Goal: Task Accomplishment & Management: Manage account settings

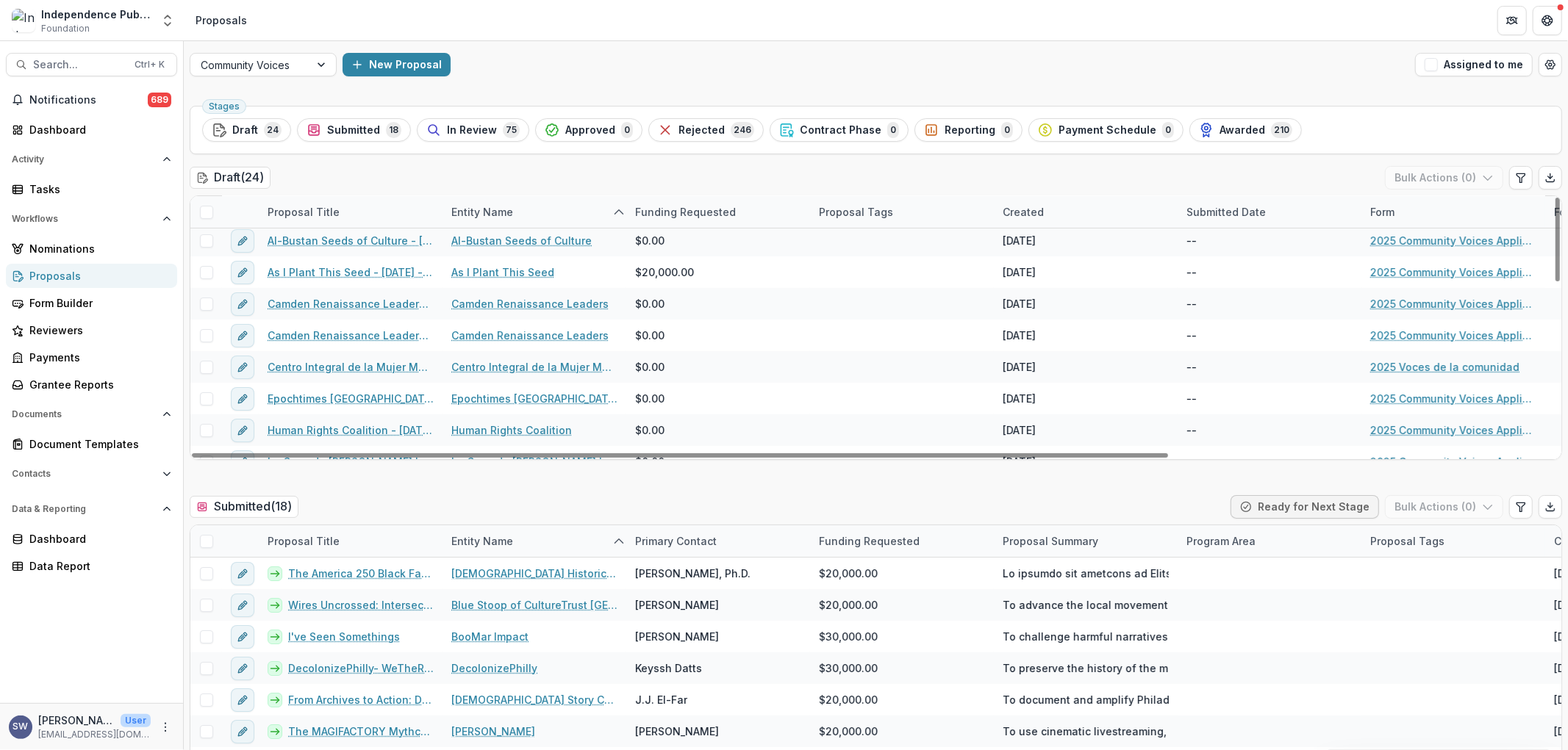
scroll to position [163, 0]
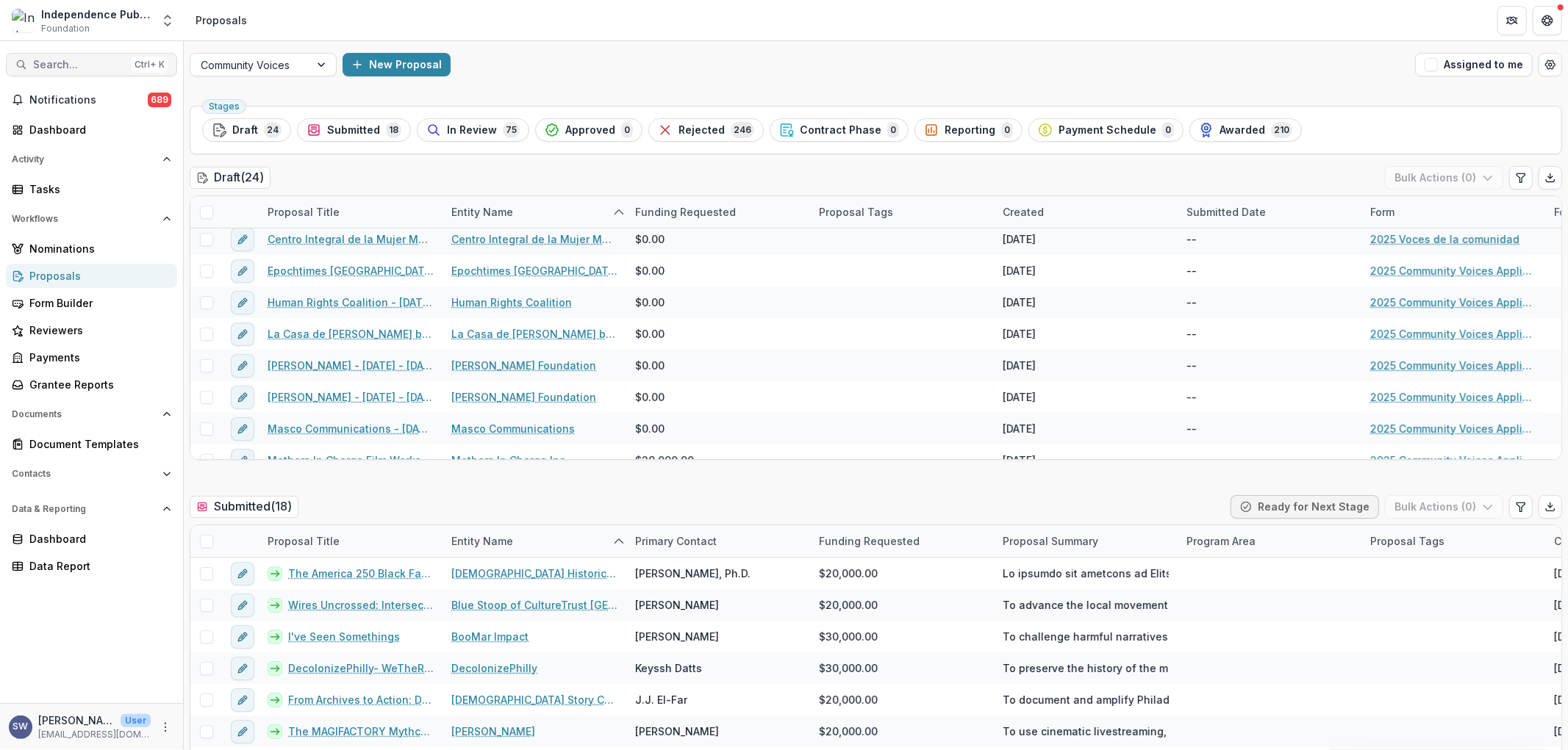
click at [107, 70] on span "Search..." at bounding box center [79, 64] width 92 height 12
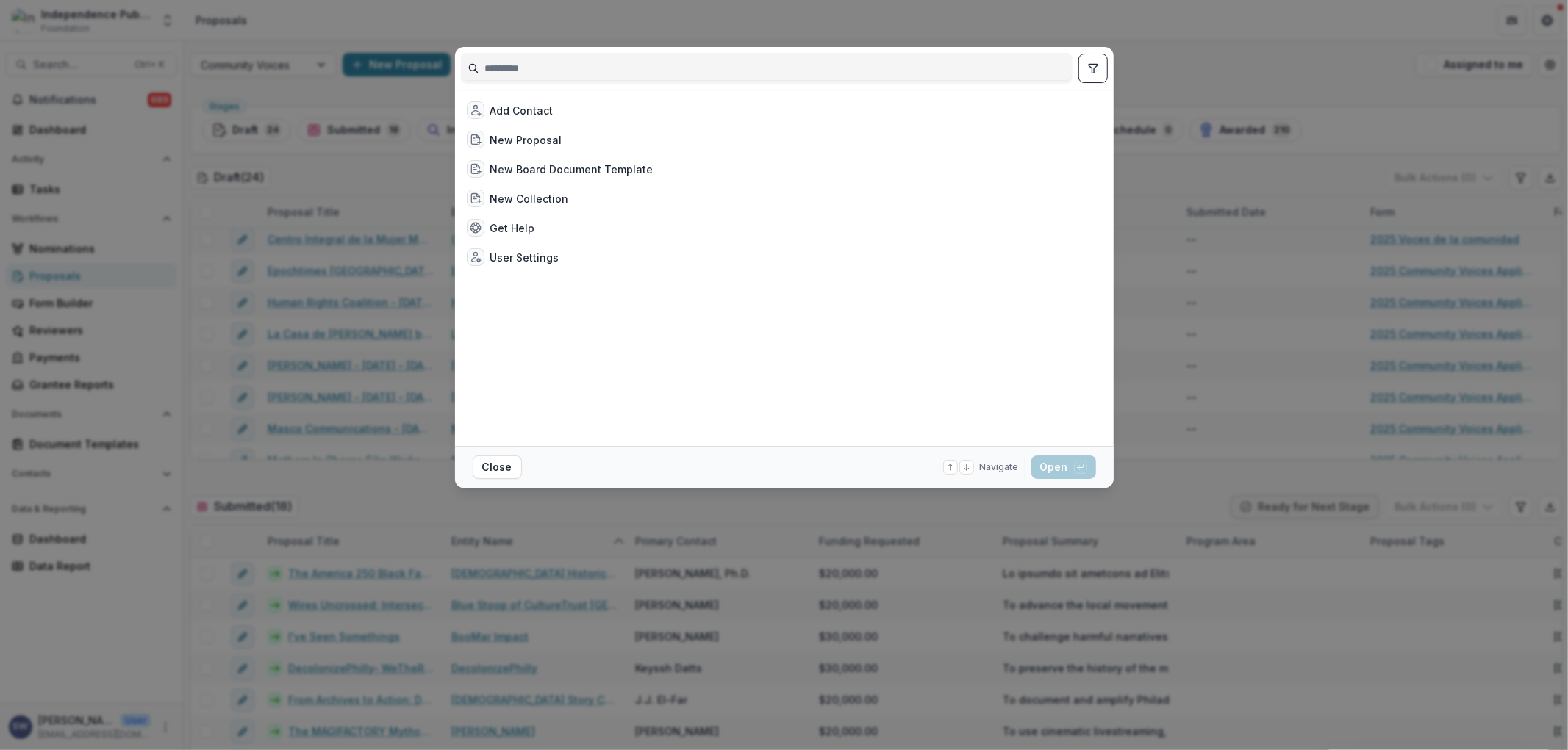
click at [529, 55] on div at bounding box center [767, 68] width 612 height 30
click at [529, 30] on div "Add Contact New Proposal New Board Document Template New Collection Get Help Us…" at bounding box center [784, 375] width 1568 height 750
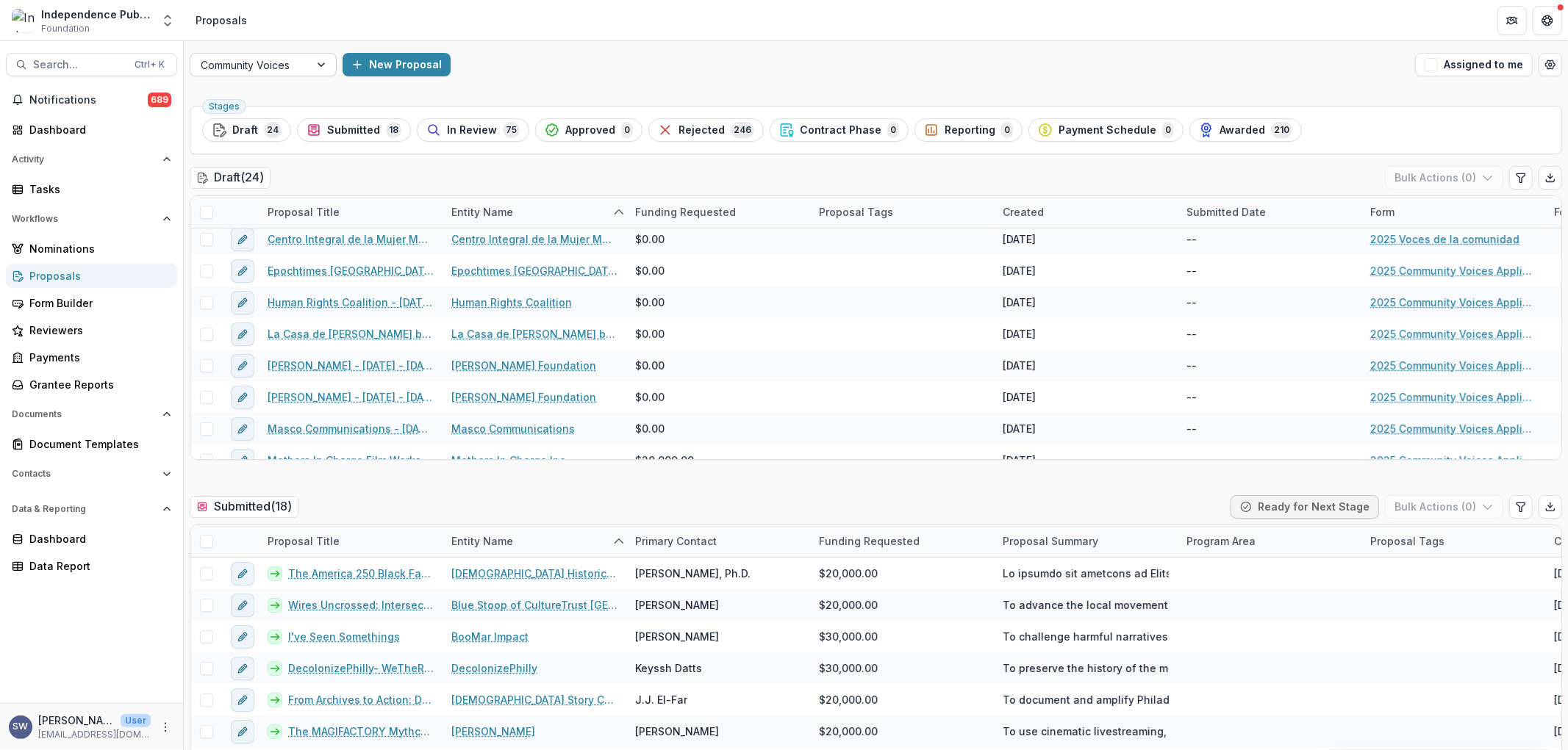
click at [292, 58] on div at bounding box center [249, 64] width 98 height 18
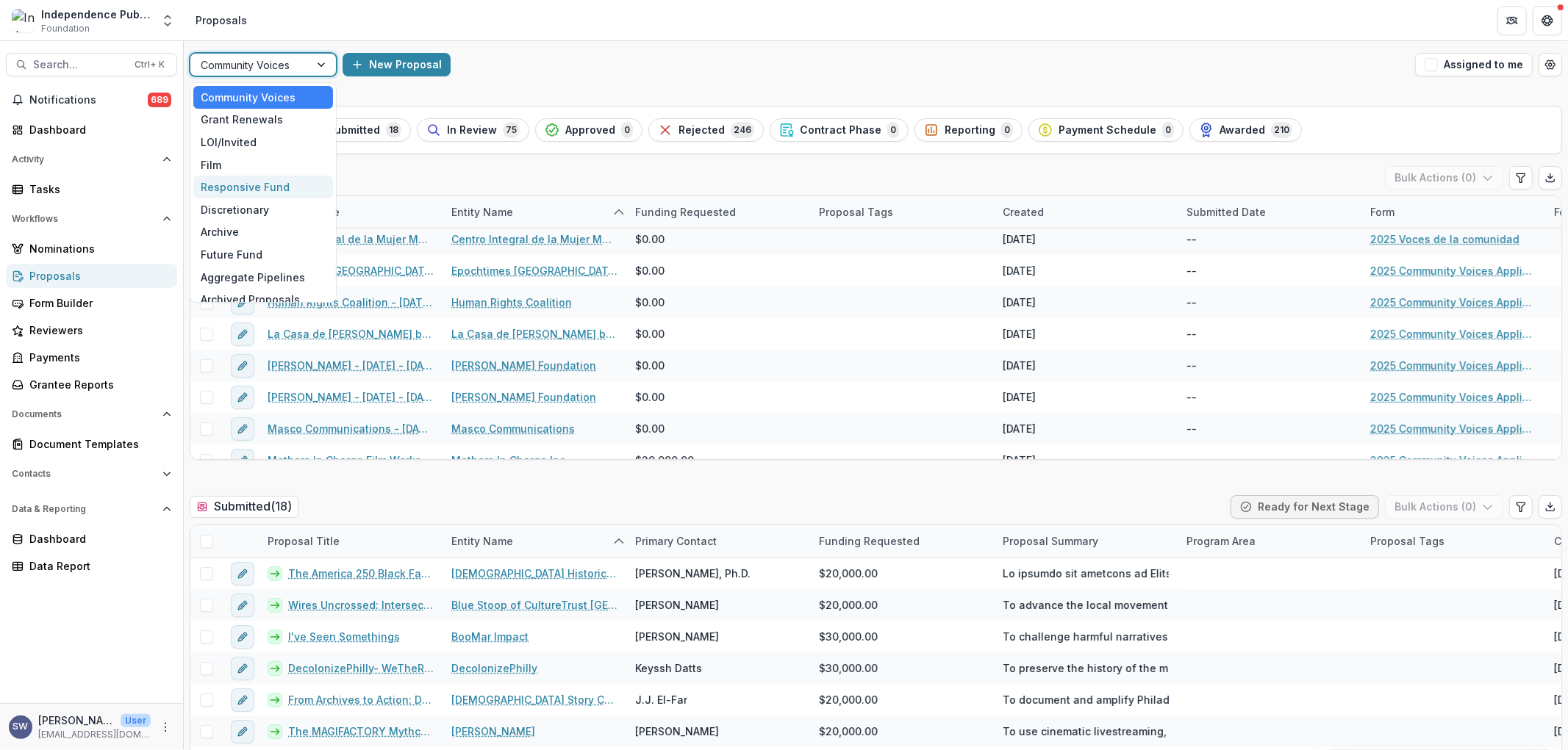
click at [270, 189] on div "Responsive Fund" at bounding box center [263, 187] width 139 height 23
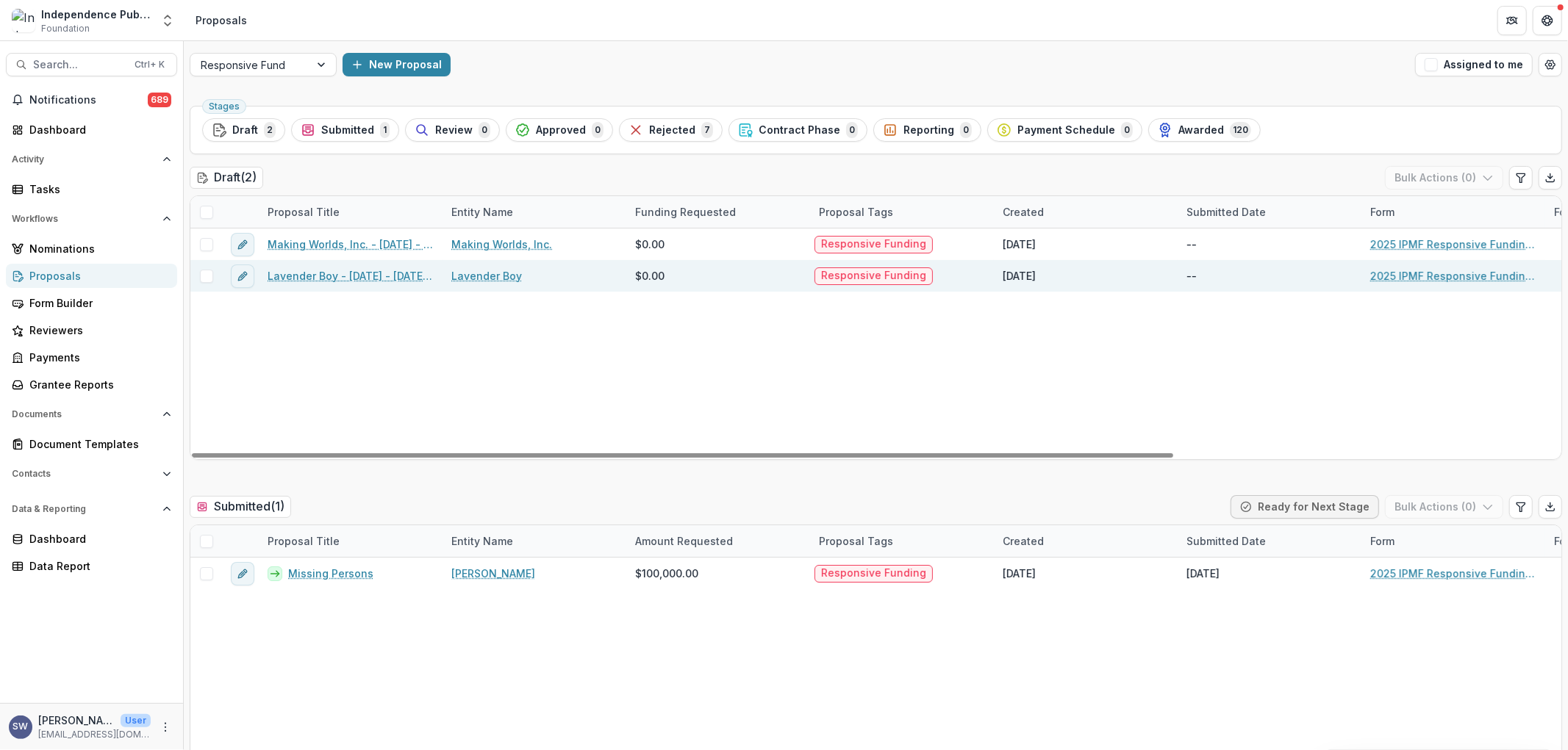
click at [207, 270] on span at bounding box center [206, 276] width 13 height 13
click at [1429, 171] on button "Bulk Actions ( 1 )" at bounding box center [1446, 178] width 115 height 24
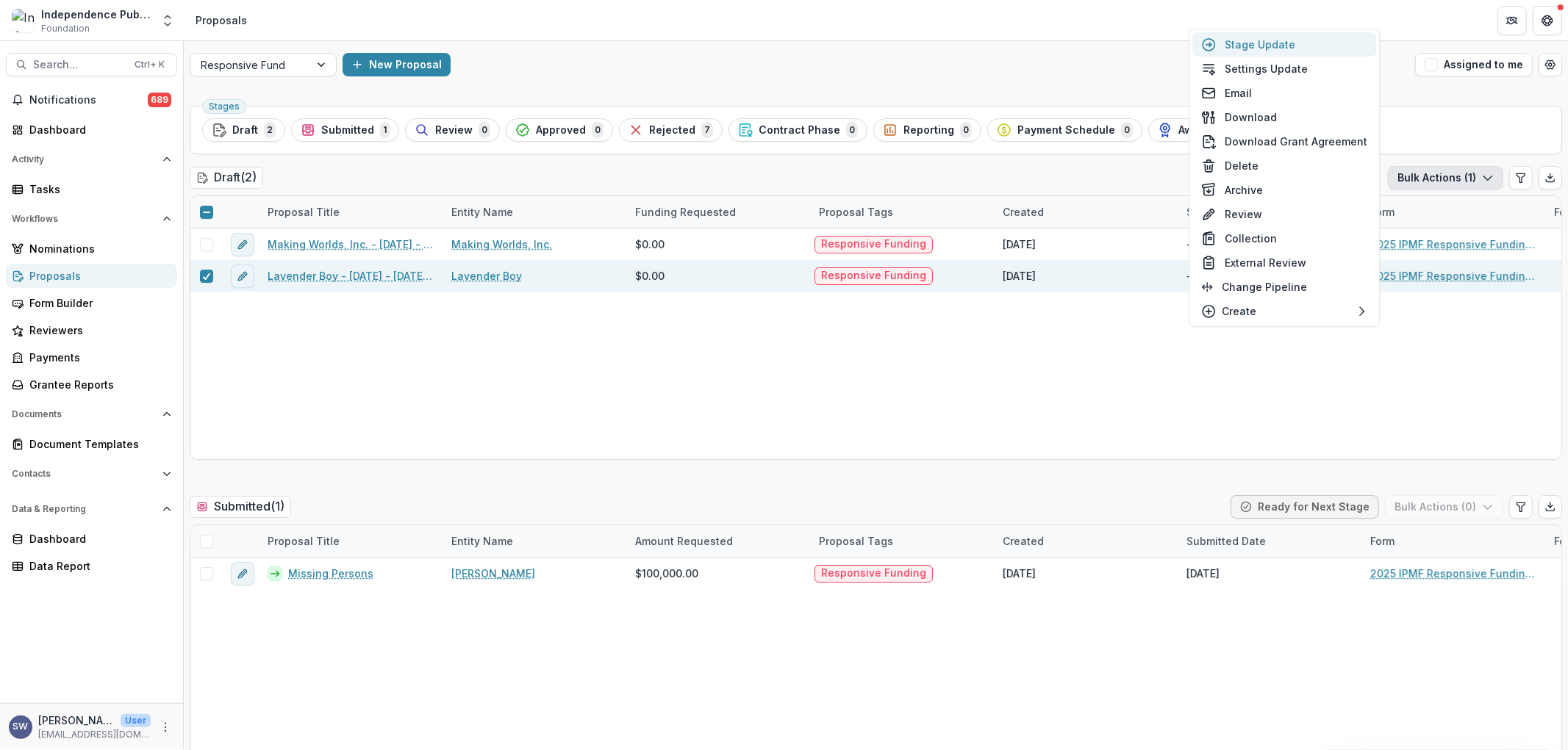
click at [1267, 35] on button "Stage Update" at bounding box center [1284, 44] width 184 height 24
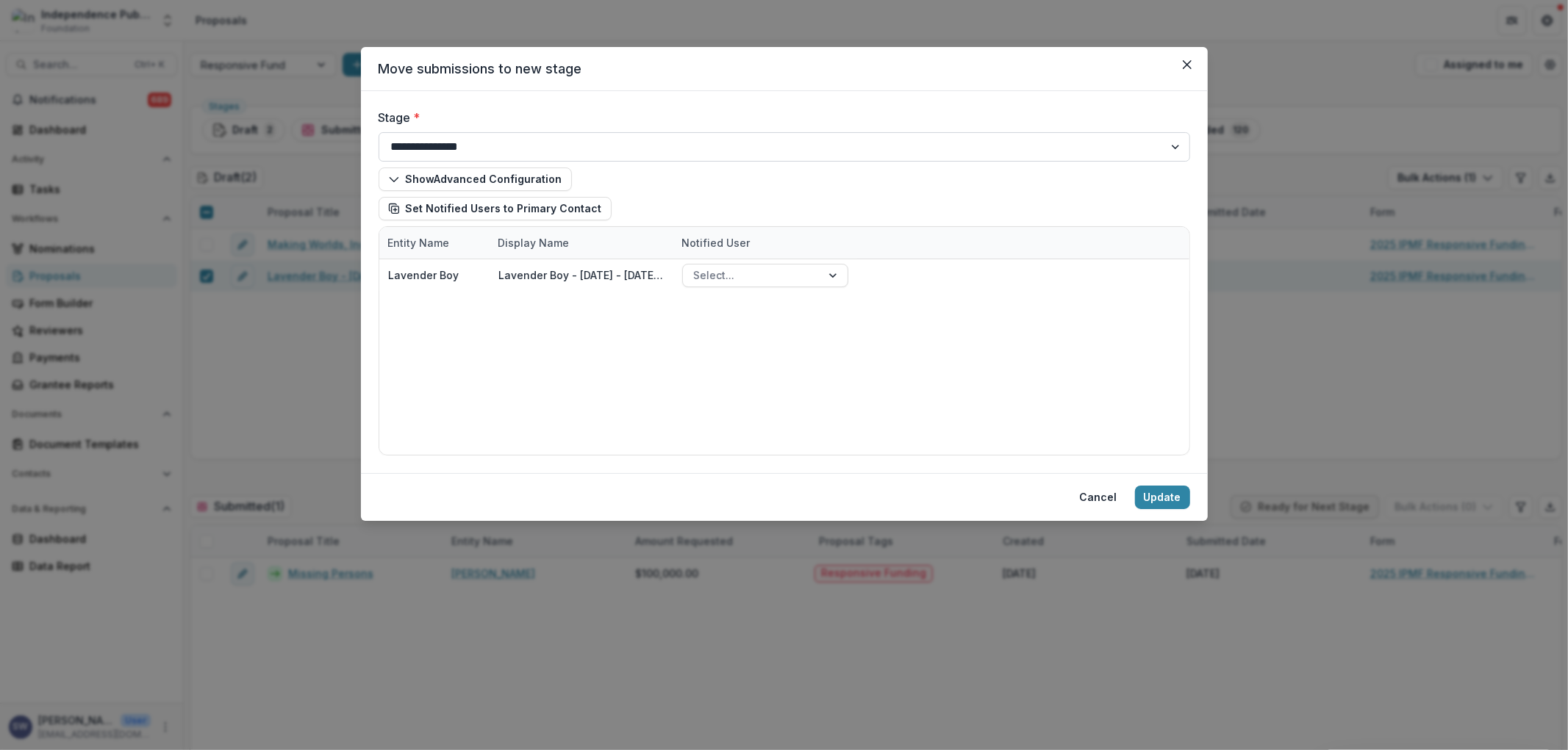
click at [496, 152] on select "**********" at bounding box center [784, 147] width 811 height 30
select select "********"
click at [378, 132] on select "**********" at bounding box center [784, 147] width 811 height 30
click at [1167, 497] on button "Update" at bounding box center [1163, 497] width 55 height 24
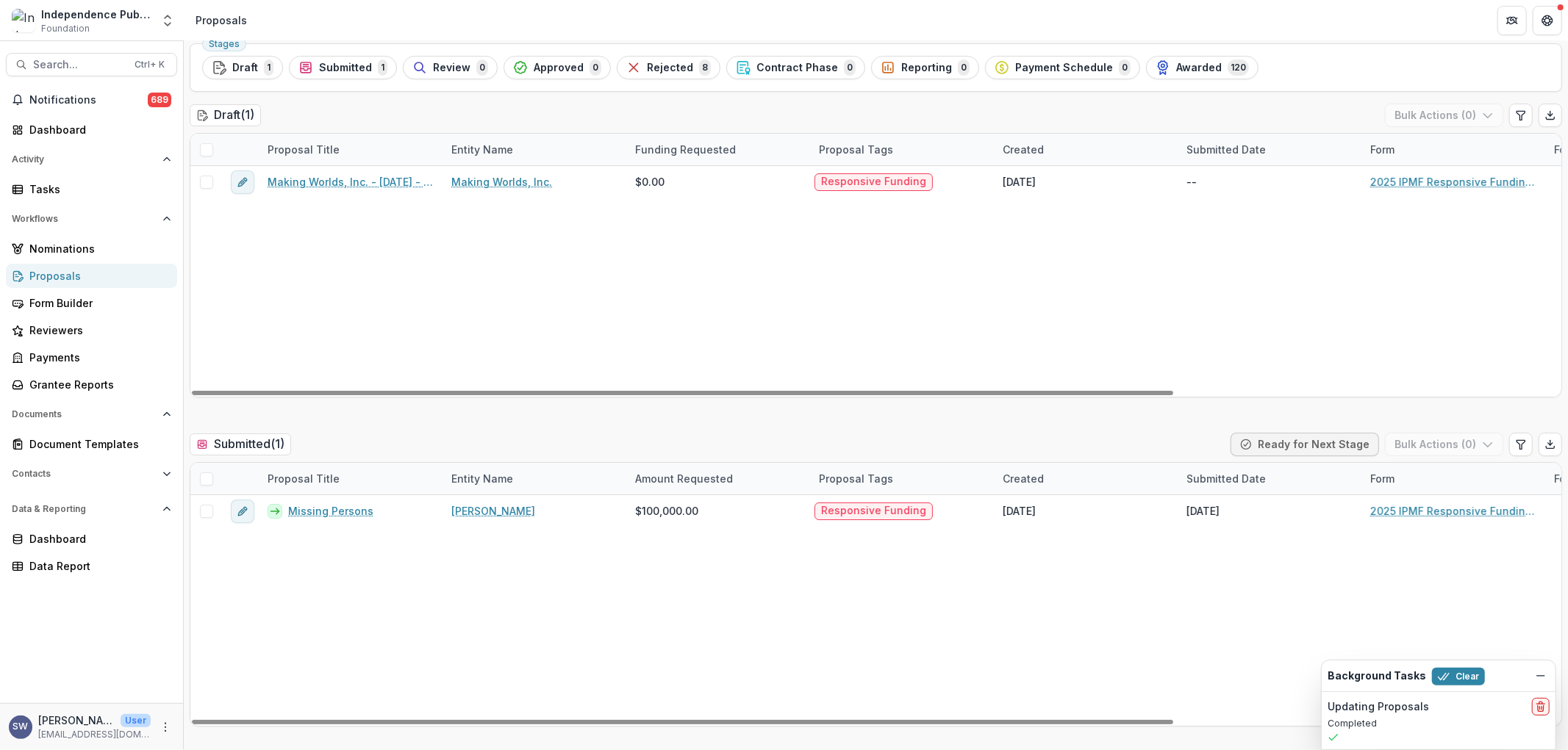
scroll to position [82, 0]
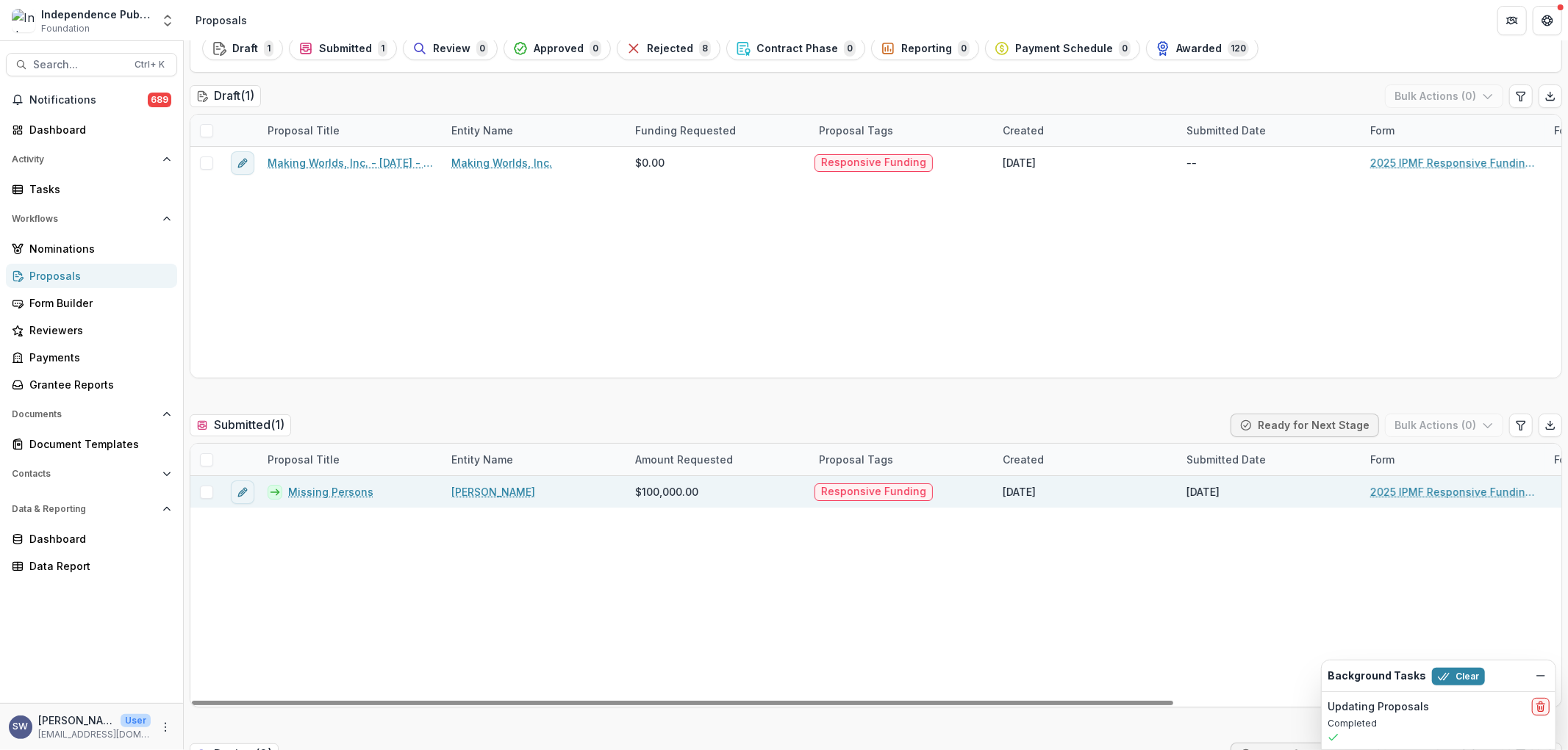
click at [209, 492] on span at bounding box center [206, 492] width 13 height 13
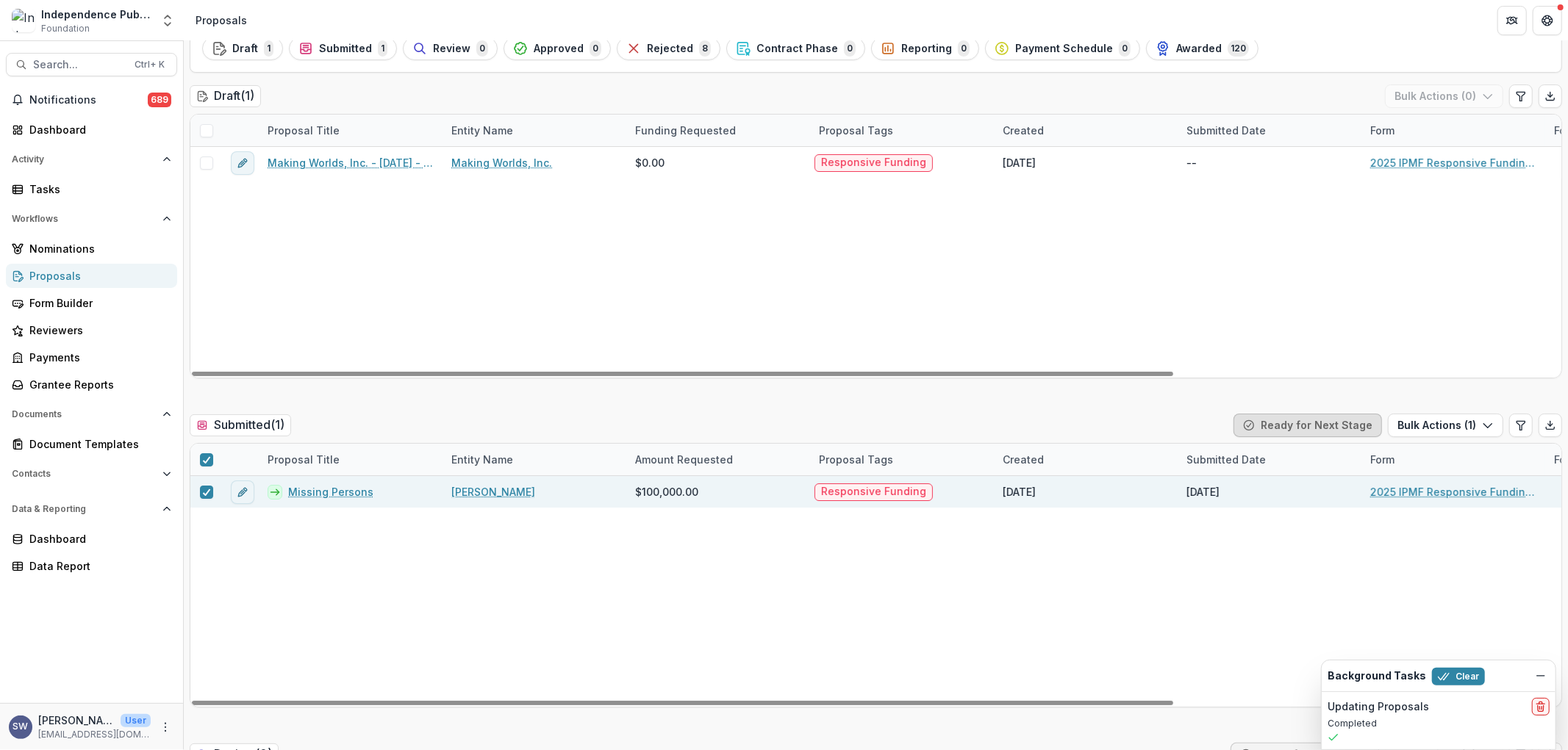
scroll to position [163, 0]
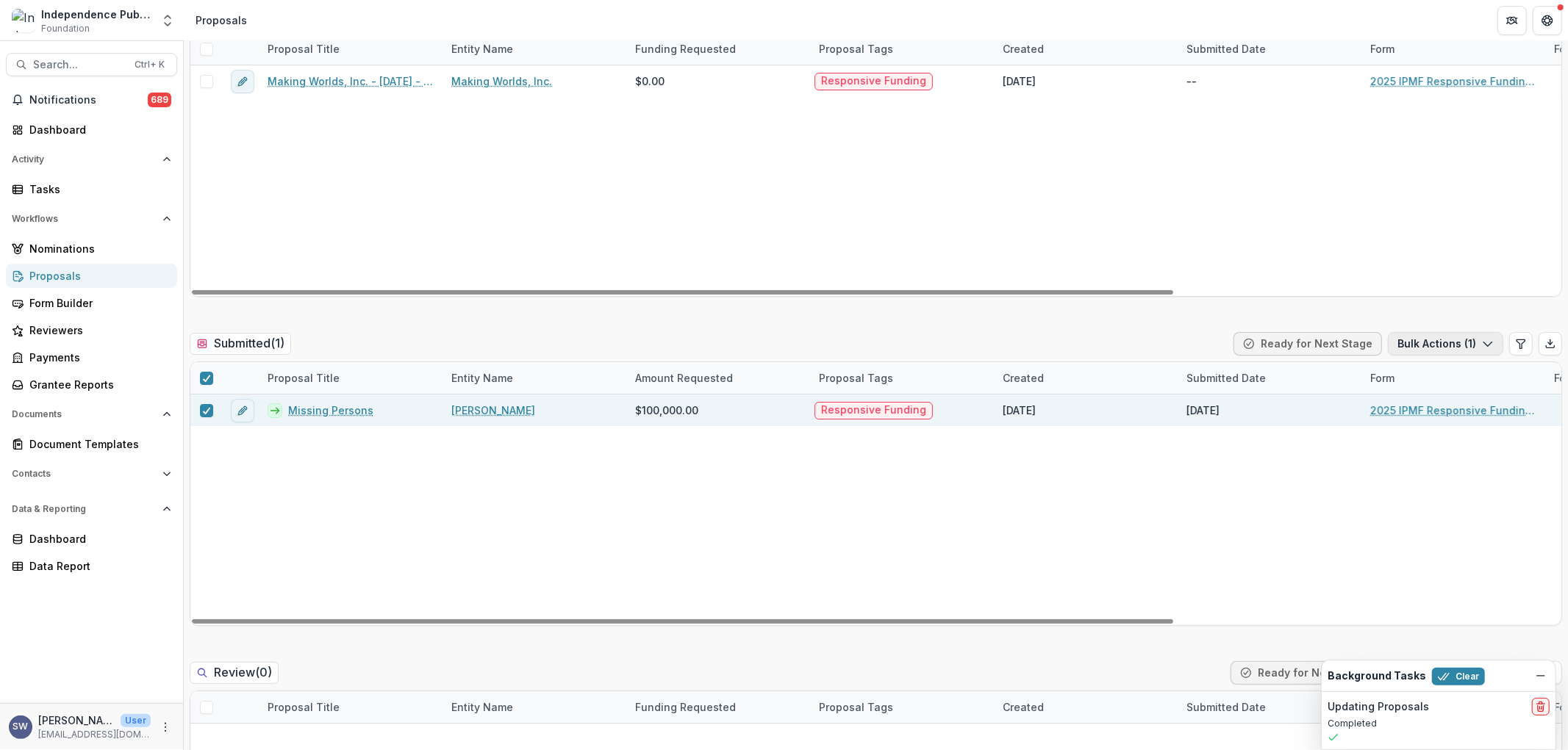
click at [1418, 343] on button "Bulk Actions ( 1 )" at bounding box center [1446, 343] width 115 height 24
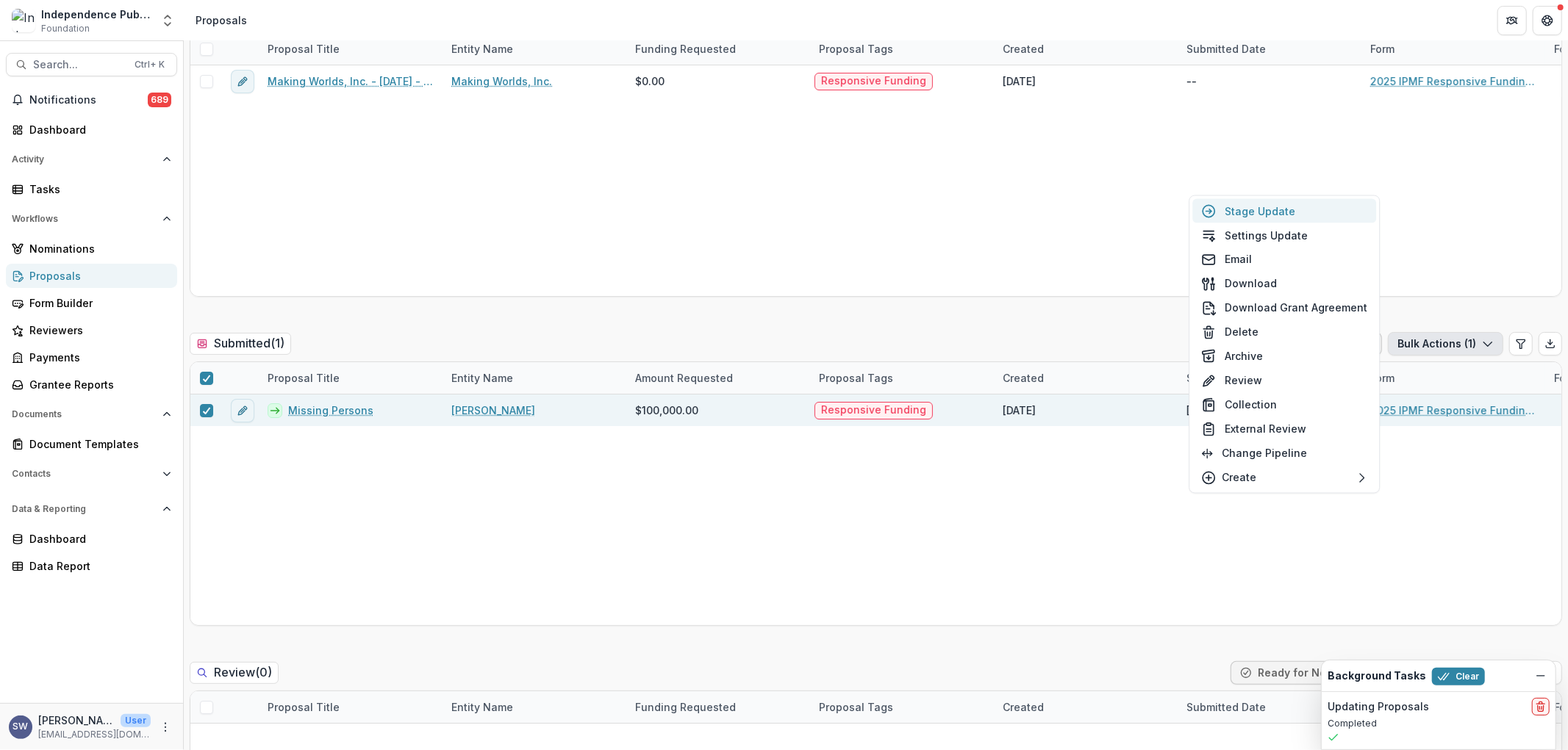
click at [1302, 211] on button "Stage Update" at bounding box center [1284, 212] width 184 height 24
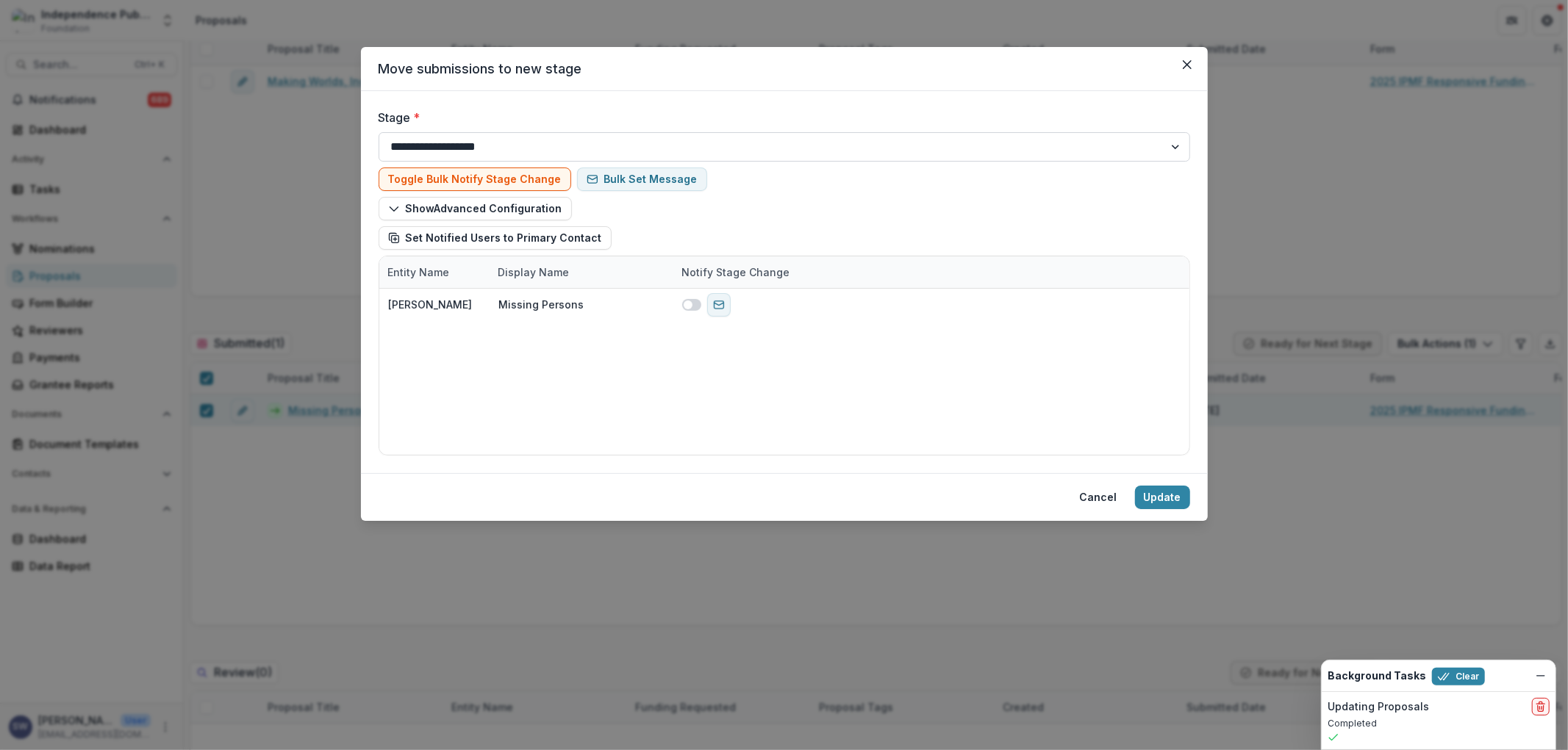
click at [487, 145] on select "**********" at bounding box center [784, 147] width 811 height 30
select select "********"
click at [378, 132] on select "**********" at bounding box center [784, 147] width 811 height 30
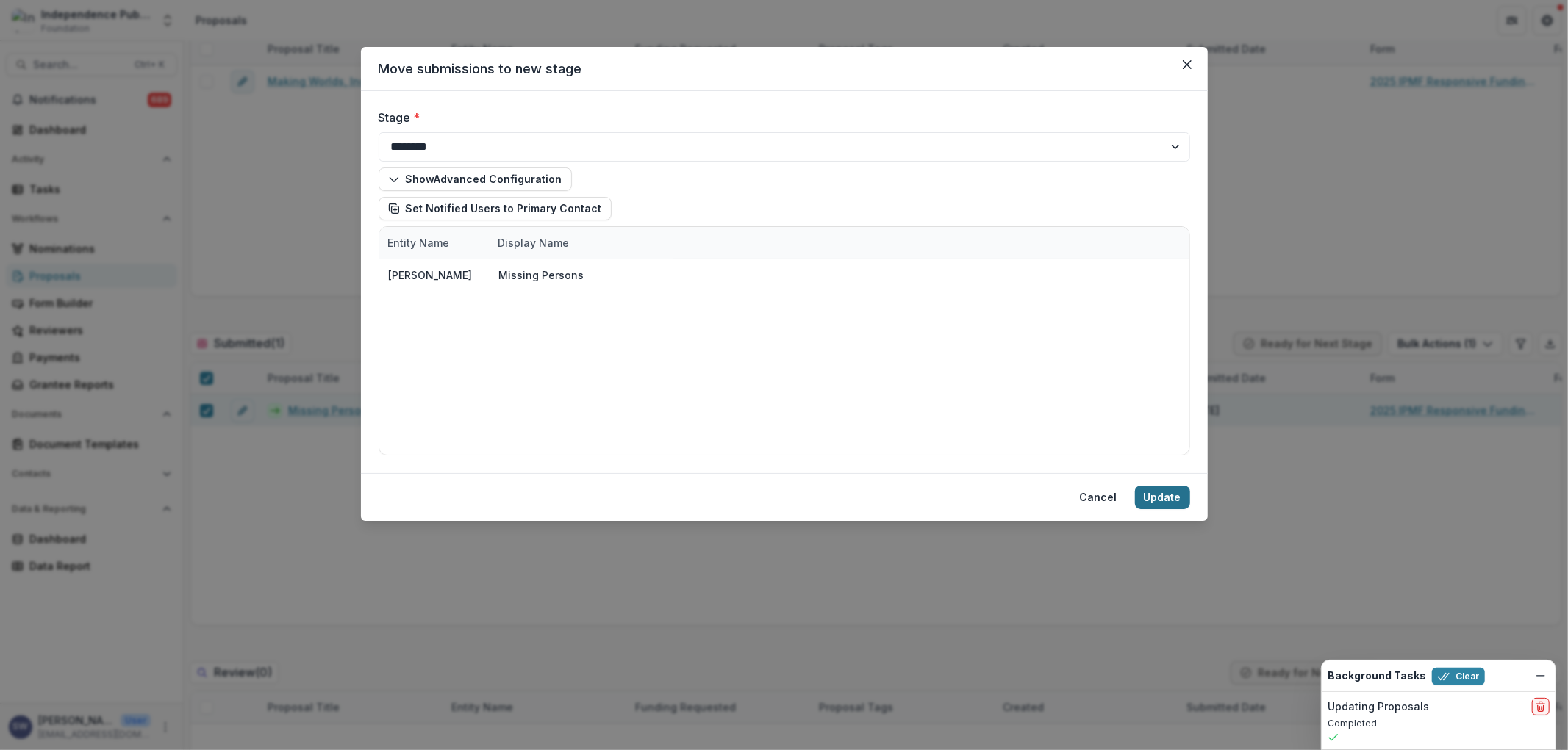
click at [1173, 503] on button "Update" at bounding box center [1163, 497] width 55 height 24
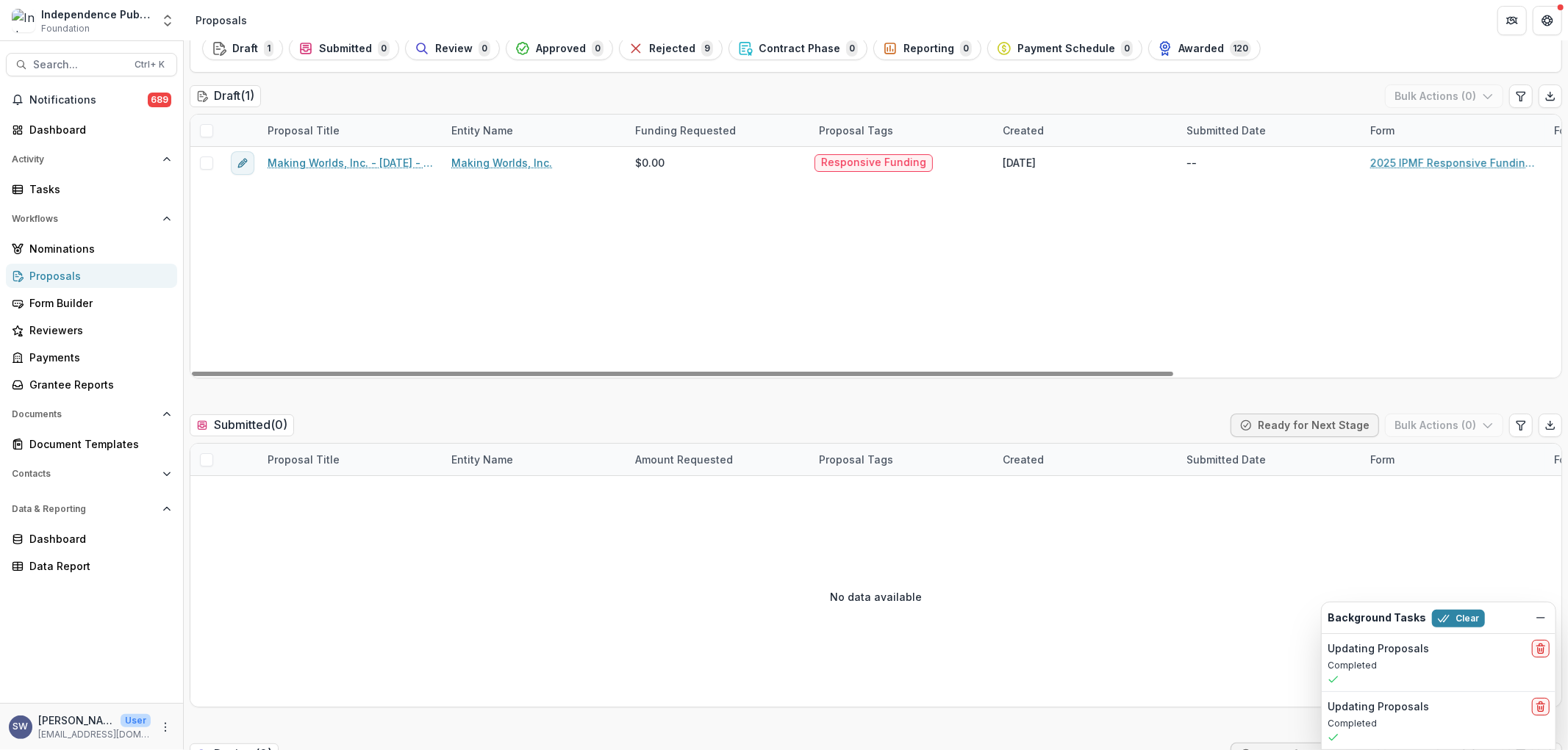
scroll to position [0, 0]
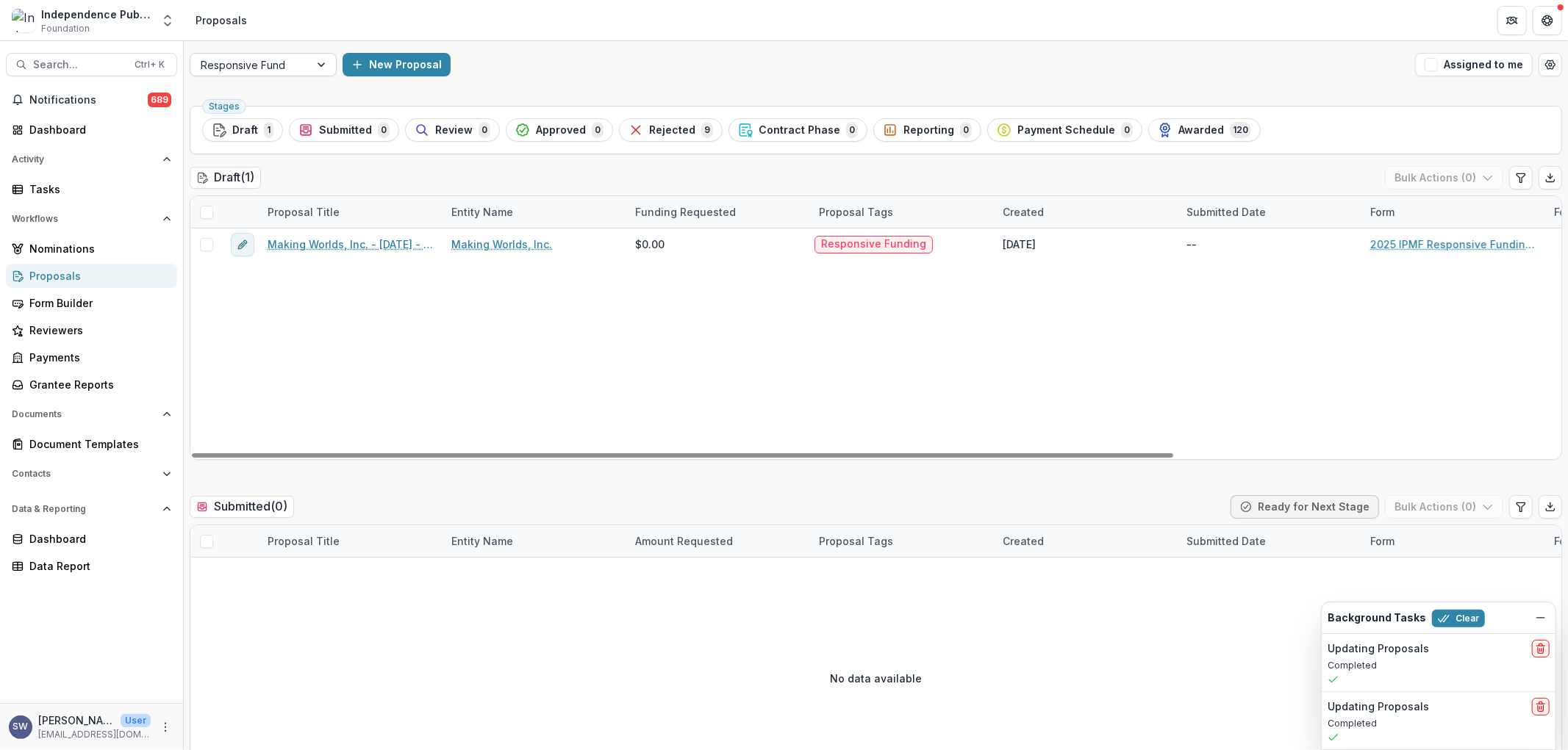
click at [298, 64] on div at bounding box center [249, 64] width 98 height 18
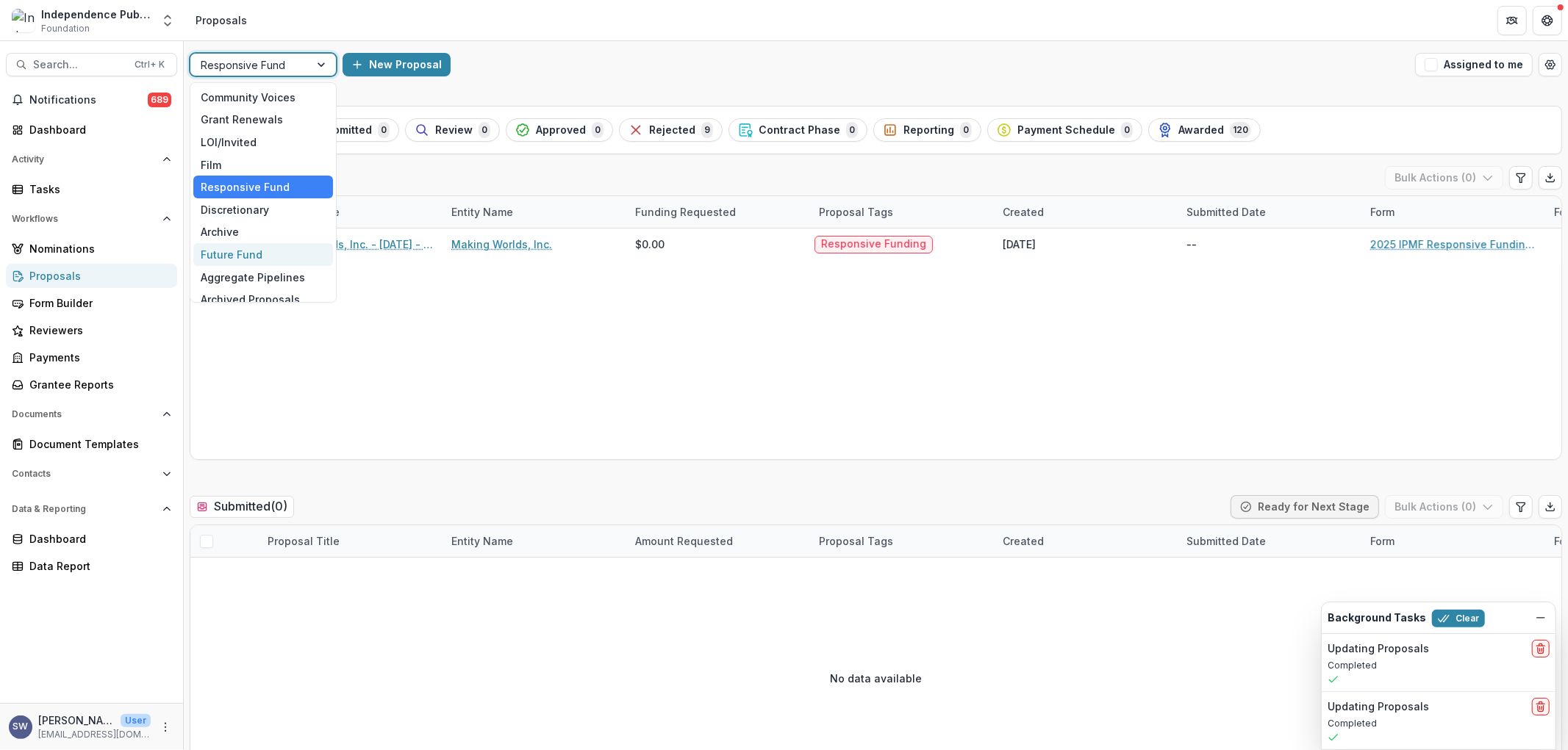
click at [246, 255] on div "Future Fund" at bounding box center [263, 254] width 139 height 23
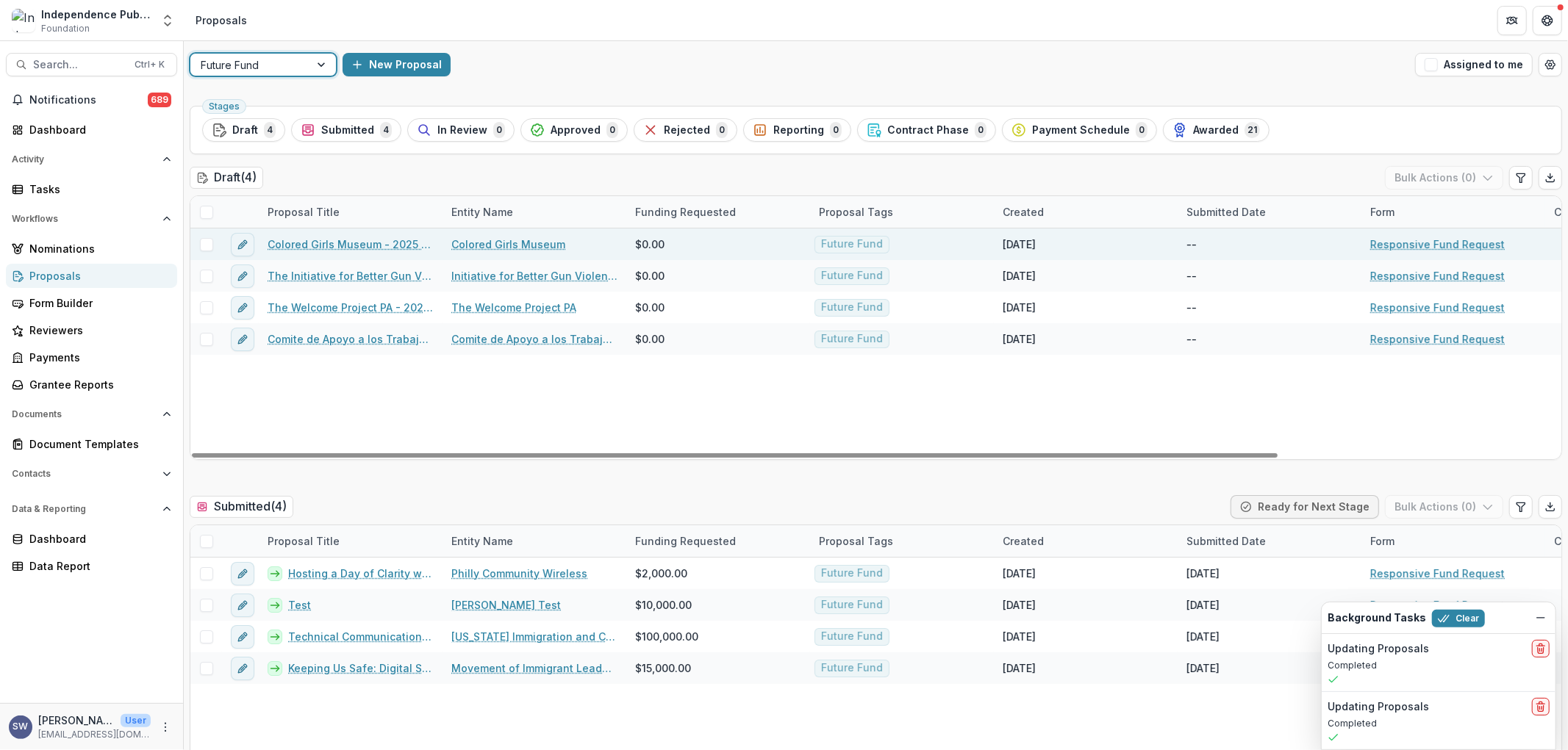
click at [203, 248] on span at bounding box center [206, 244] width 13 height 13
click at [341, 240] on link "Colored Girls Museum - 2025 - Responsive Fund Request" at bounding box center [350, 245] width 166 height 16
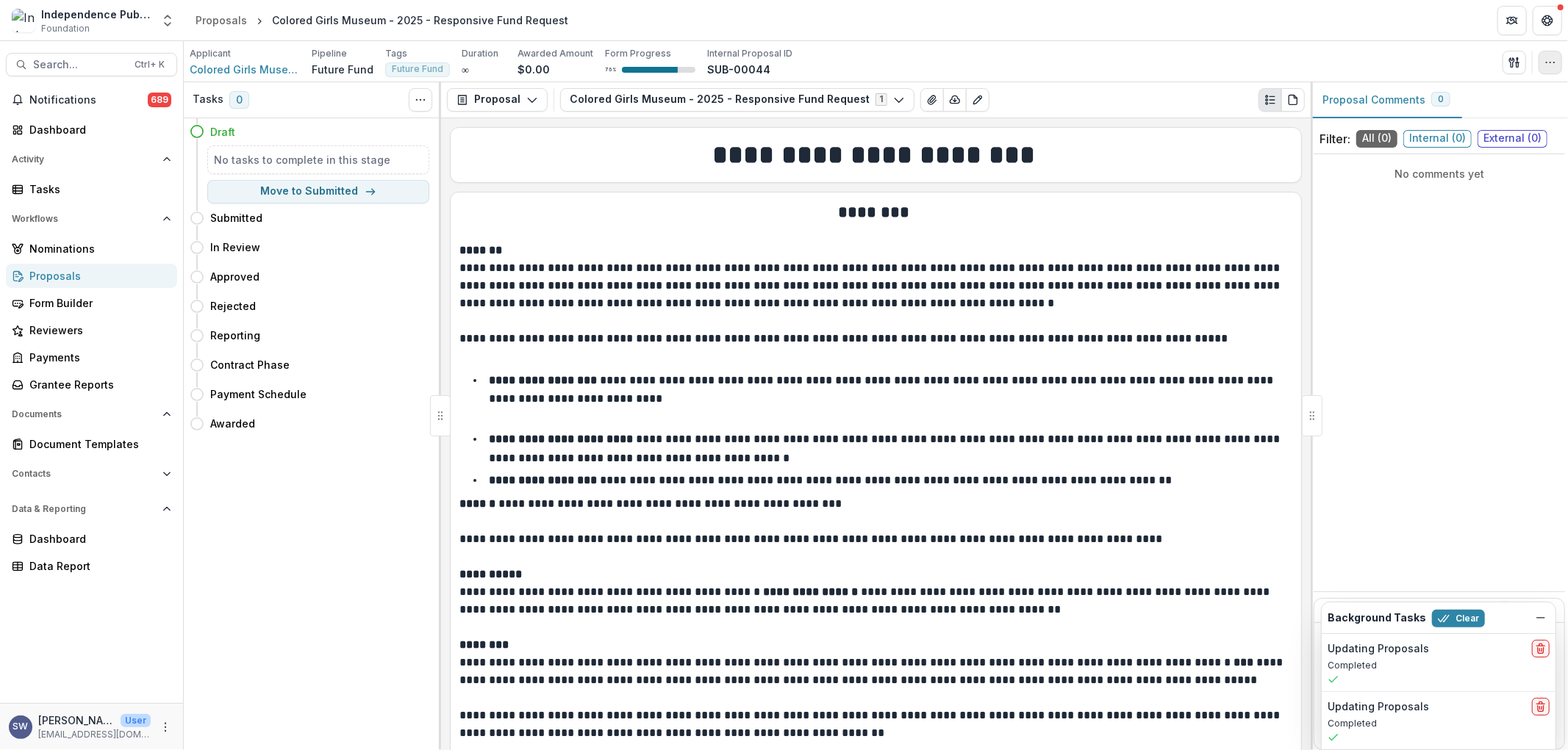
click at [1550, 69] on button "button" at bounding box center [1551, 62] width 24 height 24
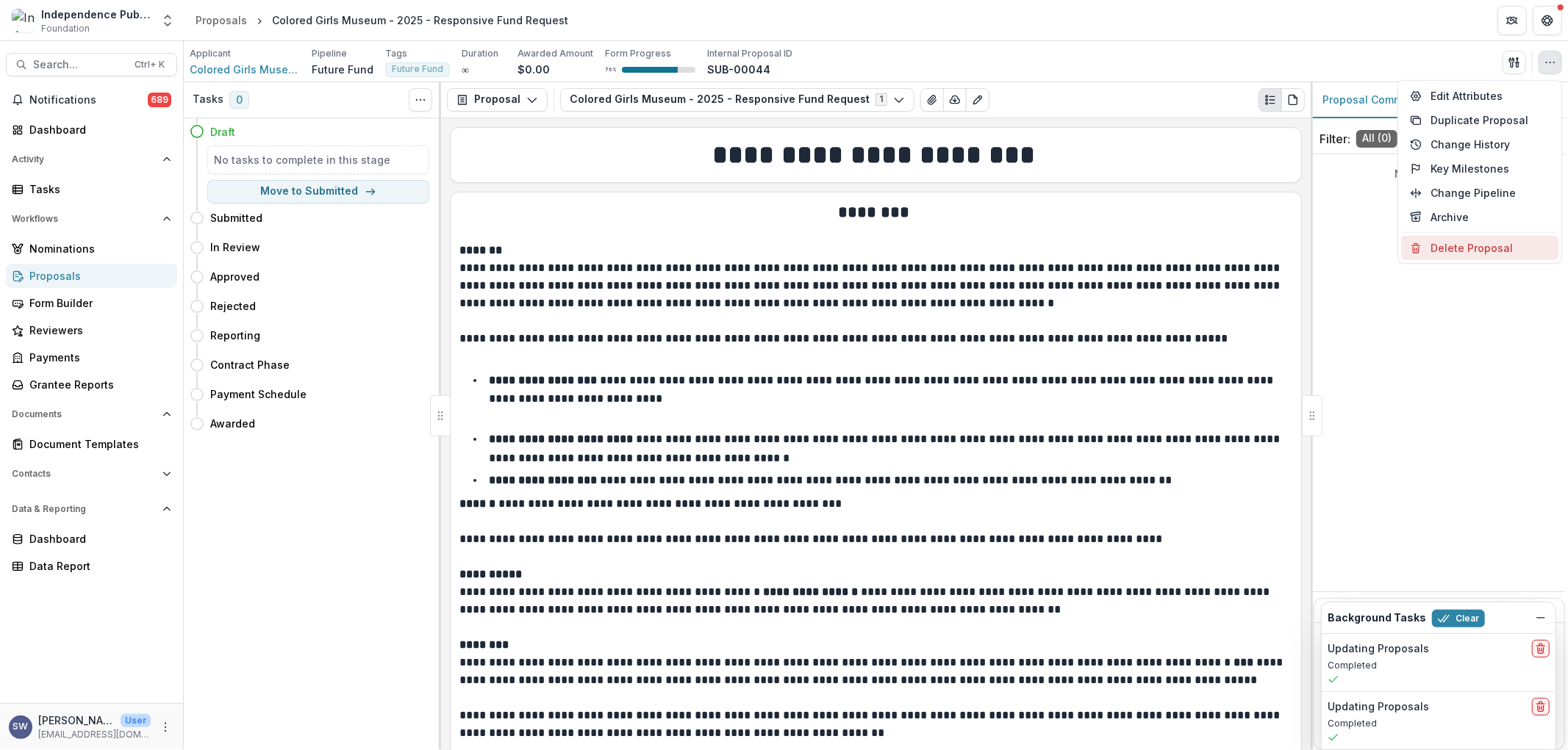
click at [1460, 250] on button "Delete Proposal" at bounding box center [1480, 248] width 158 height 24
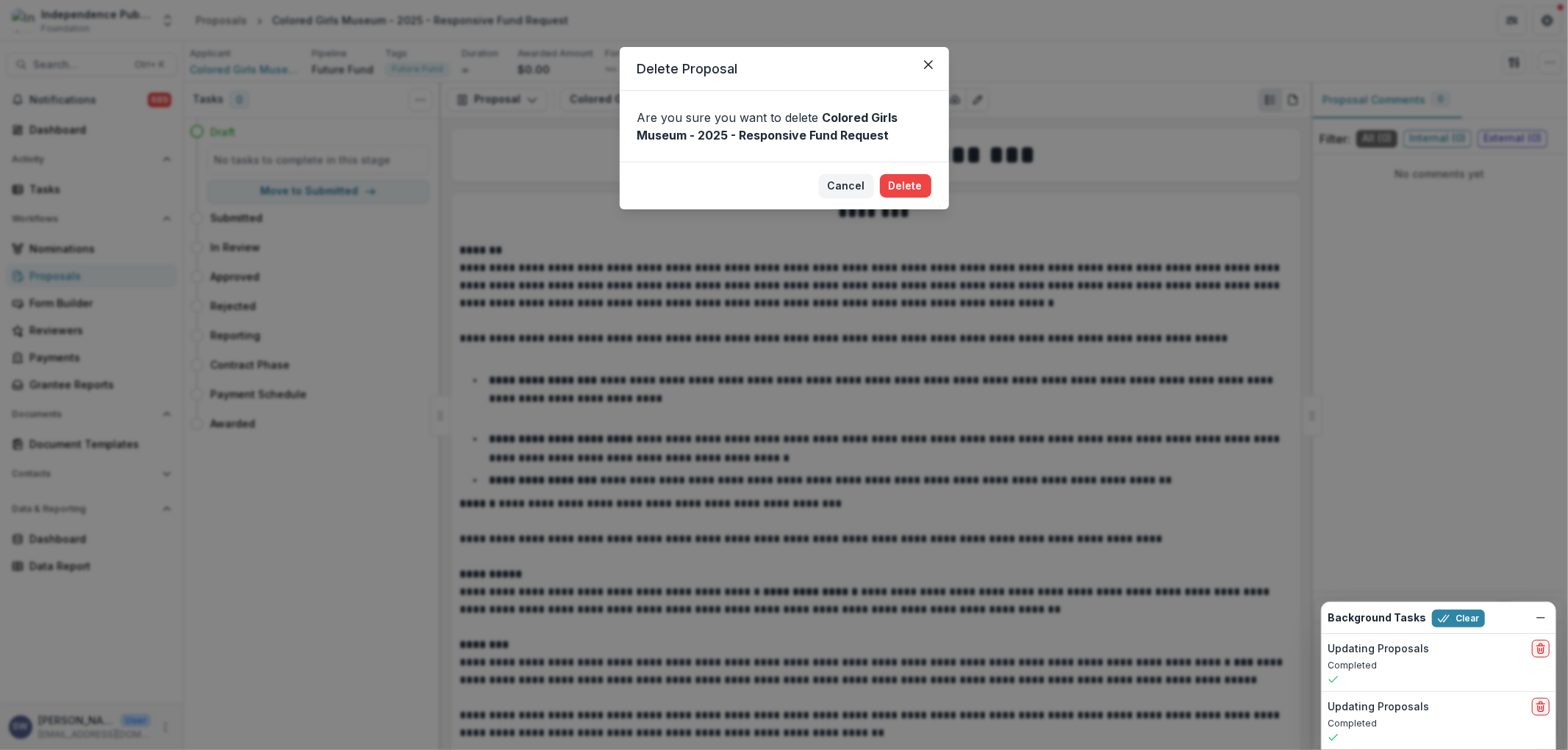
click at [934, 193] on footer "Cancel Delete" at bounding box center [784, 186] width 329 height 48
click at [915, 186] on button "Delete" at bounding box center [906, 186] width 51 height 24
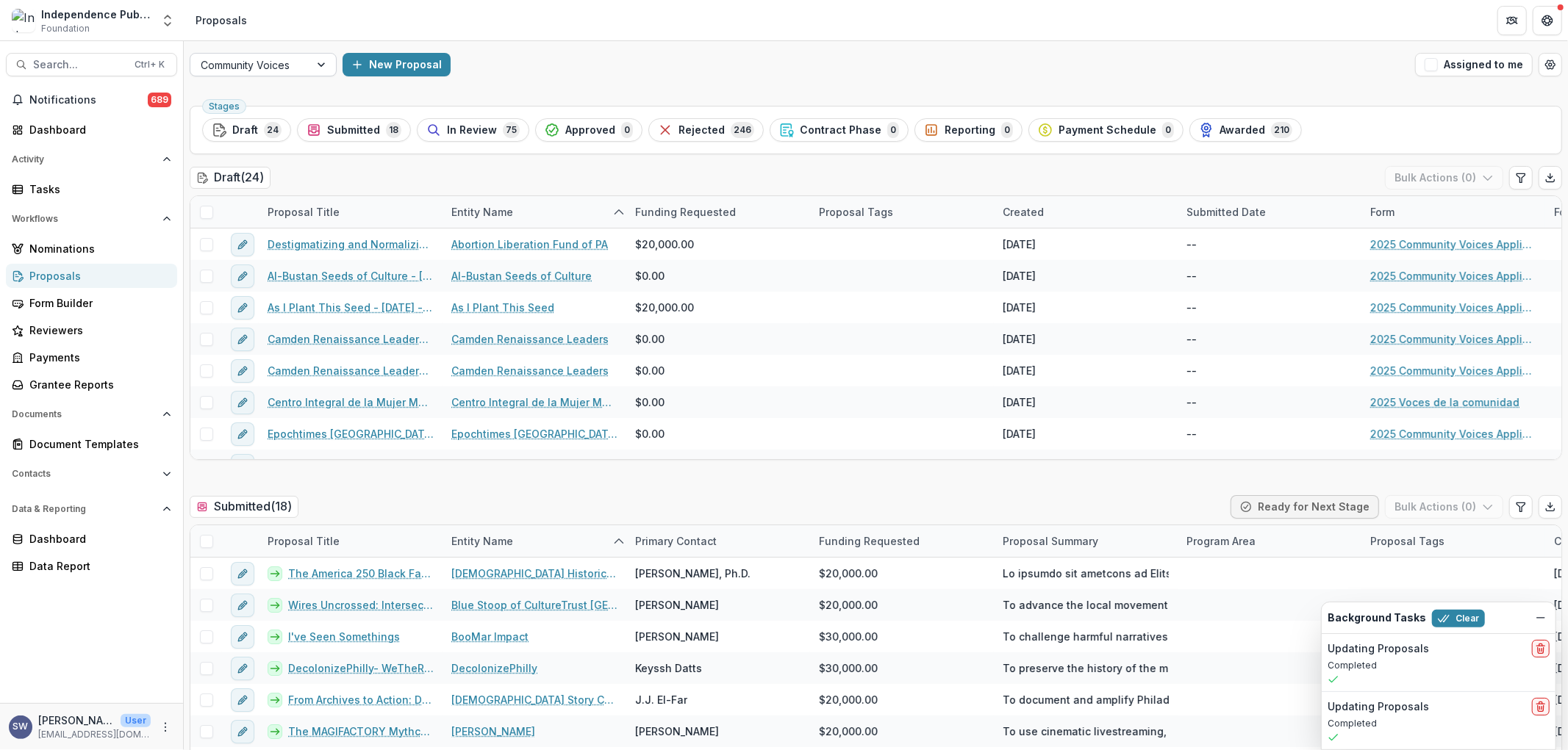
click at [293, 57] on div at bounding box center [249, 64] width 98 height 18
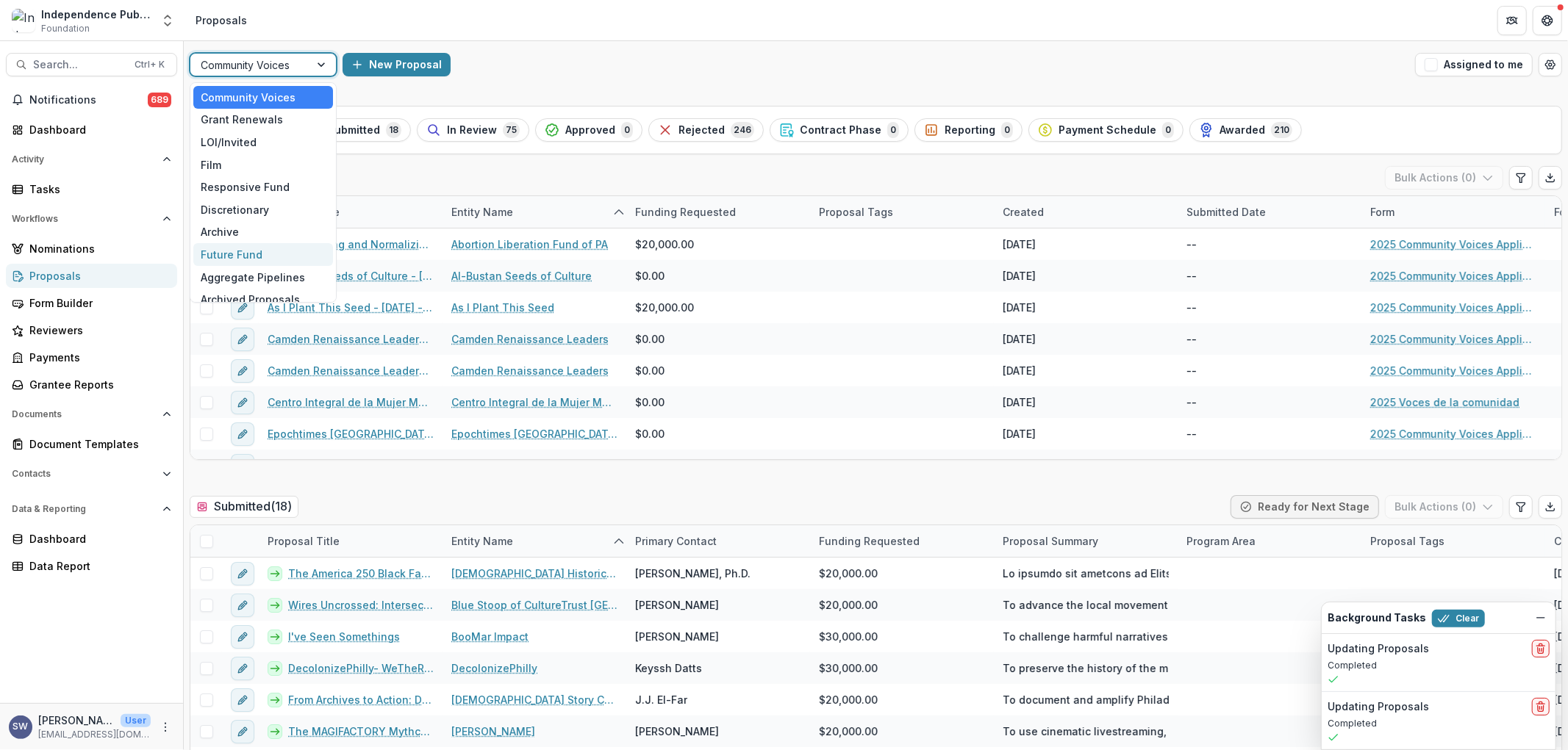
click at [268, 260] on div "Future Fund" at bounding box center [263, 254] width 139 height 23
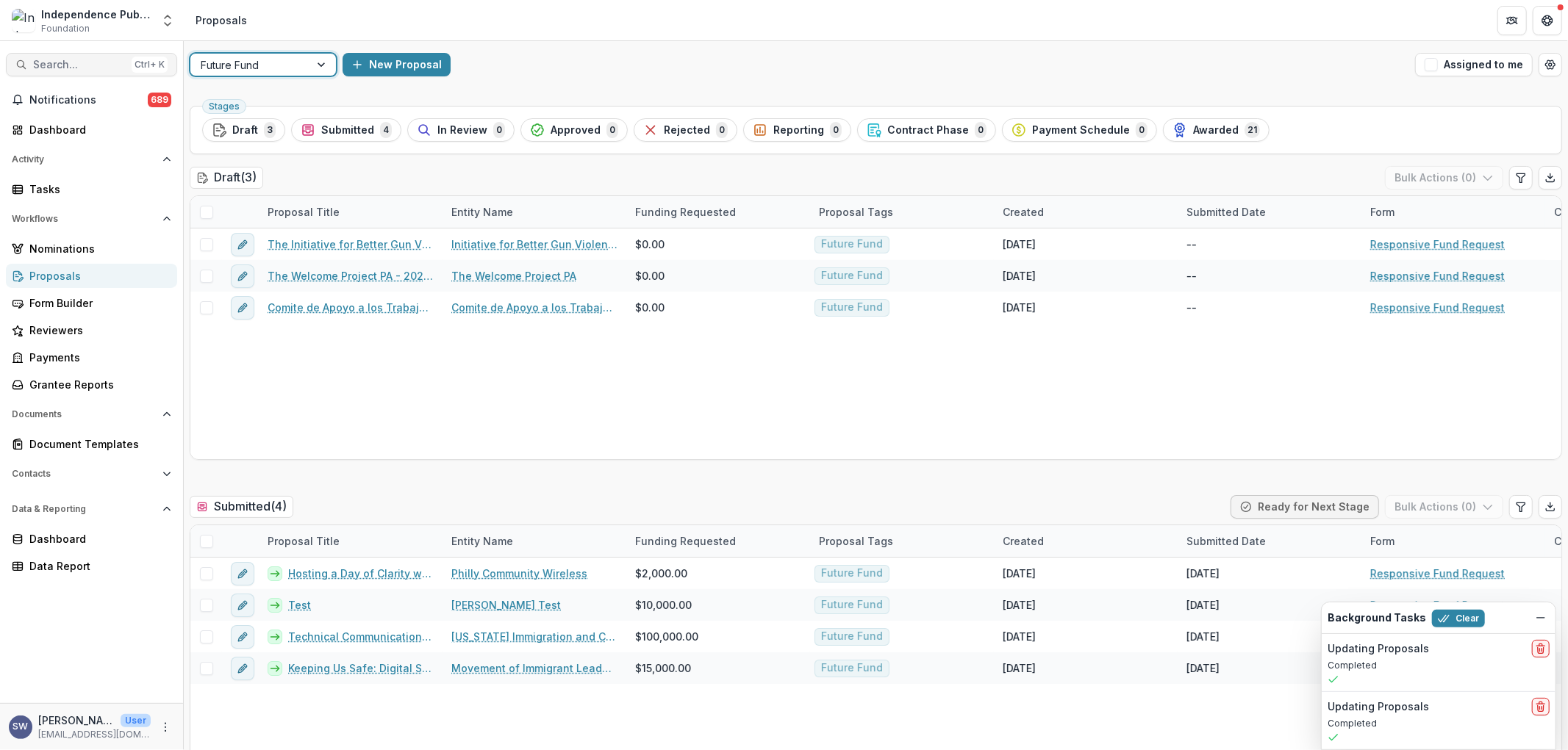
click at [85, 70] on span "Search..." at bounding box center [79, 64] width 92 height 12
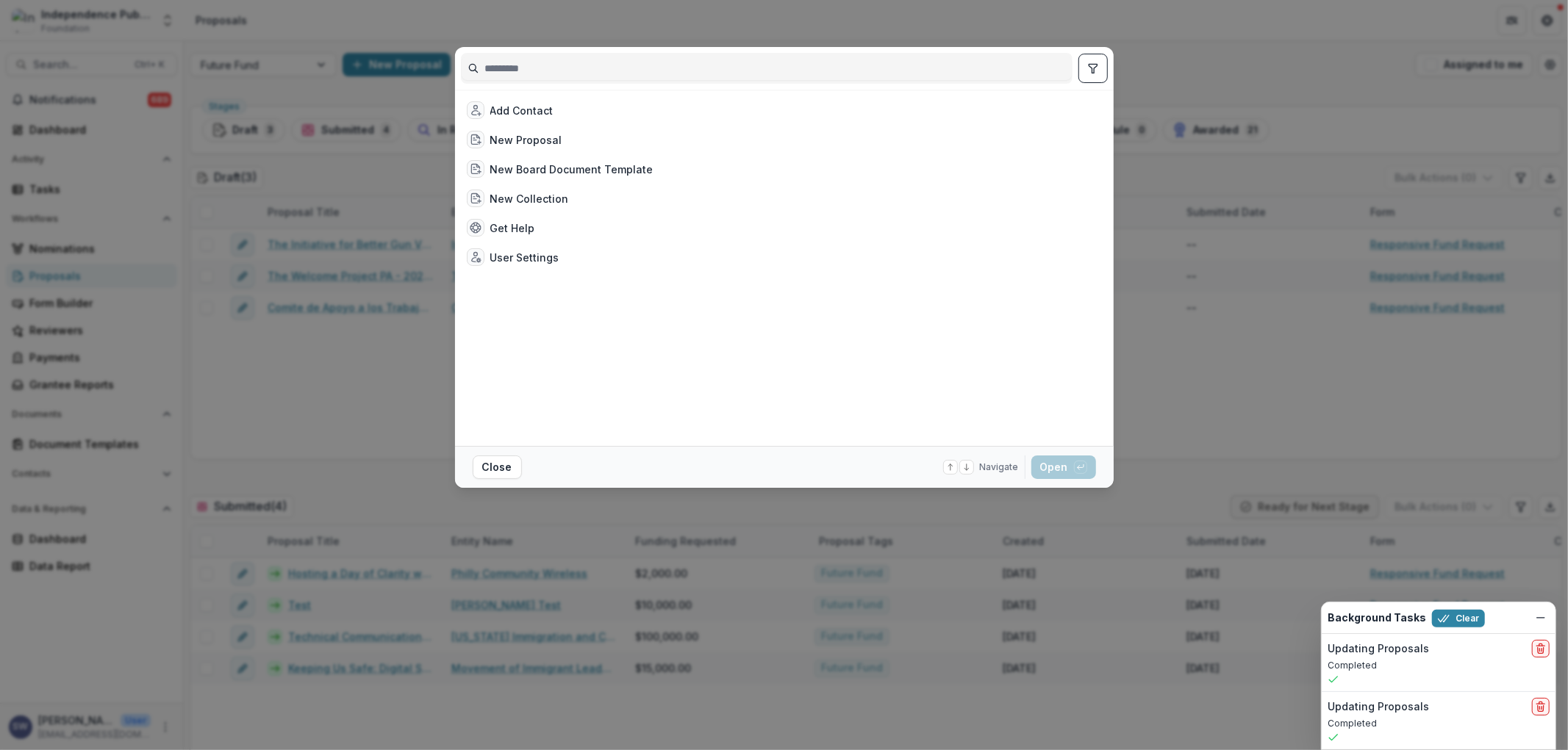
click at [641, 73] on input at bounding box center [767, 68] width 610 height 24
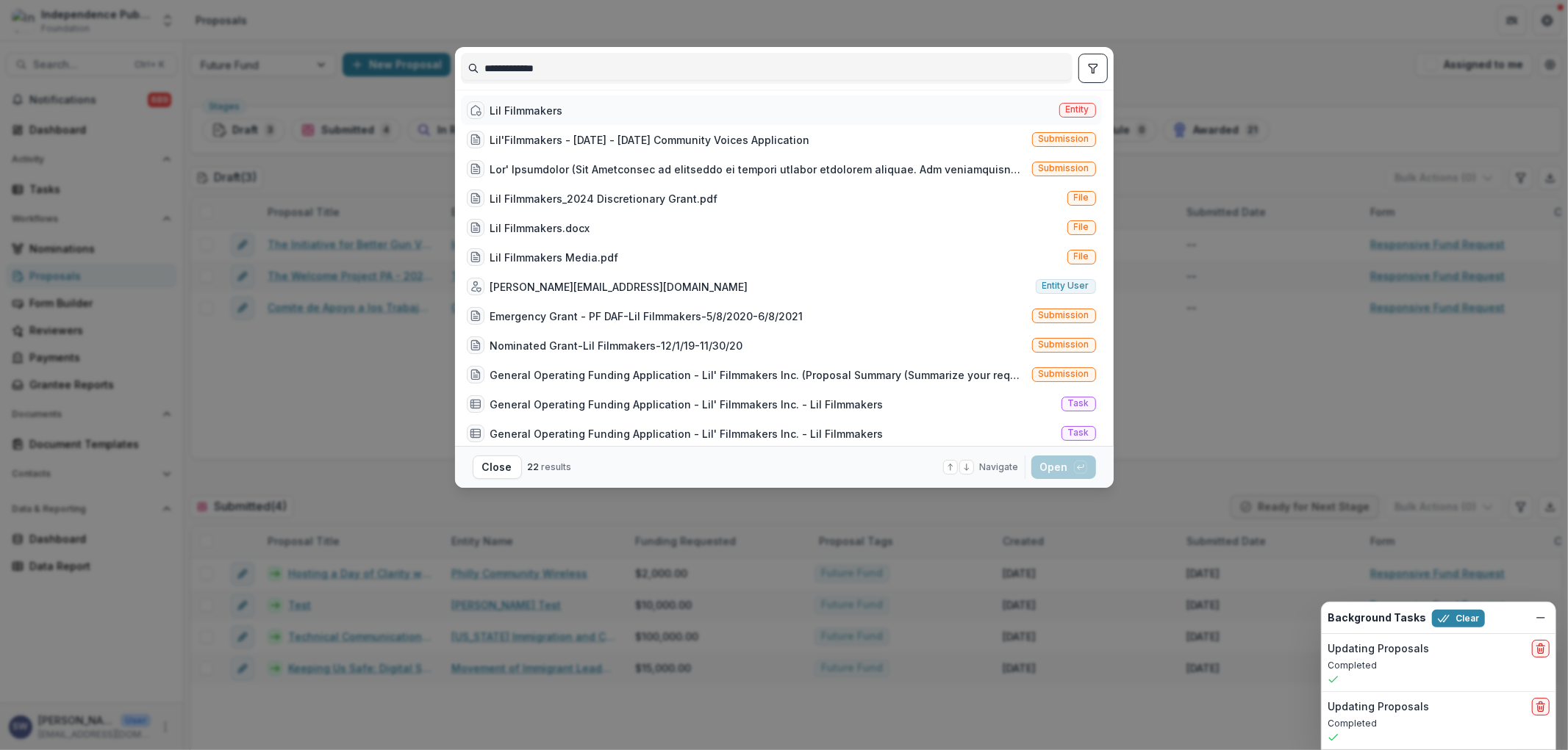
type input "**********"
click at [548, 112] on div "Lil Filmmakers" at bounding box center [527, 111] width 73 height 16
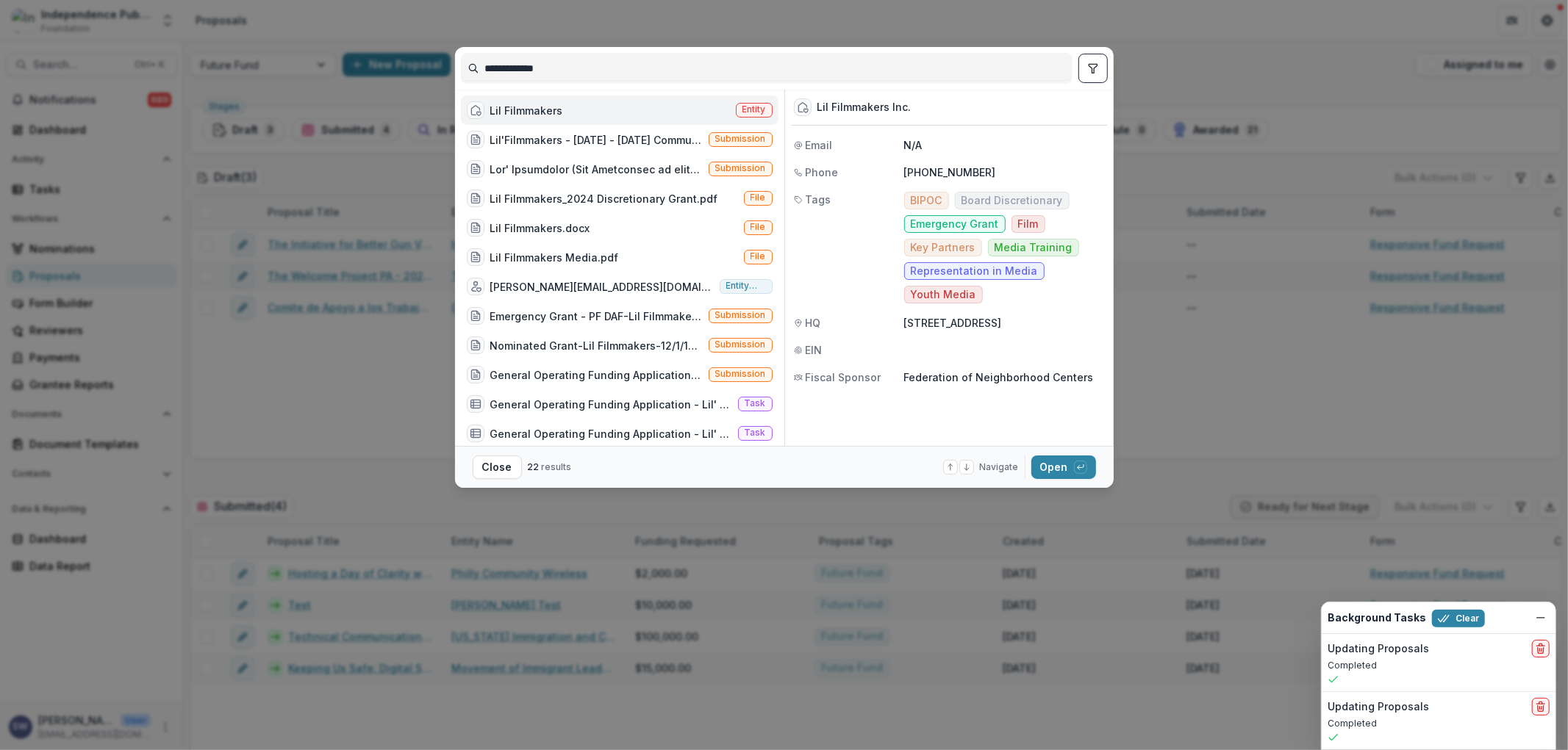
click at [548, 112] on div "Lil Filmmakers" at bounding box center [527, 111] width 73 height 16
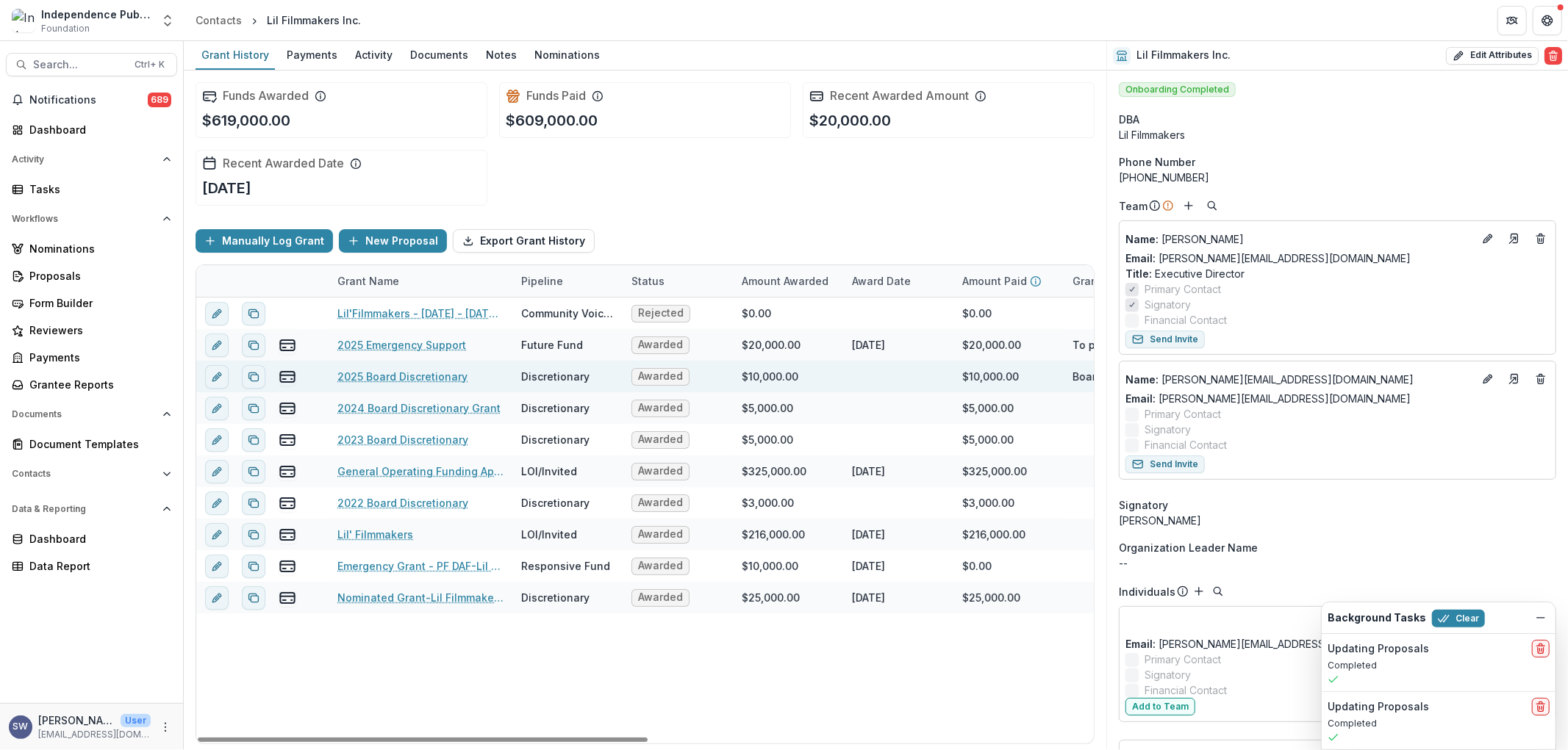
click at [454, 373] on link "2025 Board Discretionary" at bounding box center [402, 377] width 130 height 16
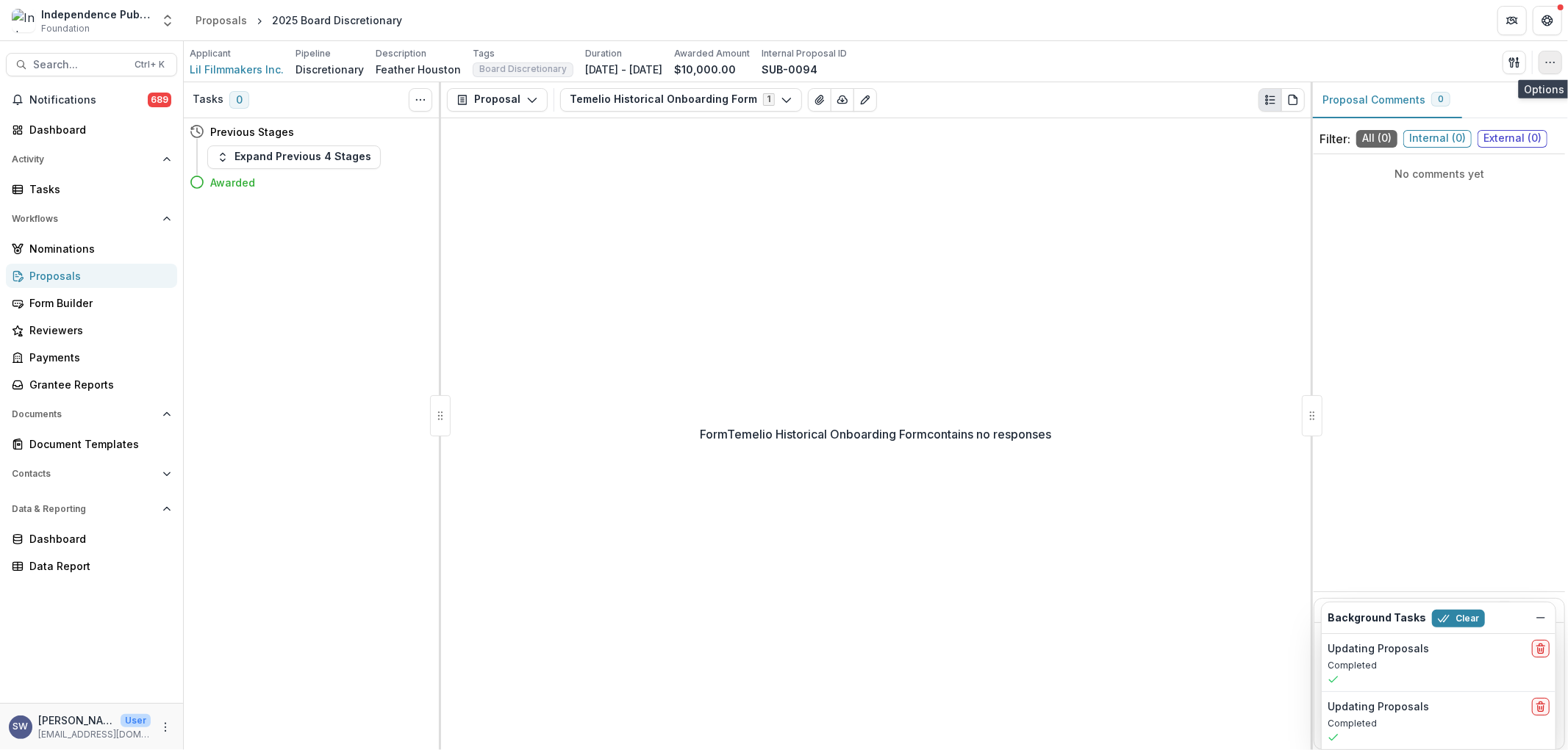
click at [1554, 64] on icon "button" at bounding box center [1550, 62] width 11 height 11
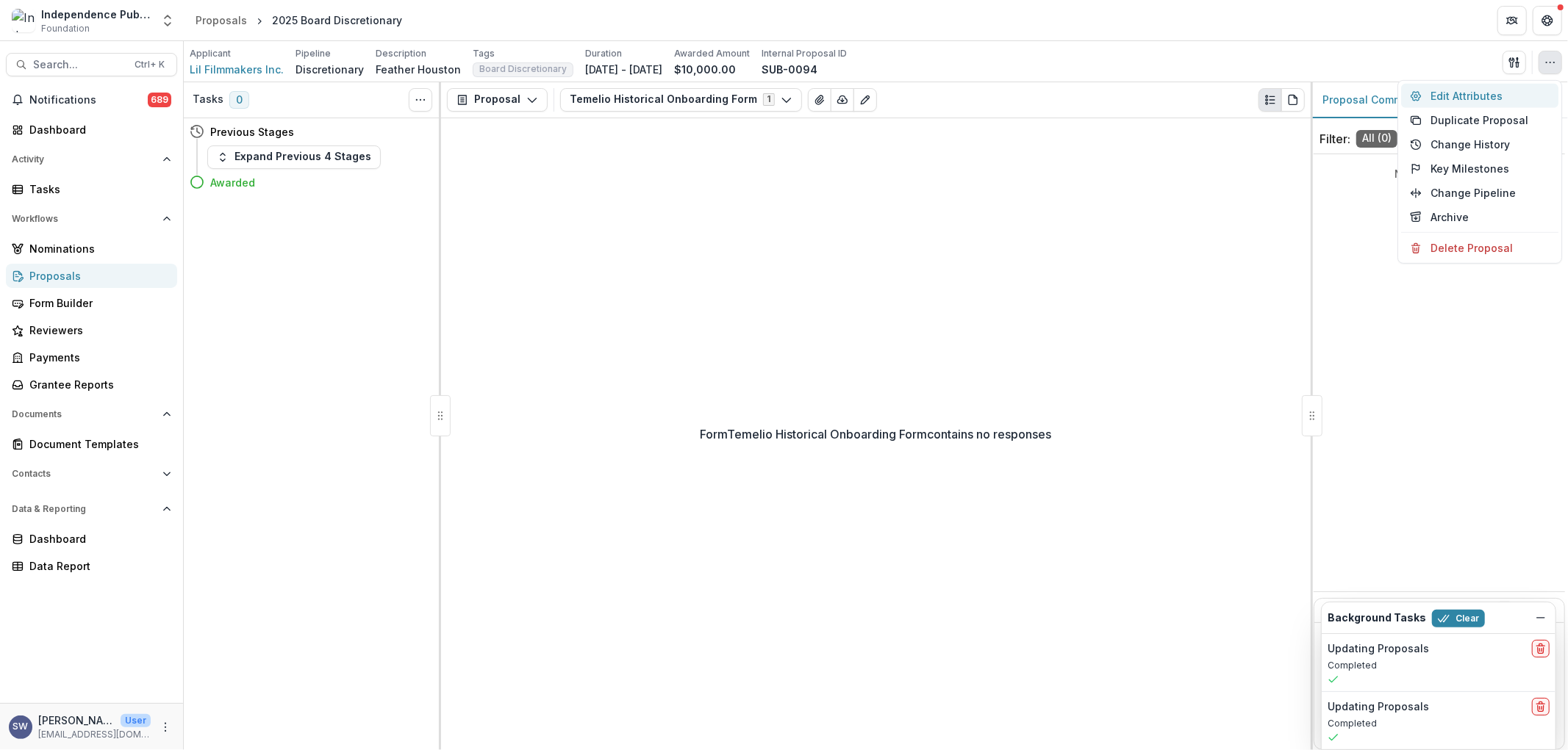
click at [1476, 99] on button "Edit Attributes" at bounding box center [1480, 96] width 158 height 24
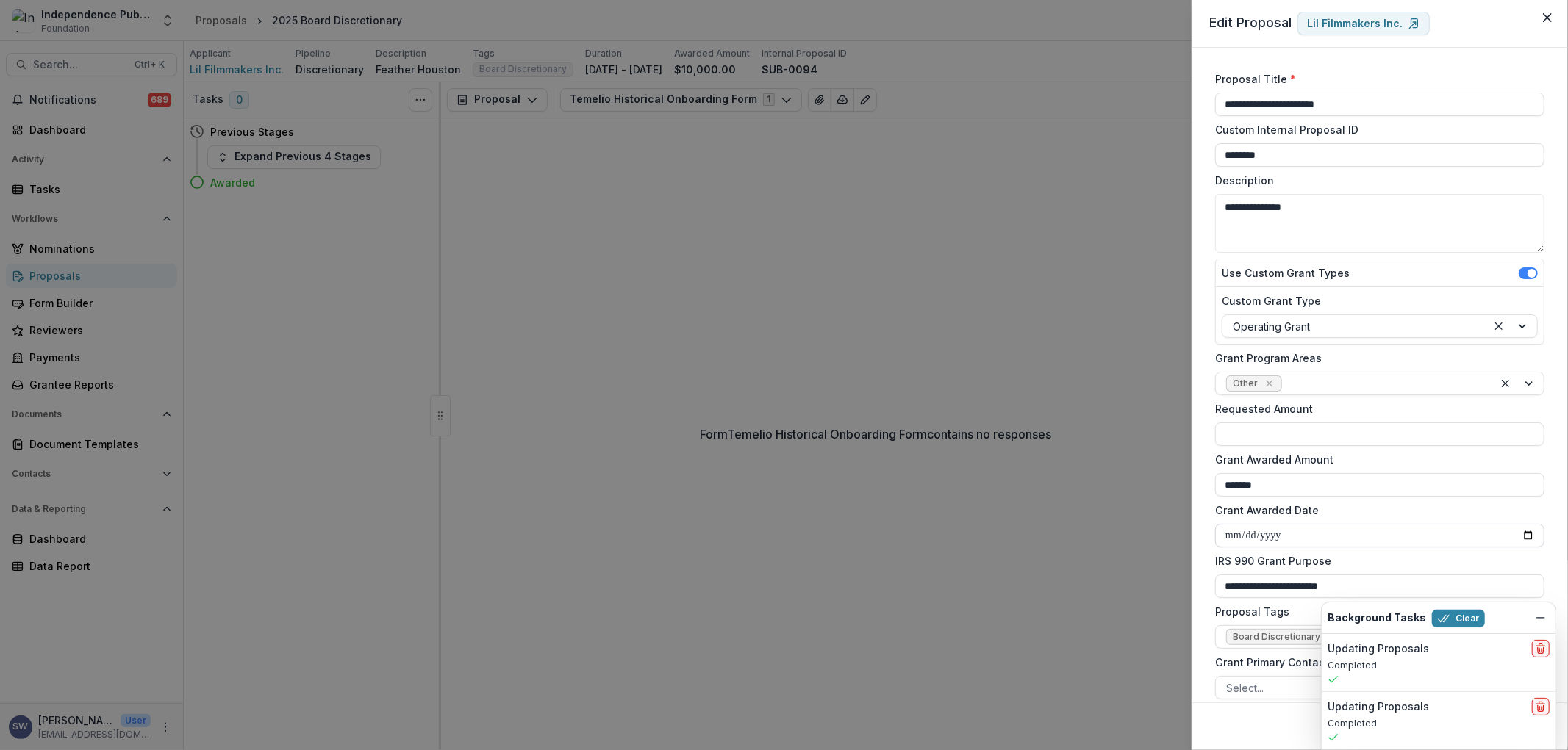
click at [1239, 544] on input "Grant Awarded Date" at bounding box center [1381, 536] width 329 height 24
type input "**********"
click at [1431, 501] on form "**********" at bounding box center [1380, 491] width 341 height 853
click at [1543, 614] on icon "Dismiss" at bounding box center [1541, 618] width 11 height 11
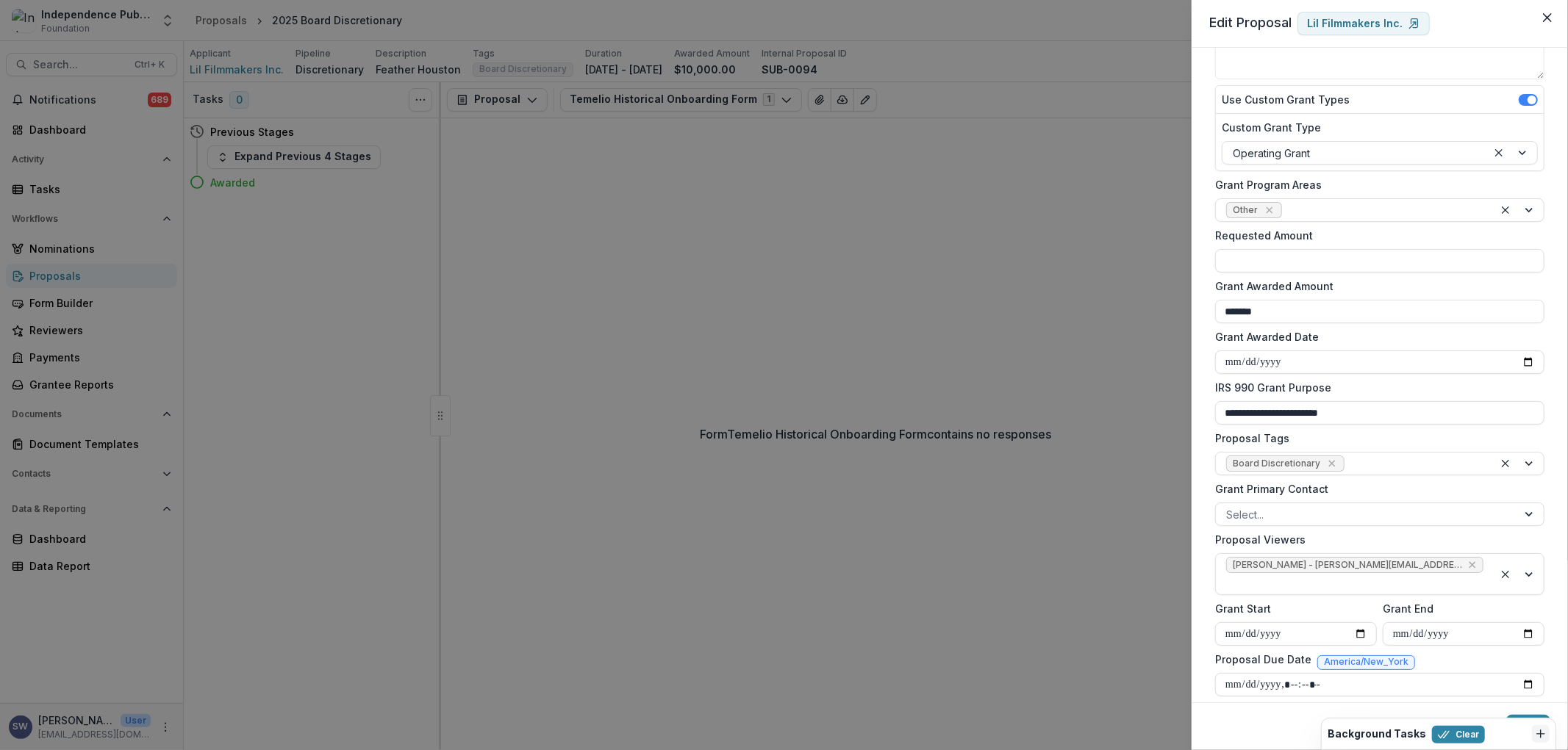
scroll to position [152, 0]
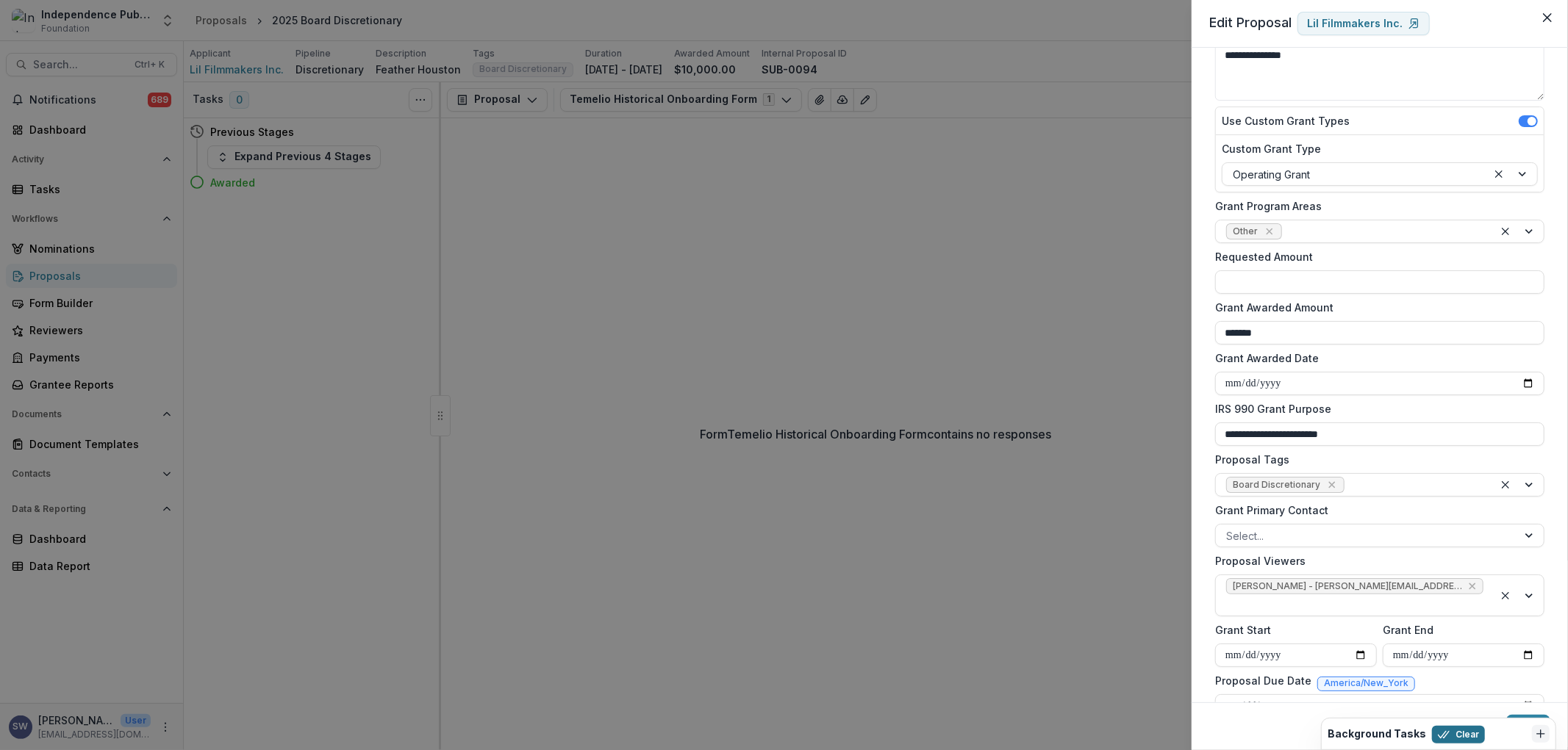
click at [1454, 737] on button "Clear" at bounding box center [1458, 735] width 53 height 17
click at [1536, 724] on button "Save" at bounding box center [1529, 726] width 44 height 24
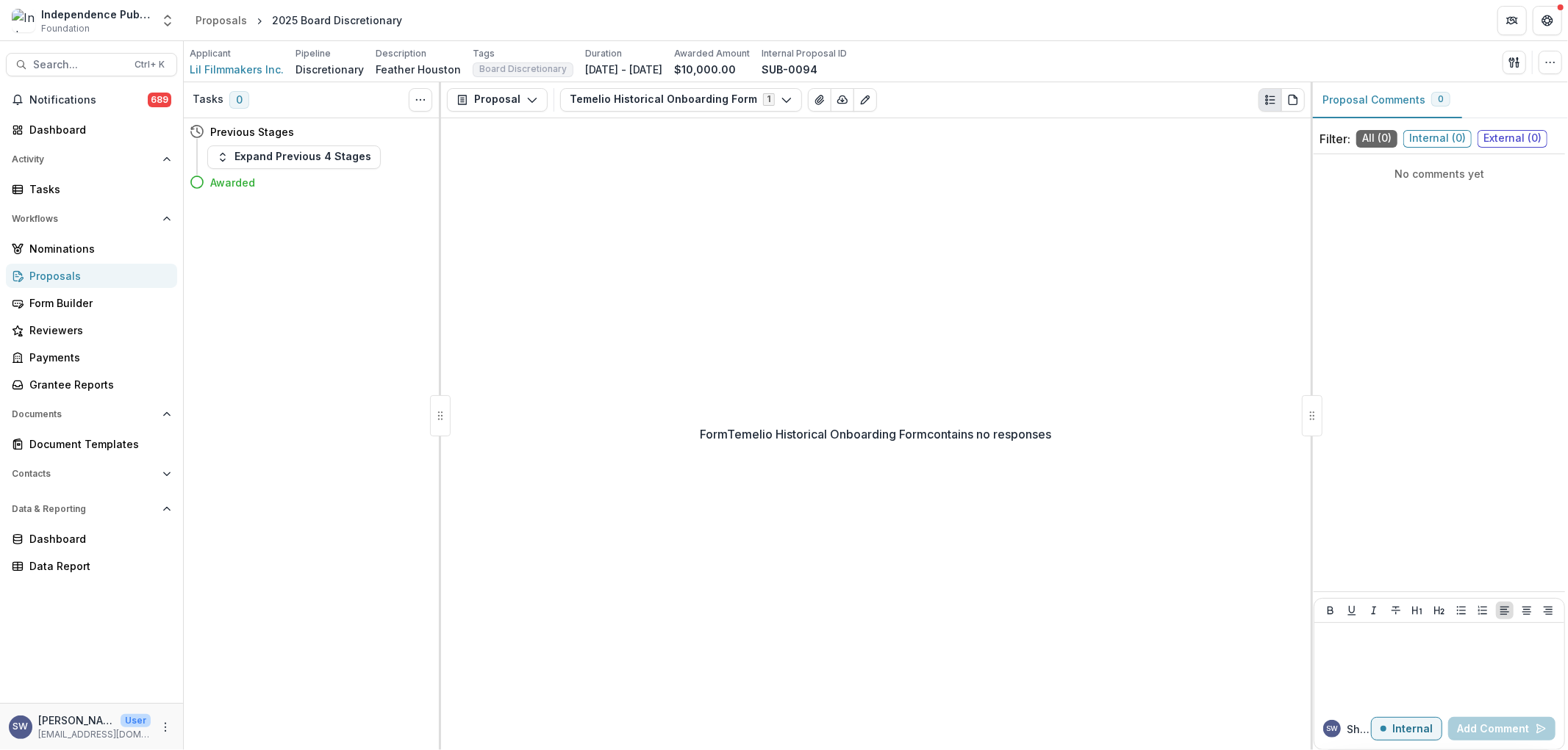
click at [82, 270] on div "Proposals" at bounding box center [98, 276] width 136 height 16
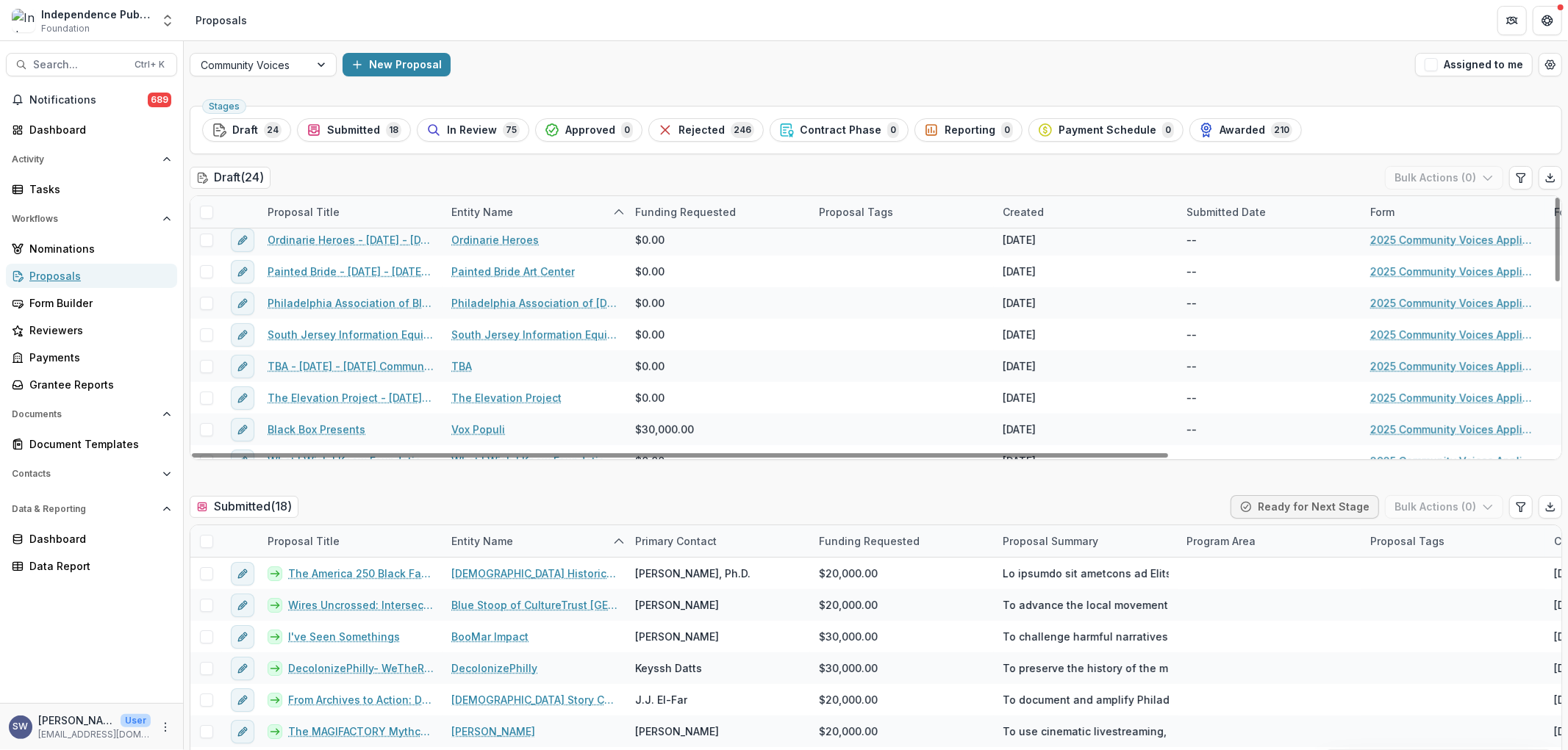
scroll to position [527, 0]
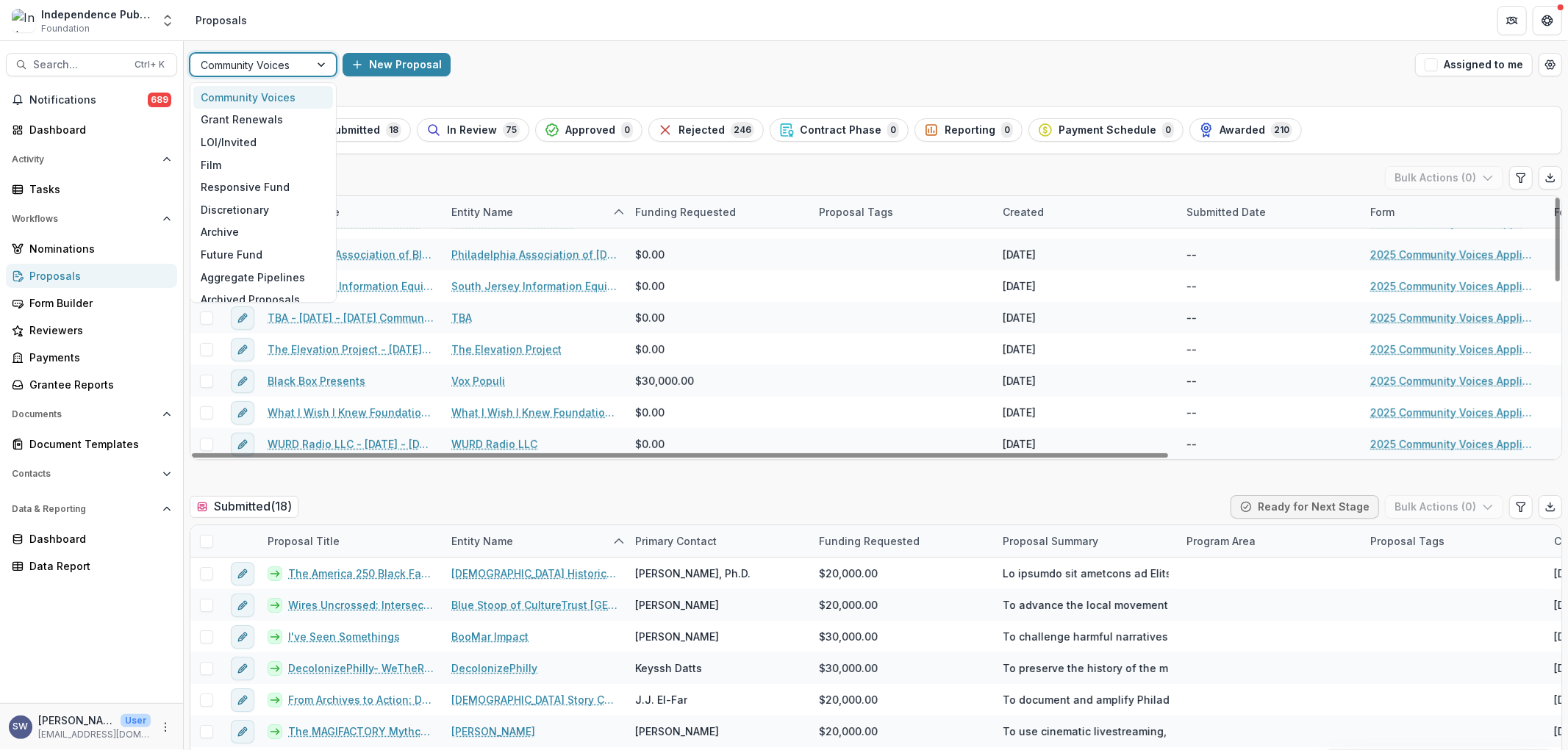
click at [233, 68] on div at bounding box center [249, 64] width 98 height 18
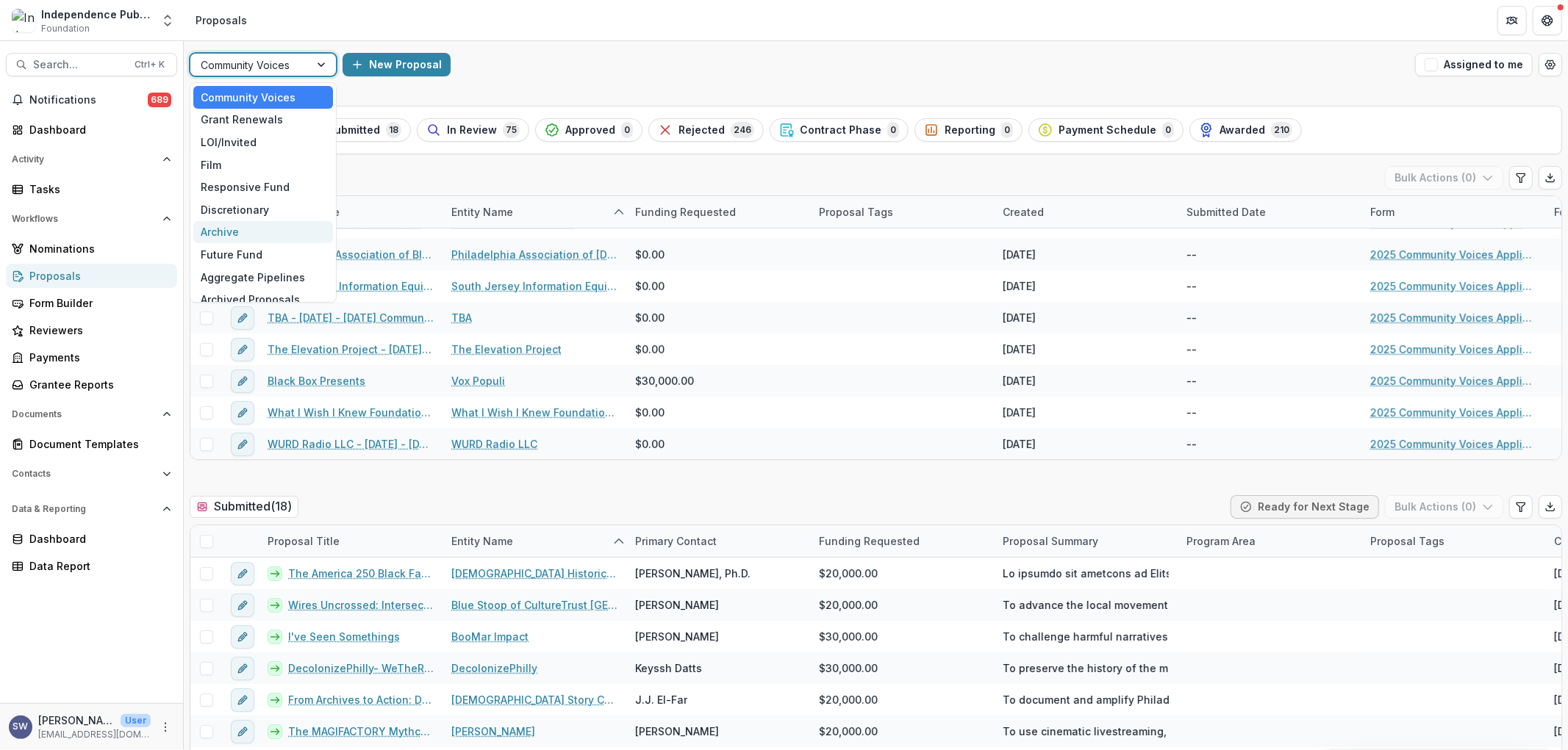
scroll to position [11, 0]
click at [247, 240] on div "Future Fund" at bounding box center [263, 244] width 139 height 23
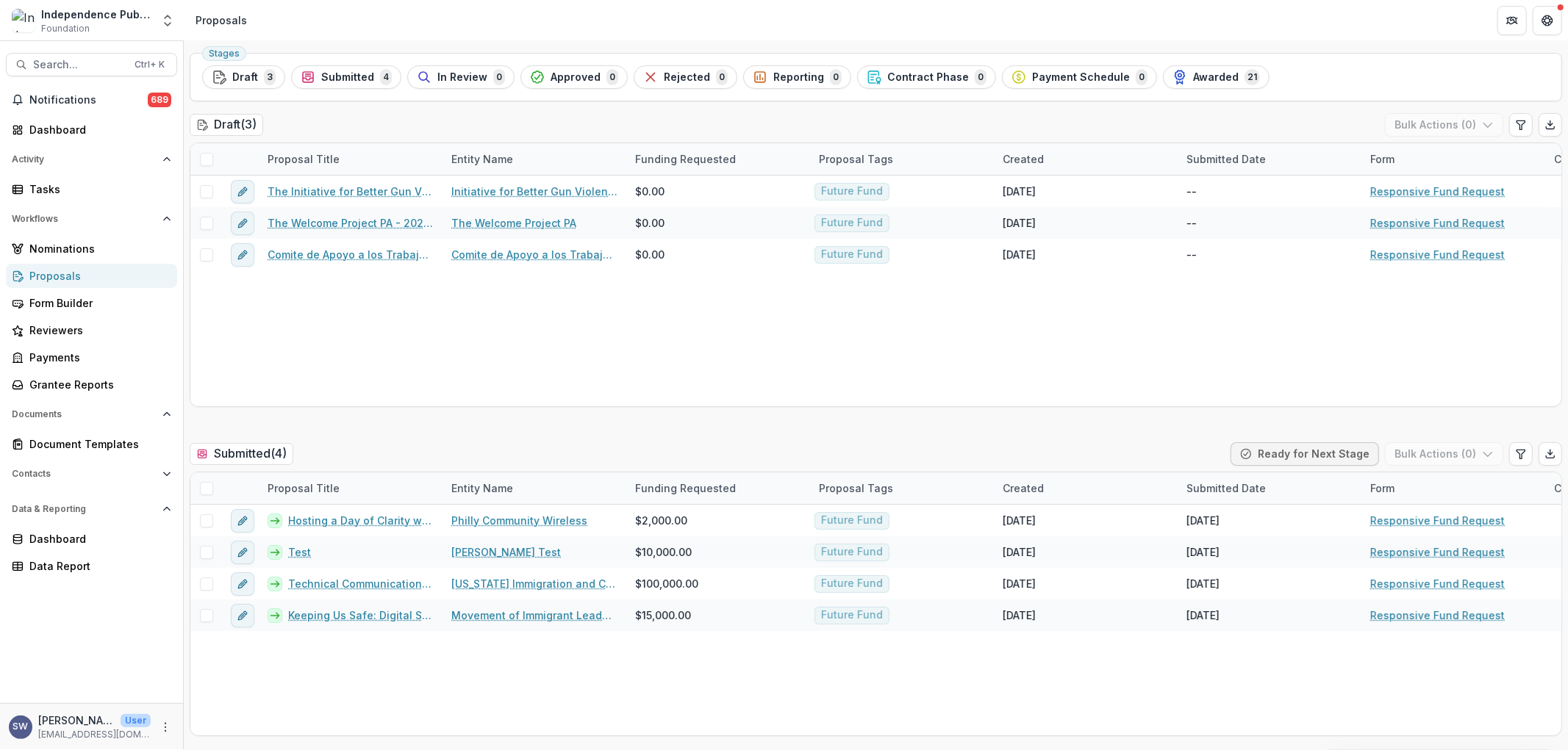
scroll to position [82, 0]
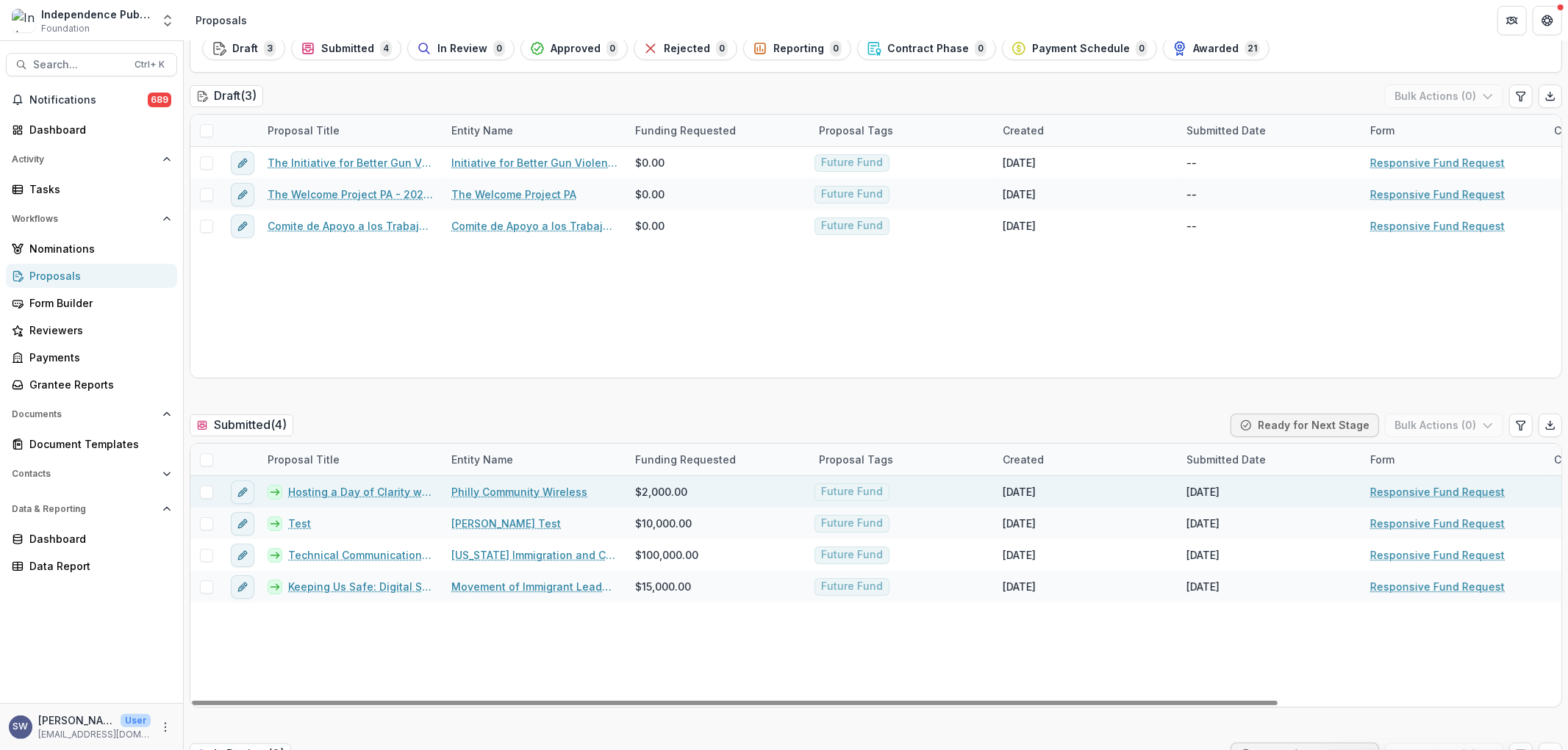
click at [207, 490] on span at bounding box center [206, 492] width 13 height 13
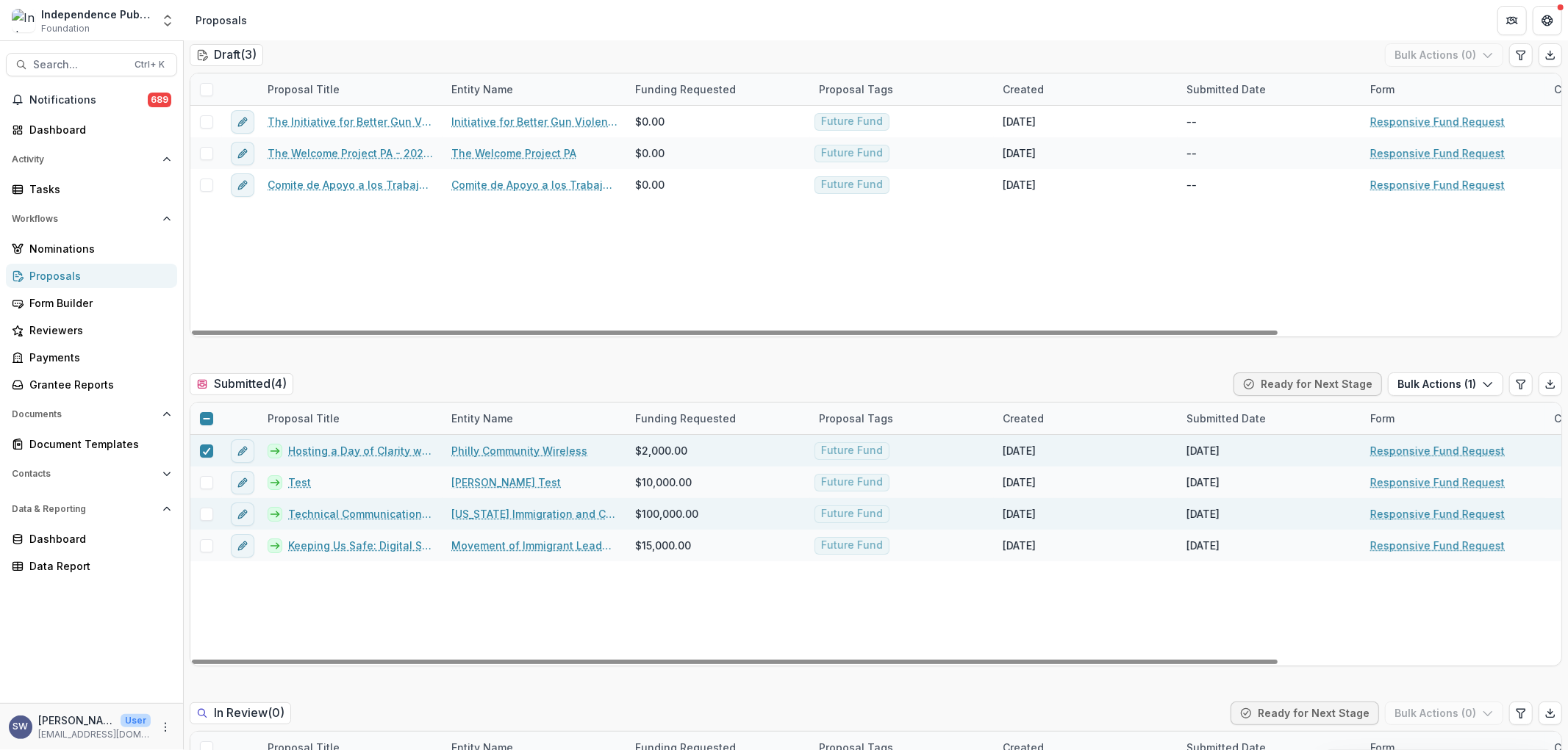
scroll to position [163, 0]
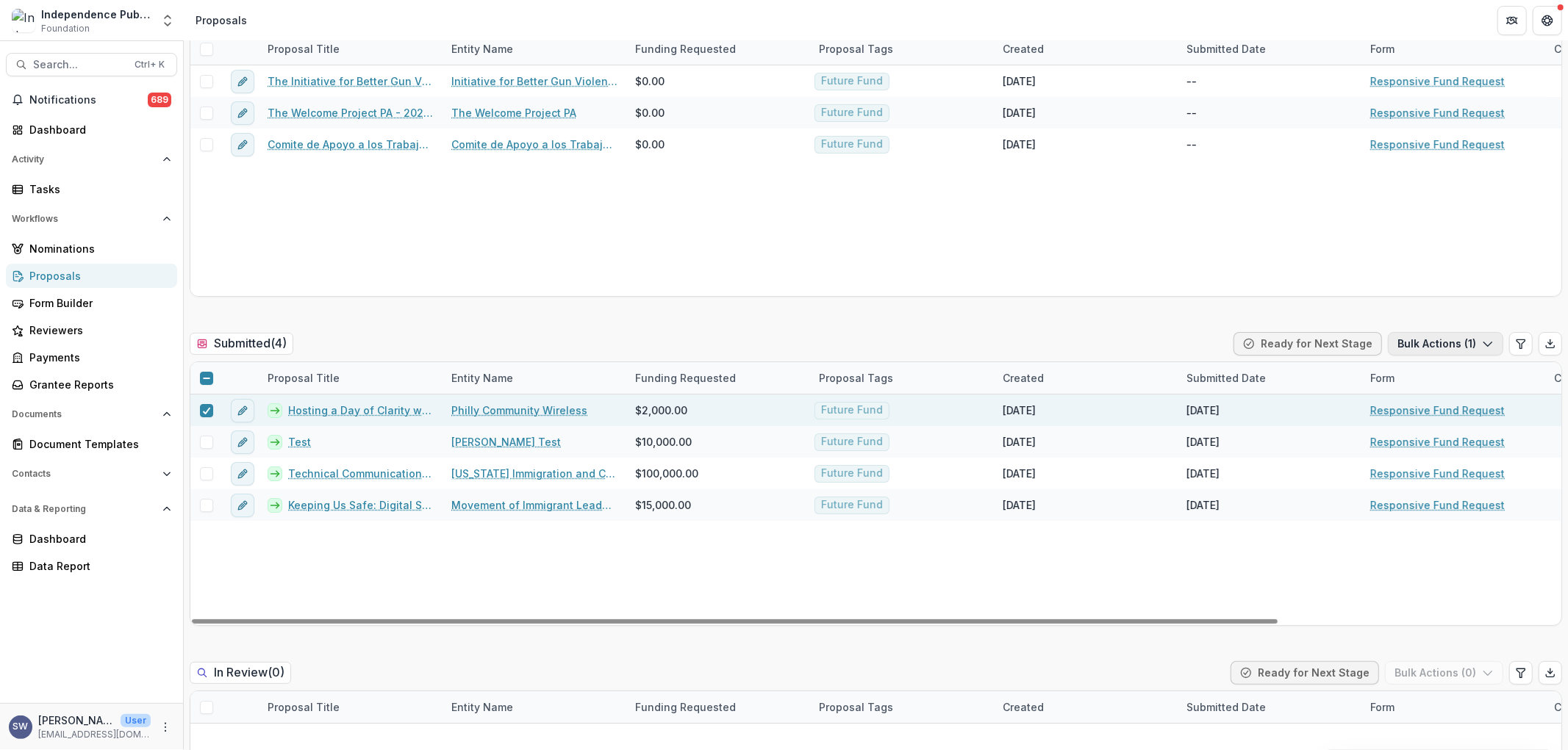
click at [1436, 338] on button "Bulk Actions ( 1 )" at bounding box center [1446, 343] width 115 height 24
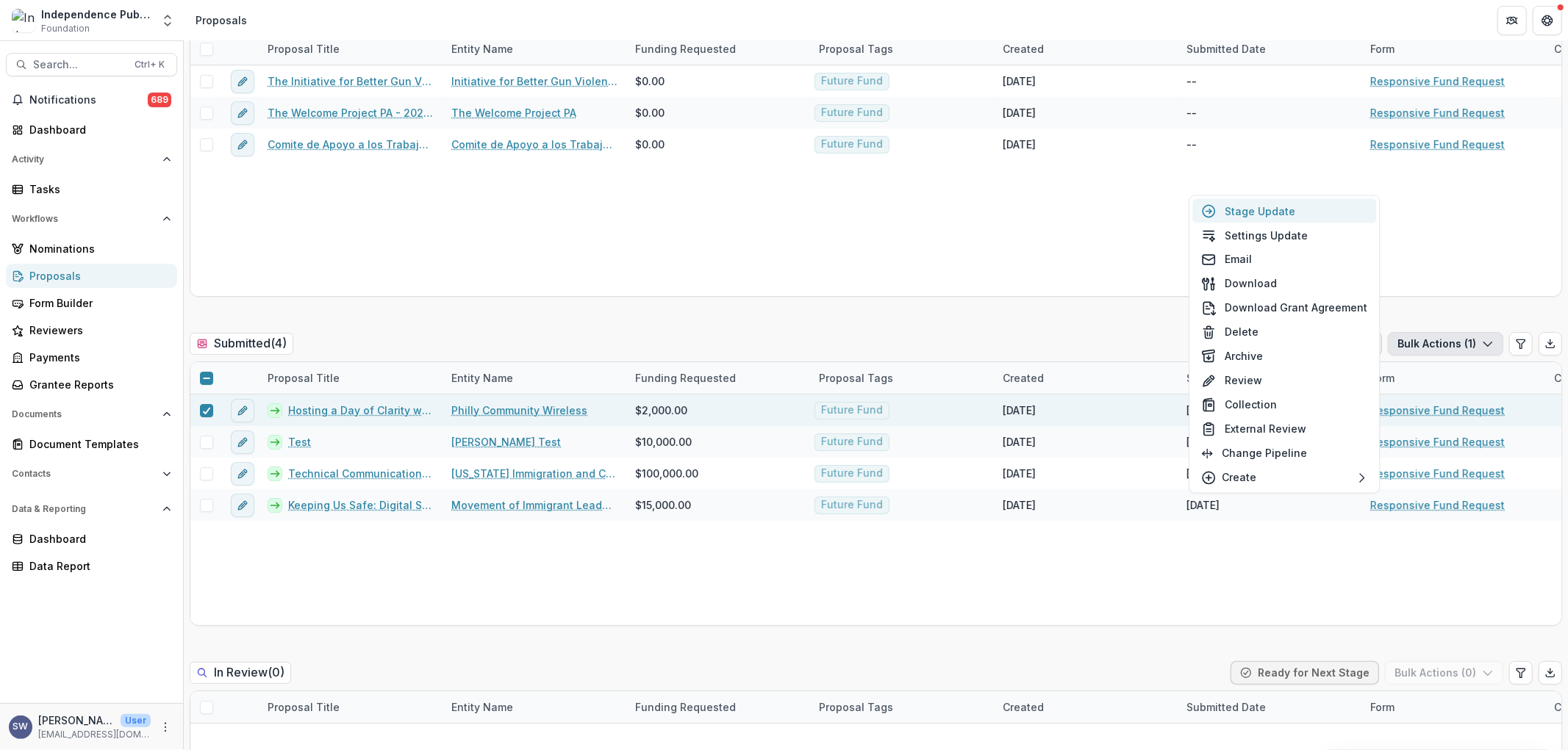
click at [1287, 207] on button "Stage Update" at bounding box center [1284, 212] width 184 height 24
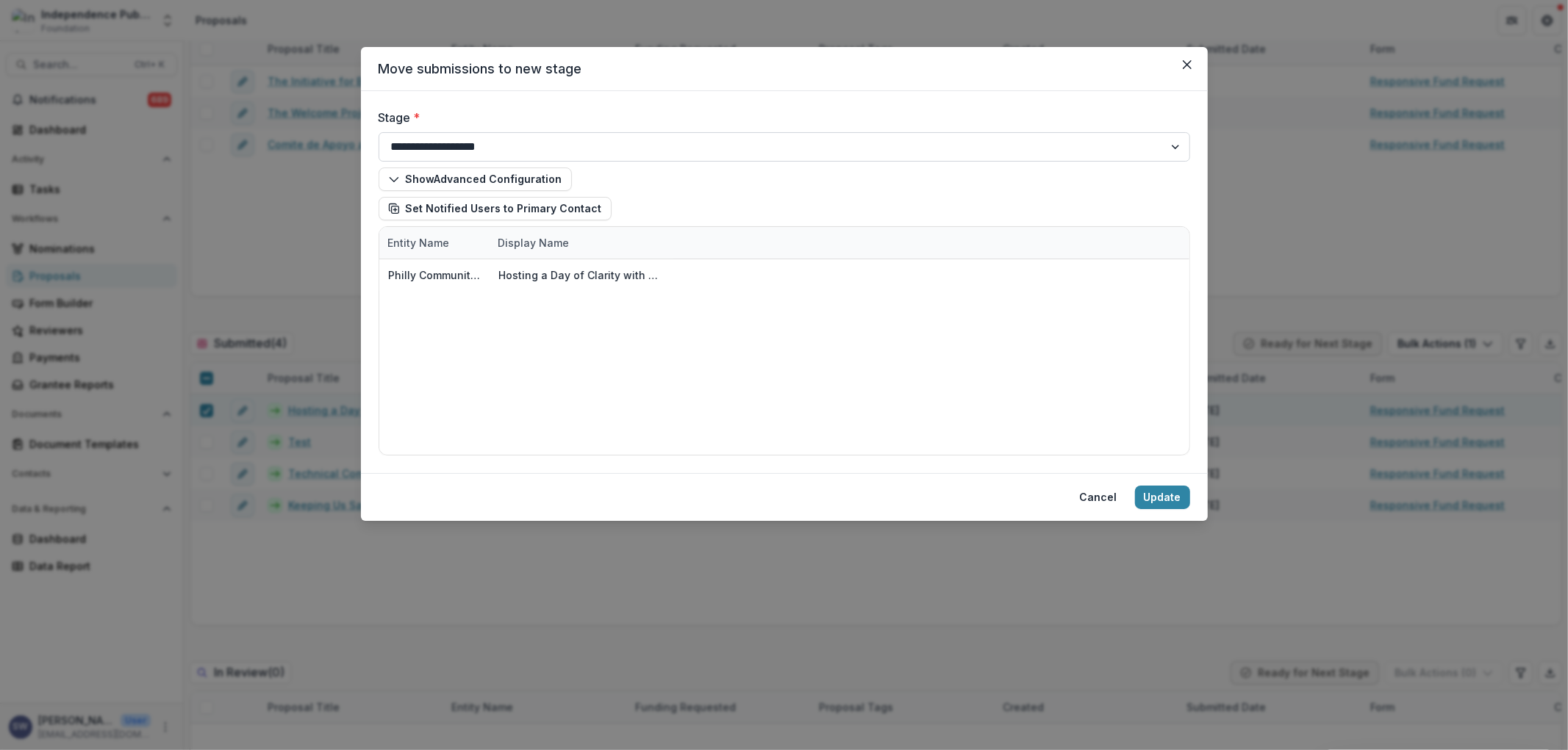
click at [479, 148] on select "**********" at bounding box center [784, 147] width 811 height 30
select select "********"
click at [378, 132] on select "**********" at bounding box center [784, 147] width 811 height 30
click at [1164, 496] on button "Update" at bounding box center [1163, 497] width 55 height 24
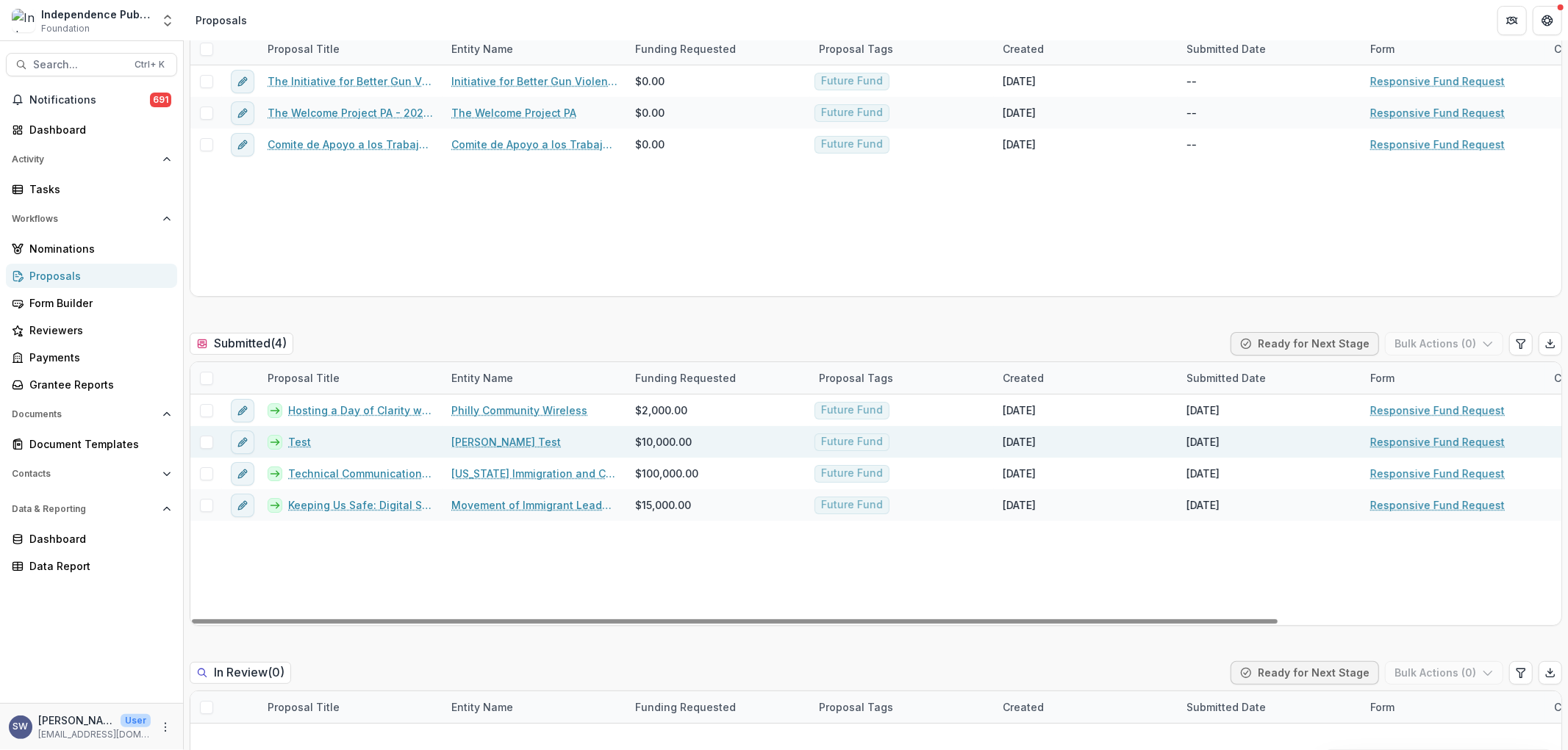
click at [299, 441] on link "Test" at bounding box center [300, 443] width 23 height 16
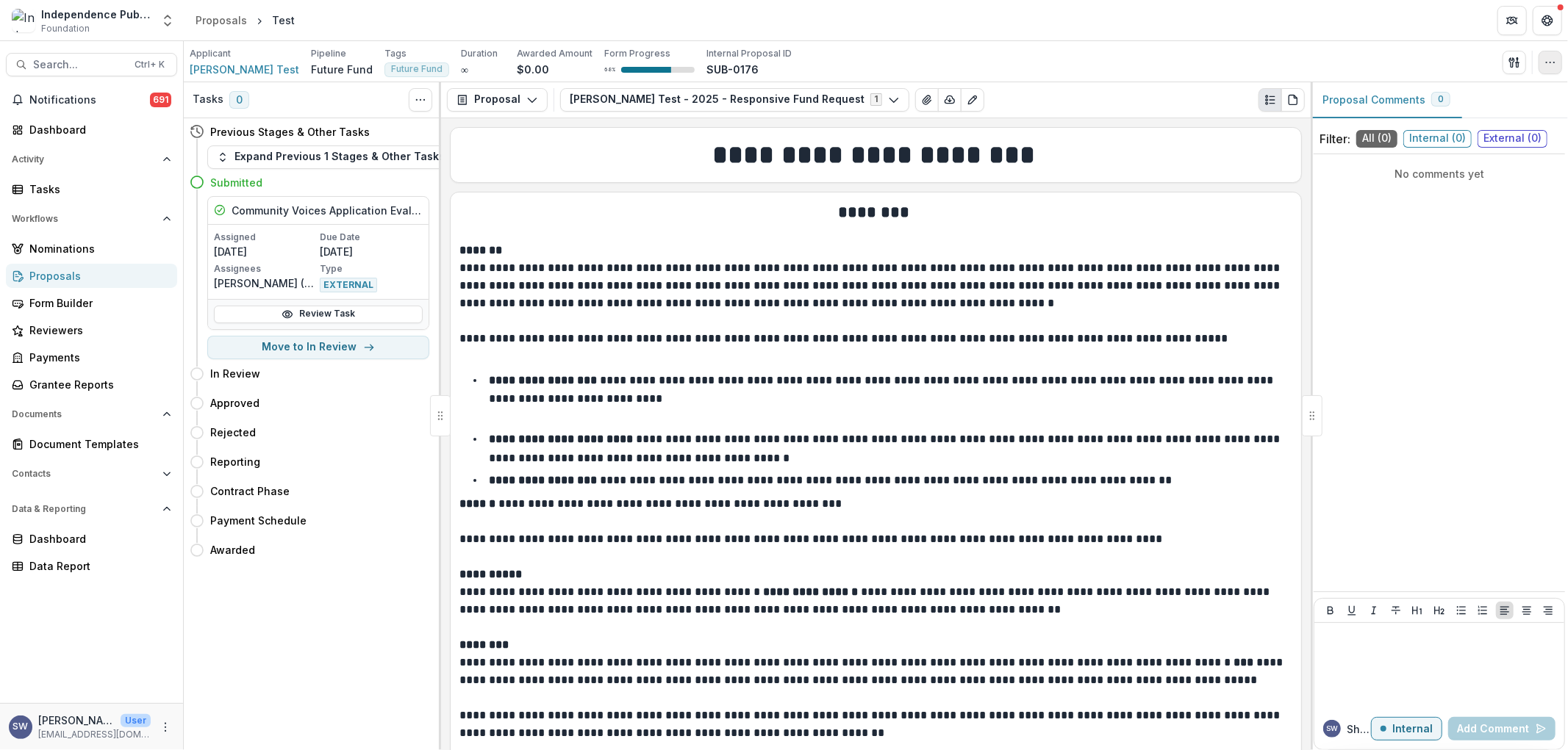
click at [1547, 57] on icon "button" at bounding box center [1550, 62] width 11 height 11
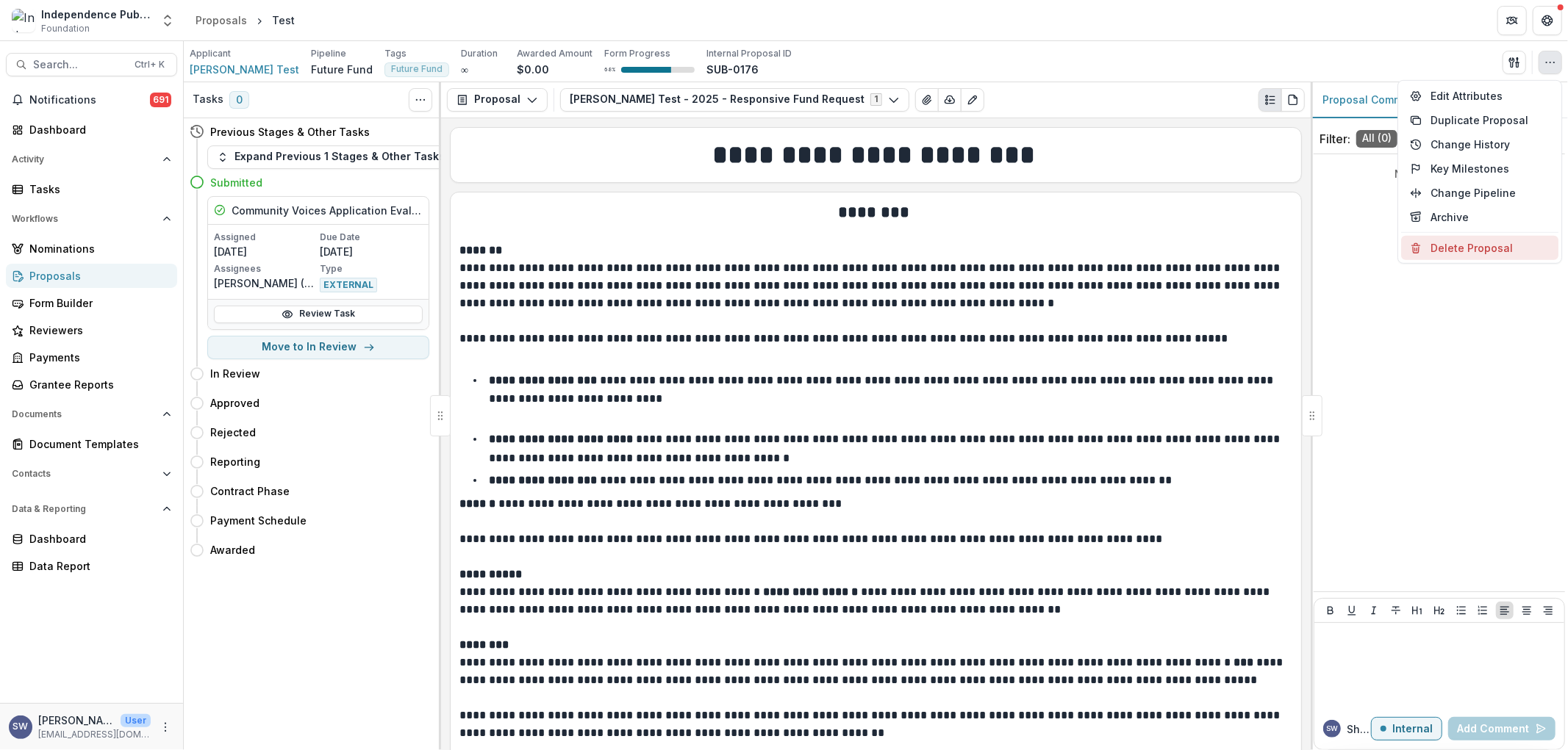
click at [1447, 253] on button "Delete Proposal" at bounding box center [1480, 248] width 158 height 24
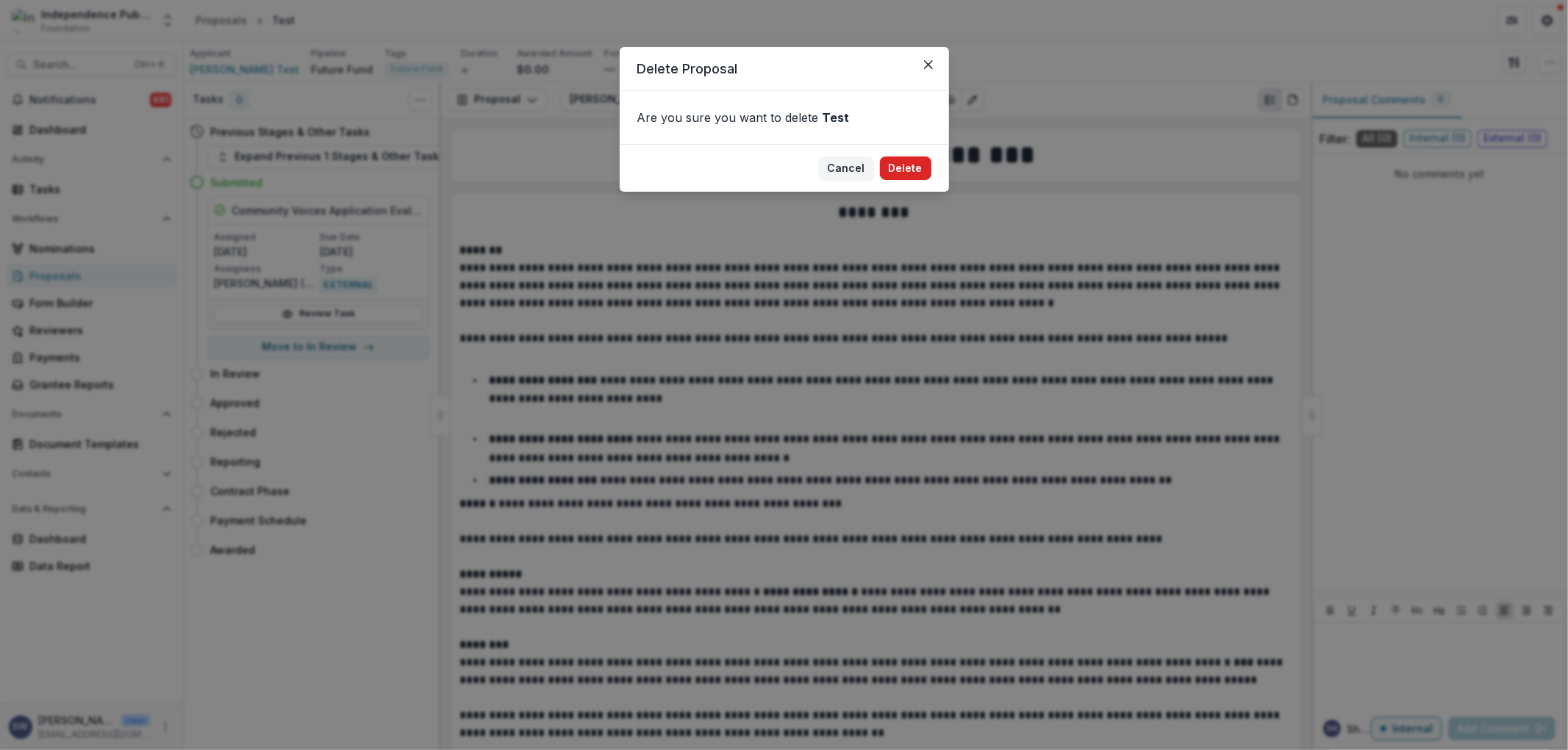
click at [914, 174] on button "Delete" at bounding box center [906, 168] width 51 height 24
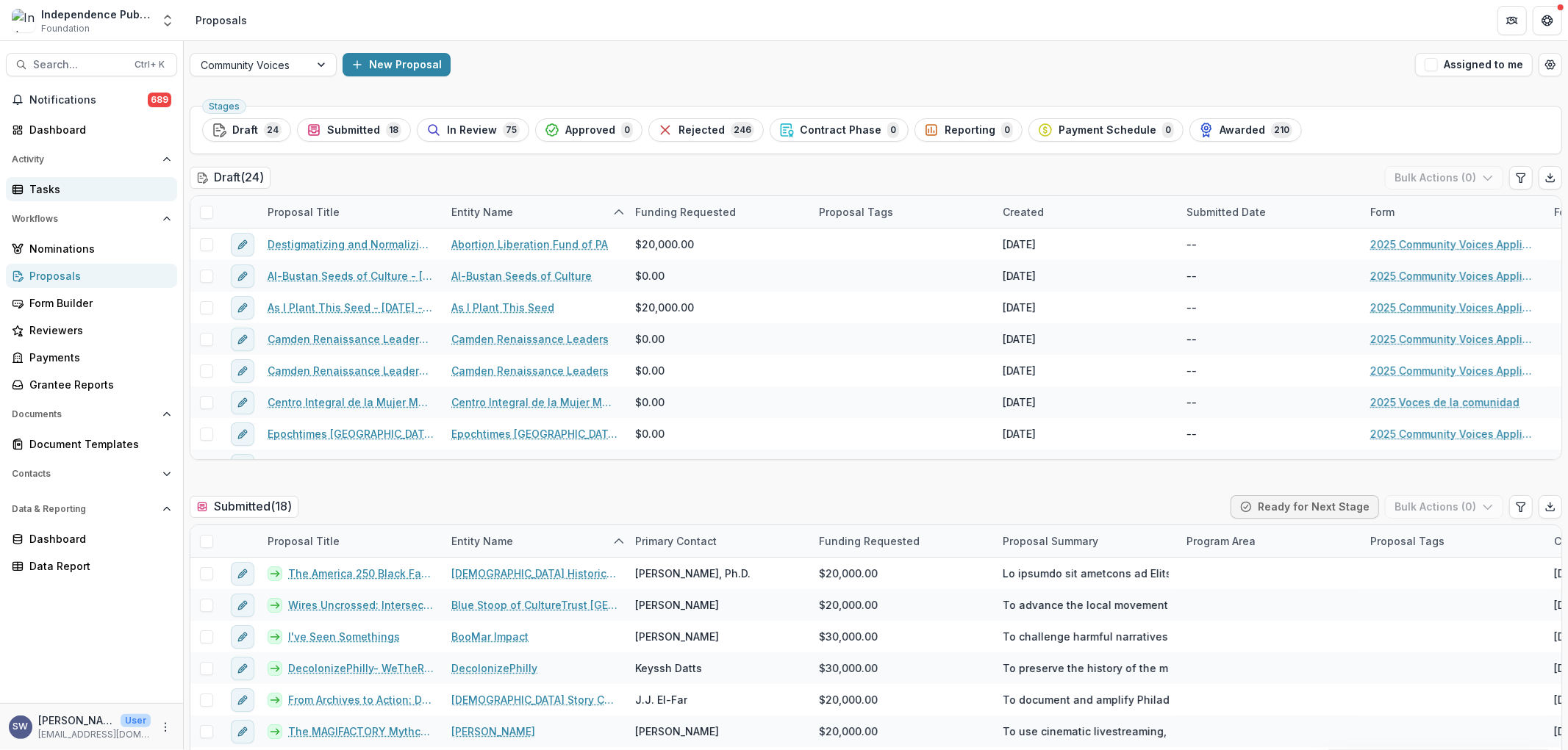
click at [42, 179] on link "Tasks" at bounding box center [92, 189] width 172 height 24
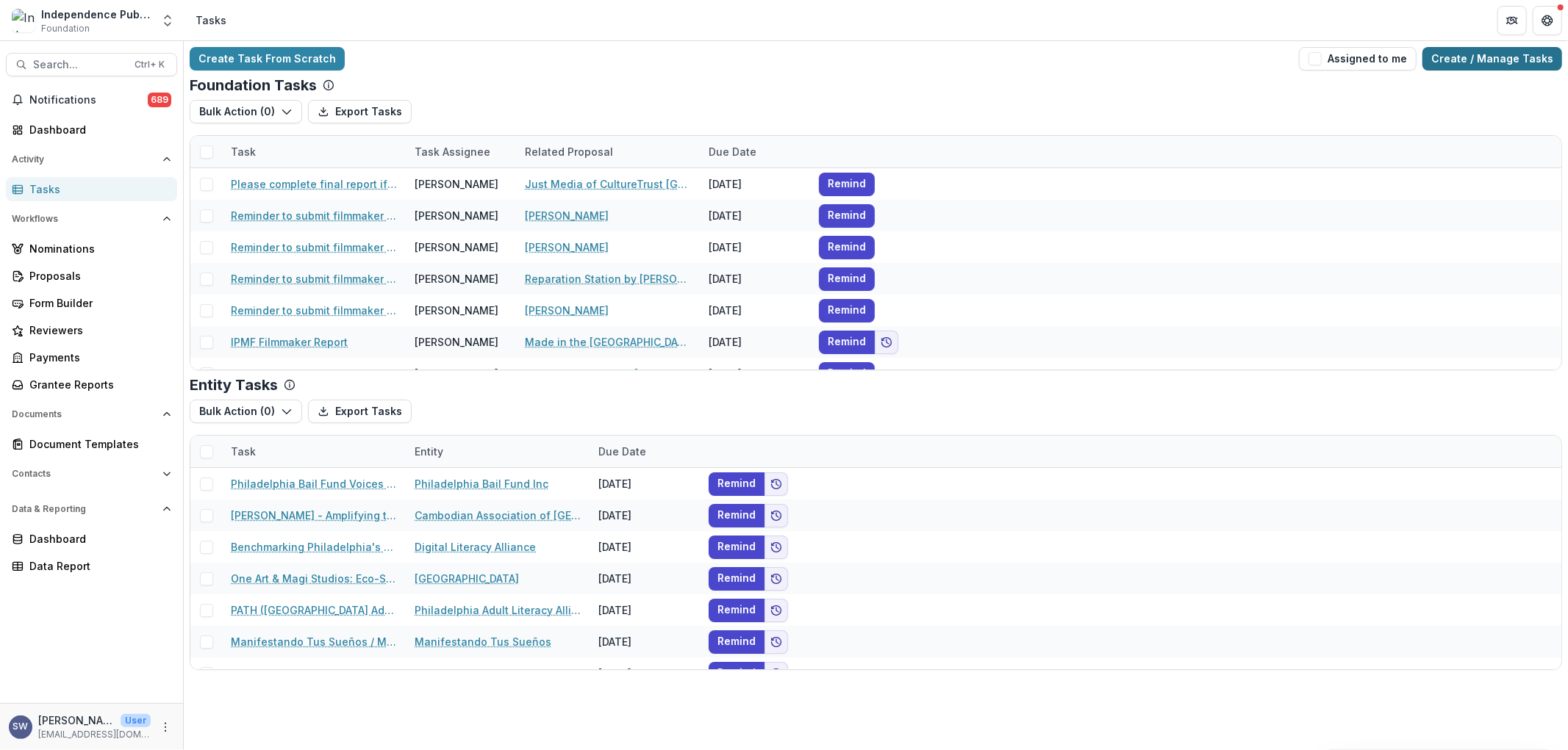
click at [1482, 68] on link "Create / Manage Tasks" at bounding box center [1492, 58] width 139 height 24
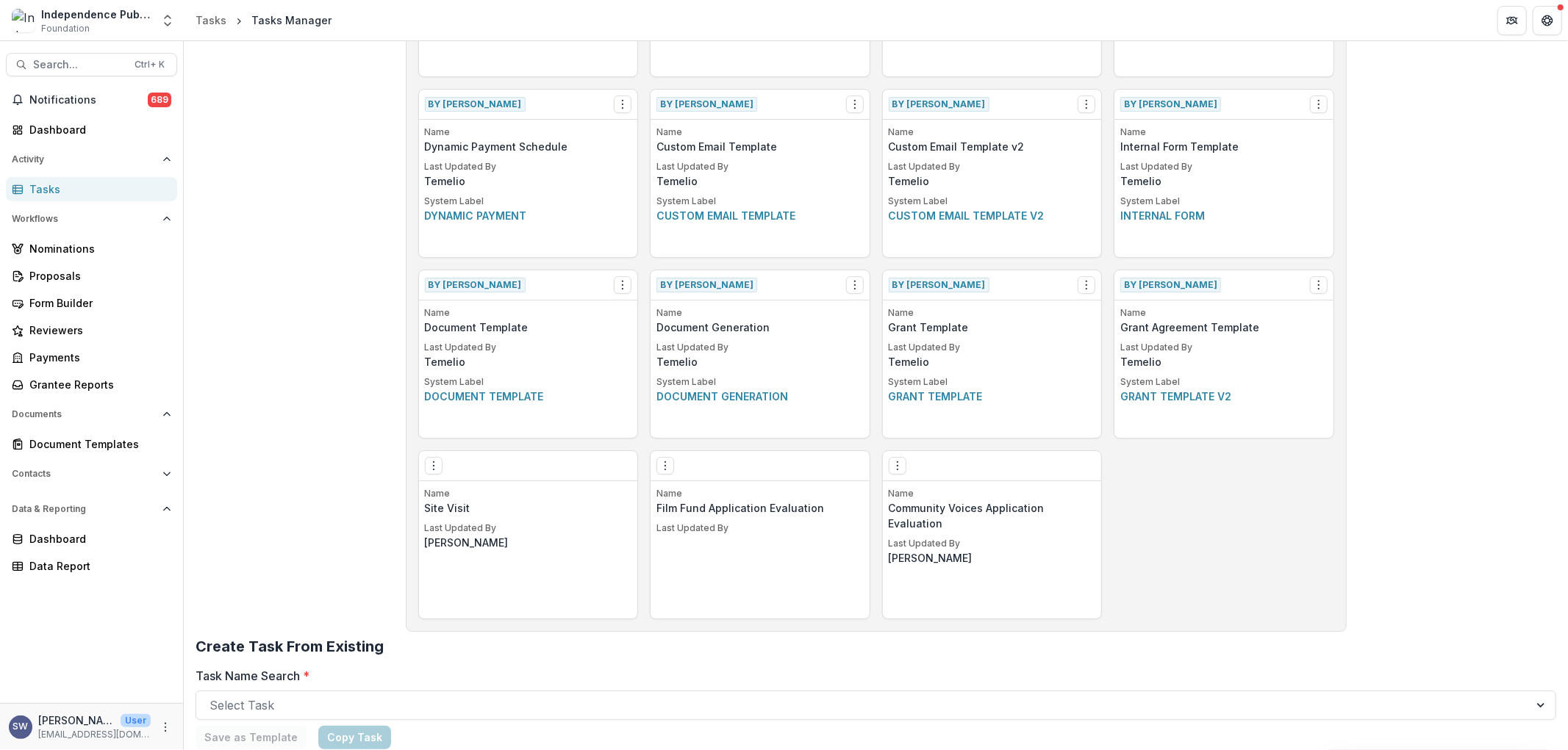
scroll to position [652, 0]
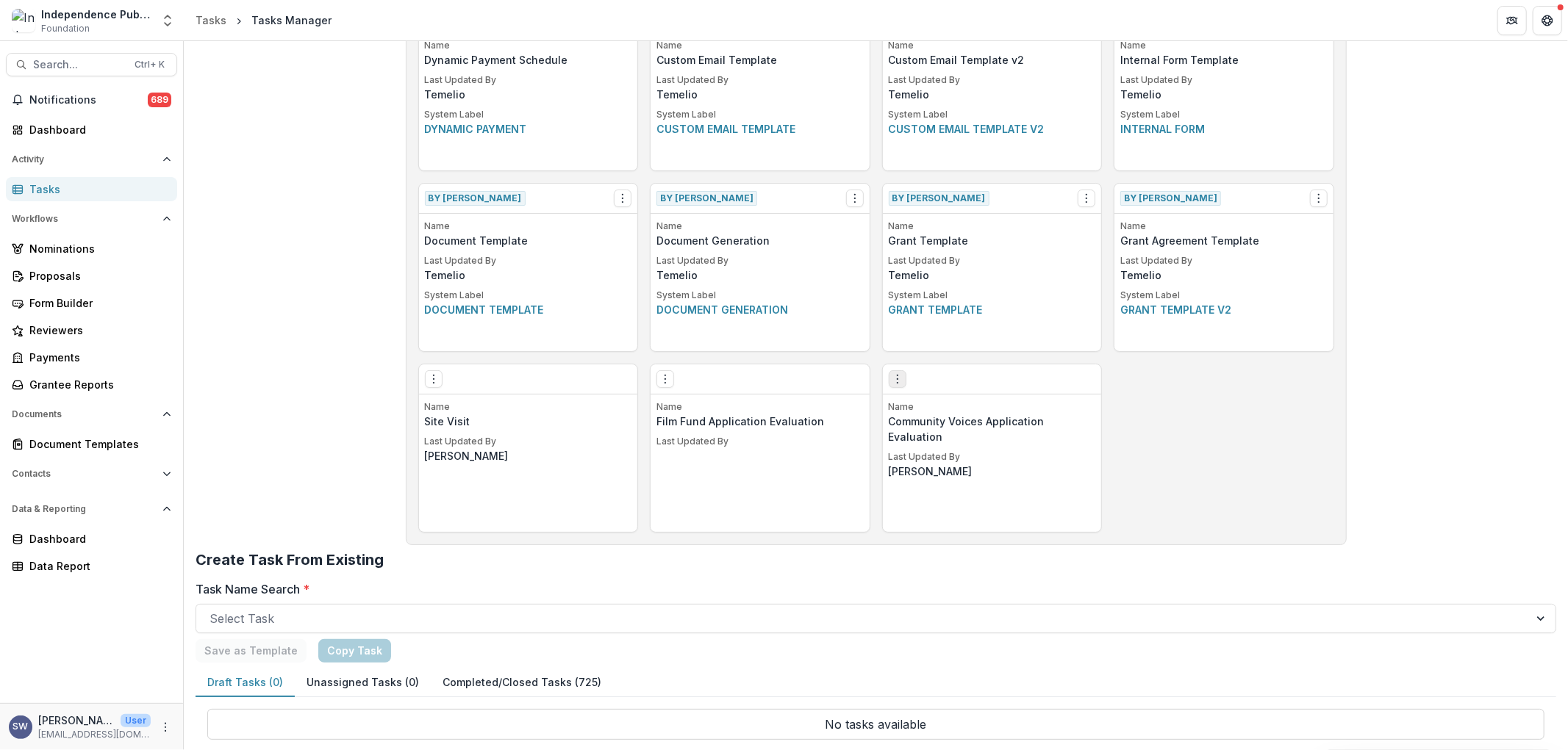
click at [889, 383] on button "Options" at bounding box center [898, 379] width 17 height 17
click at [920, 412] on link "Edit" at bounding box center [981, 409] width 180 height 24
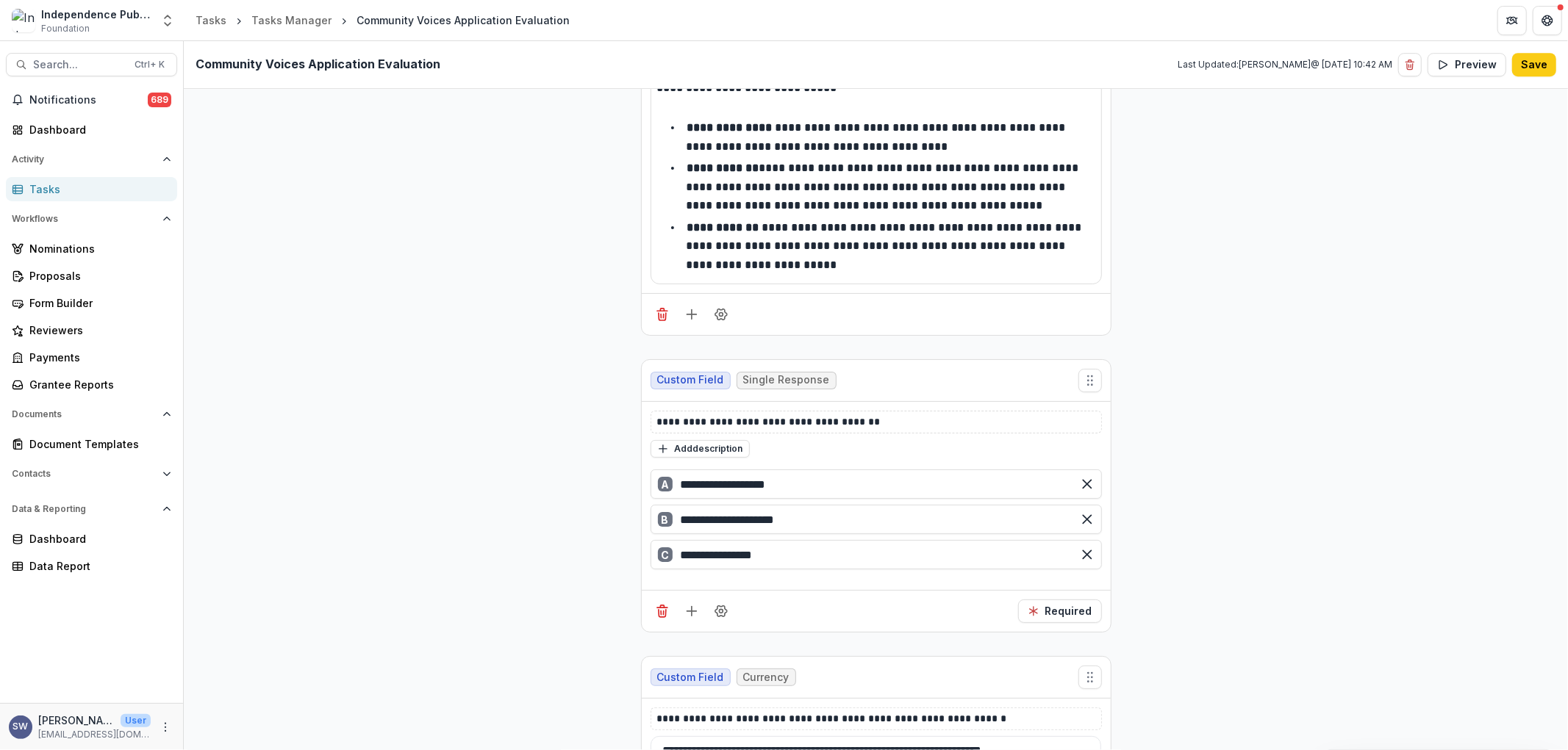
scroll to position [8483, 0]
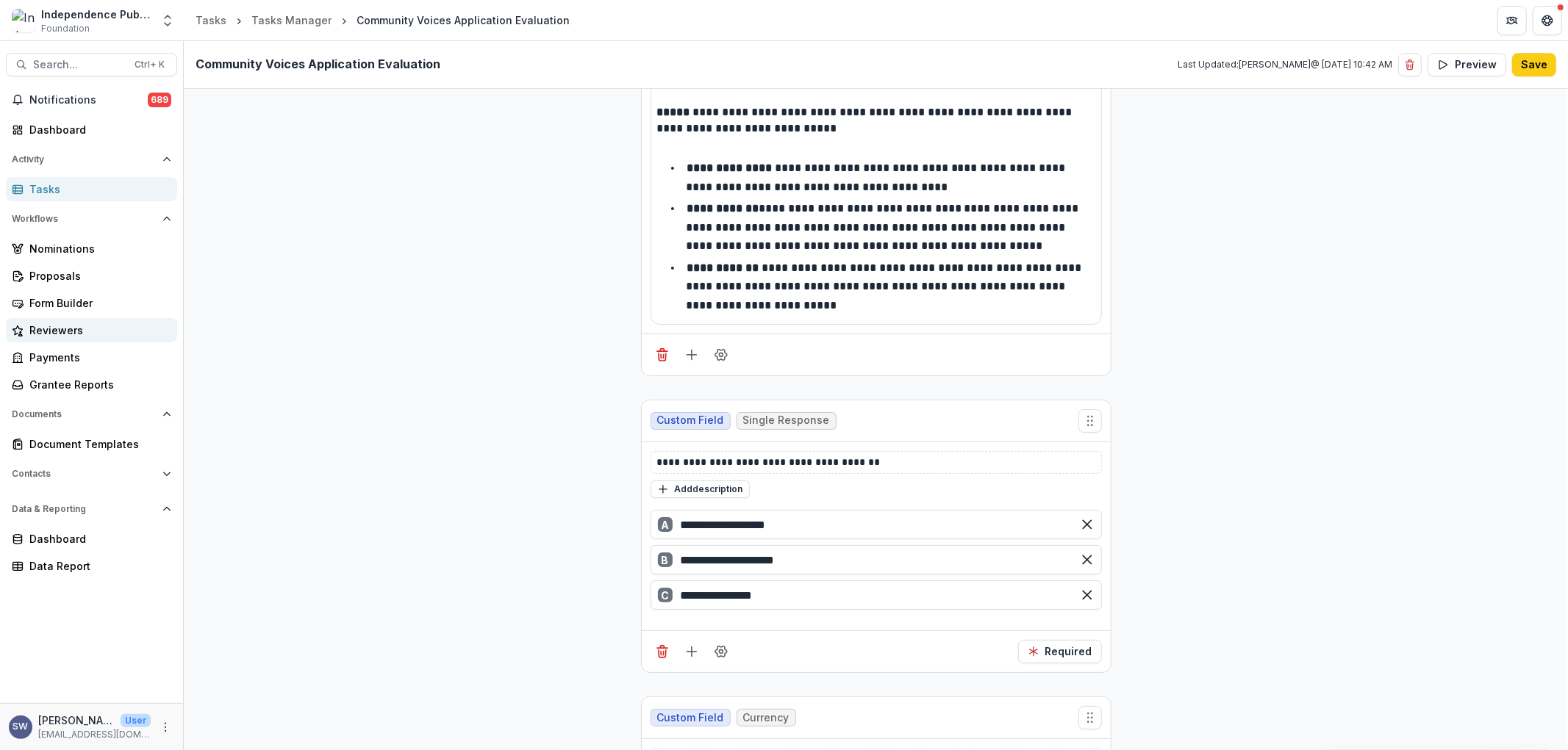
click at [78, 331] on div "Reviewers" at bounding box center [98, 330] width 136 height 16
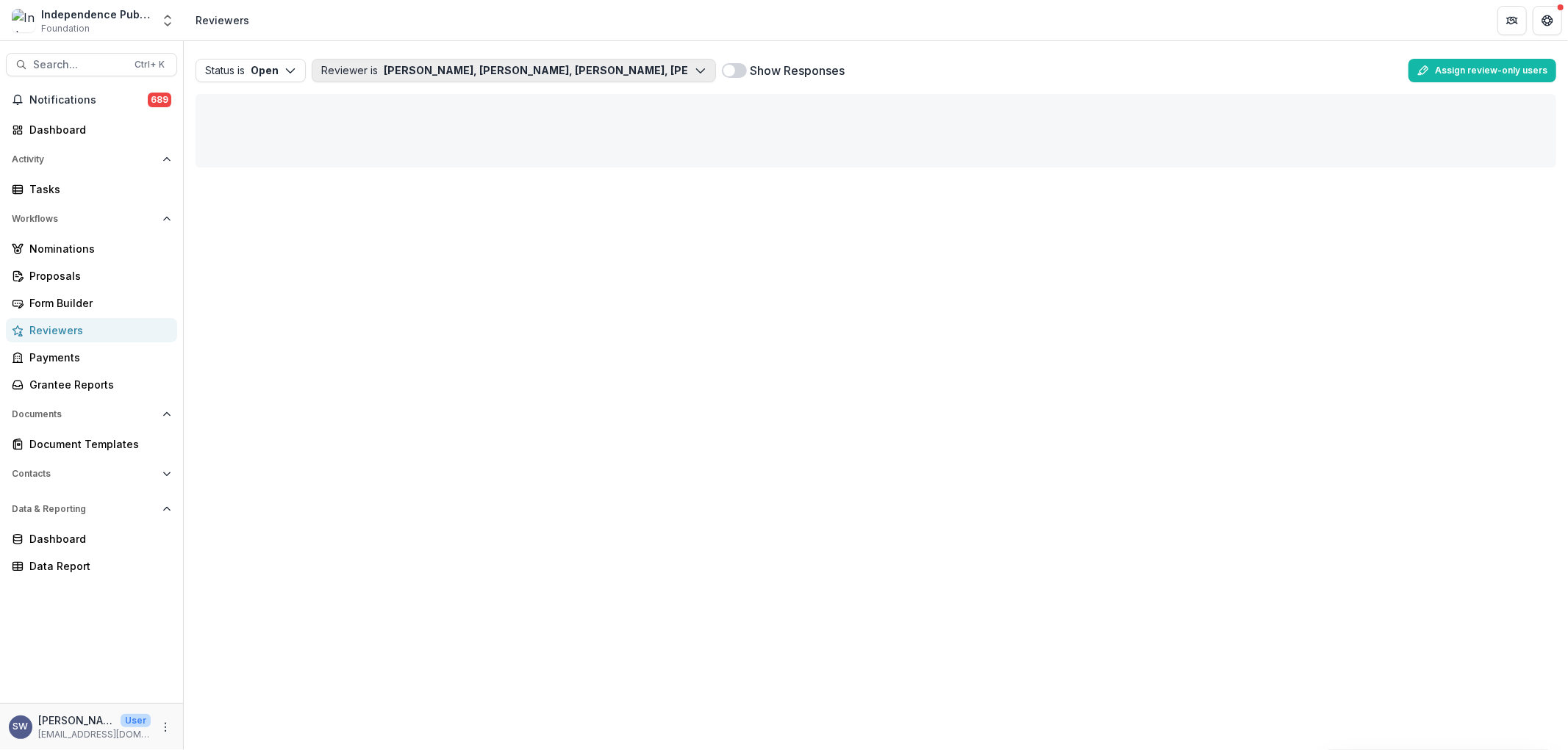
click at [359, 70] on button "Reviewer is Carol Posso, Aisha Mershani, Andre Simms, Ariel Taylor, M. Asli Duk…" at bounding box center [514, 70] width 404 height 24
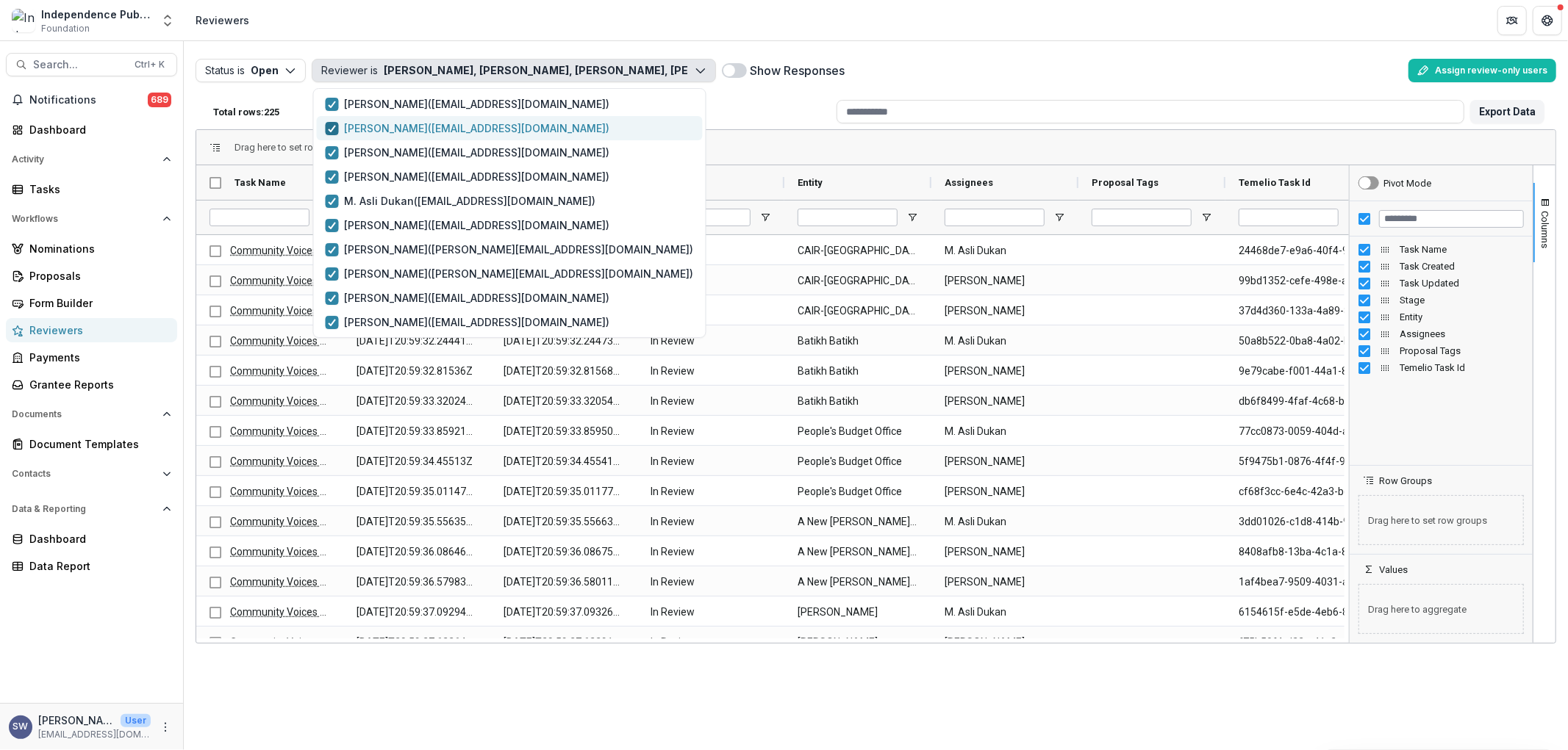
click at [331, 129] on polyline "button" at bounding box center [332, 128] width 7 height 6
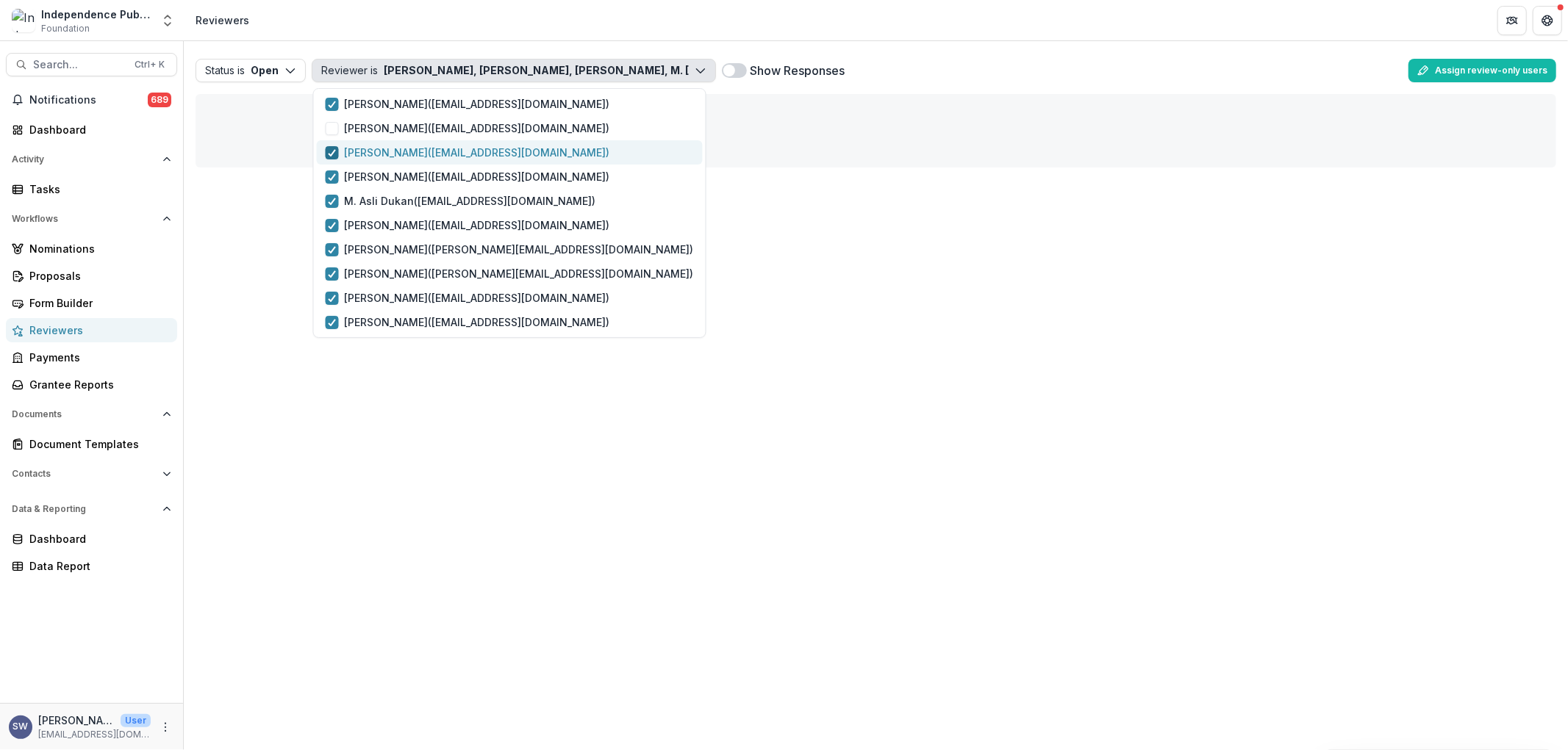
click at [331, 152] on icon "button" at bounding box center [332, 152] width 9 height 7
click at [328, 179] on icon "button" at bounding box center [332, 177] width 9 height 7
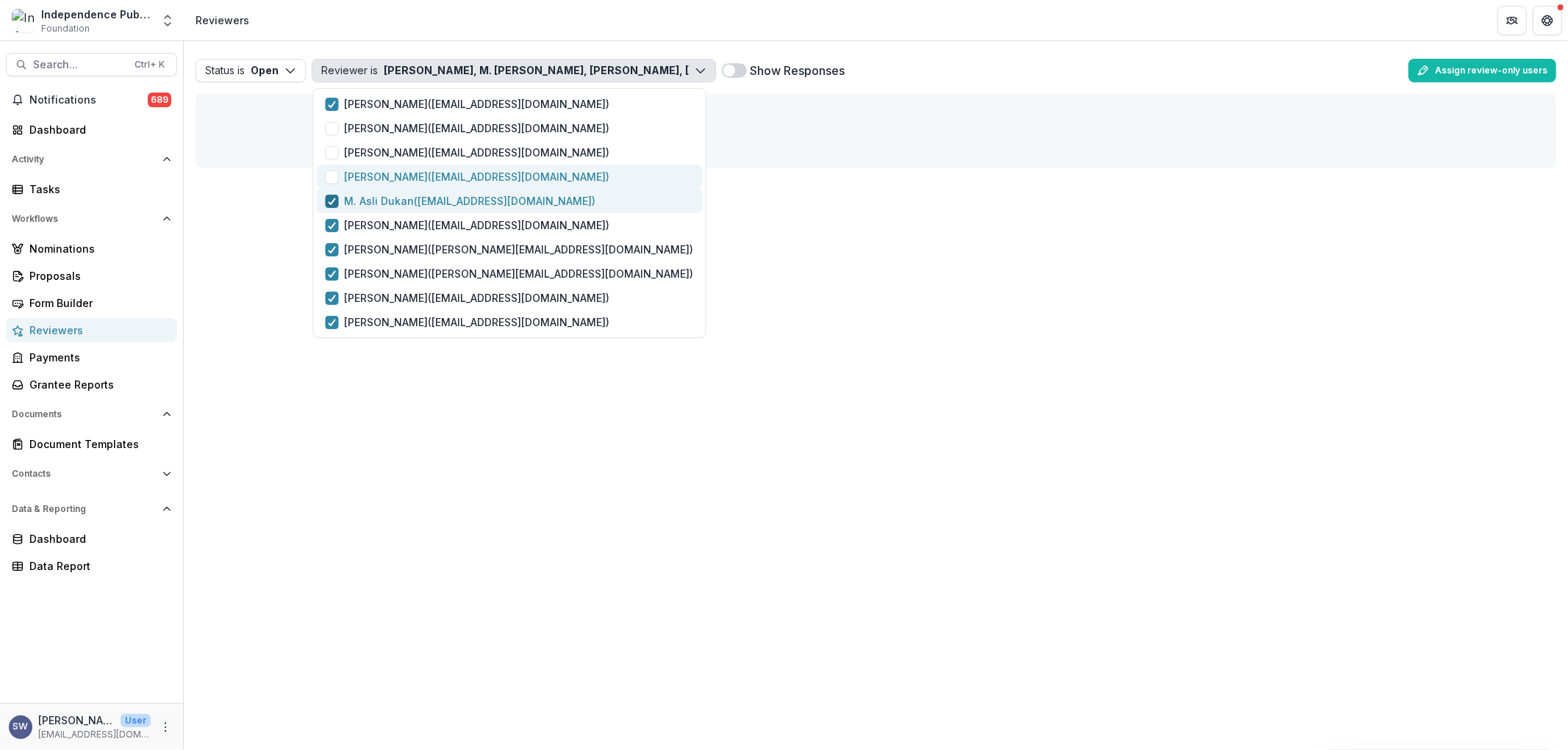
click at [336, 201] on span "button" at bounding box center [332, 201] width 13 height 13
click at [335, 228] on icon "button" at bounding box center [332, 226] width 9 height 7
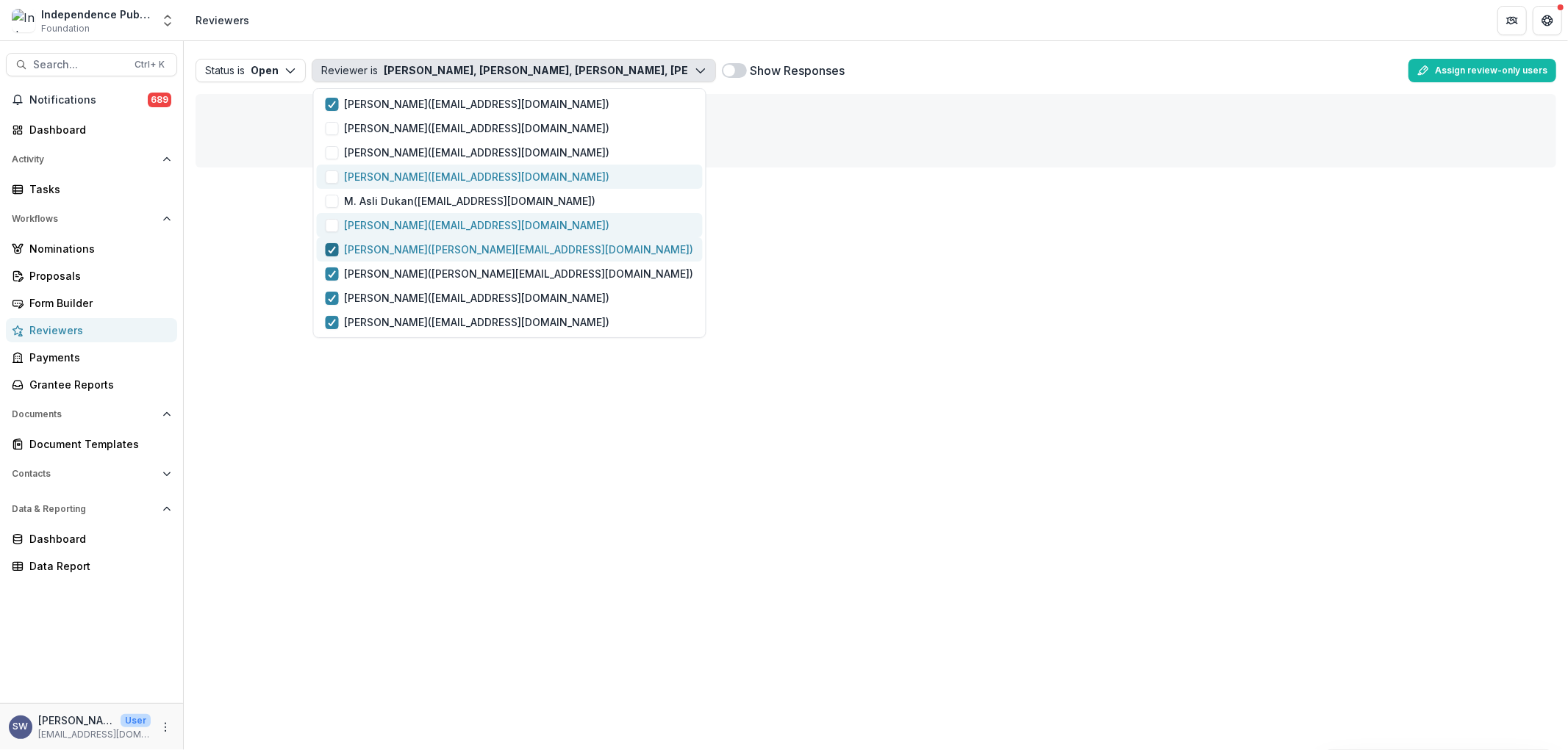
click at [329, 253] on div "button" at bounding box center [332, 249] width 9 height 11
click at [332, 282] on button "Fred Pinguel ( fred@movementalliance.org )" at bounding box center [510, 274] width 386 height 24
click at [328, 303] on div "button" at bounding box center [332, 298] width 9 height 11
click at [328, 321] on icon "button" at bounding box center [332, 322] width 9 height 7
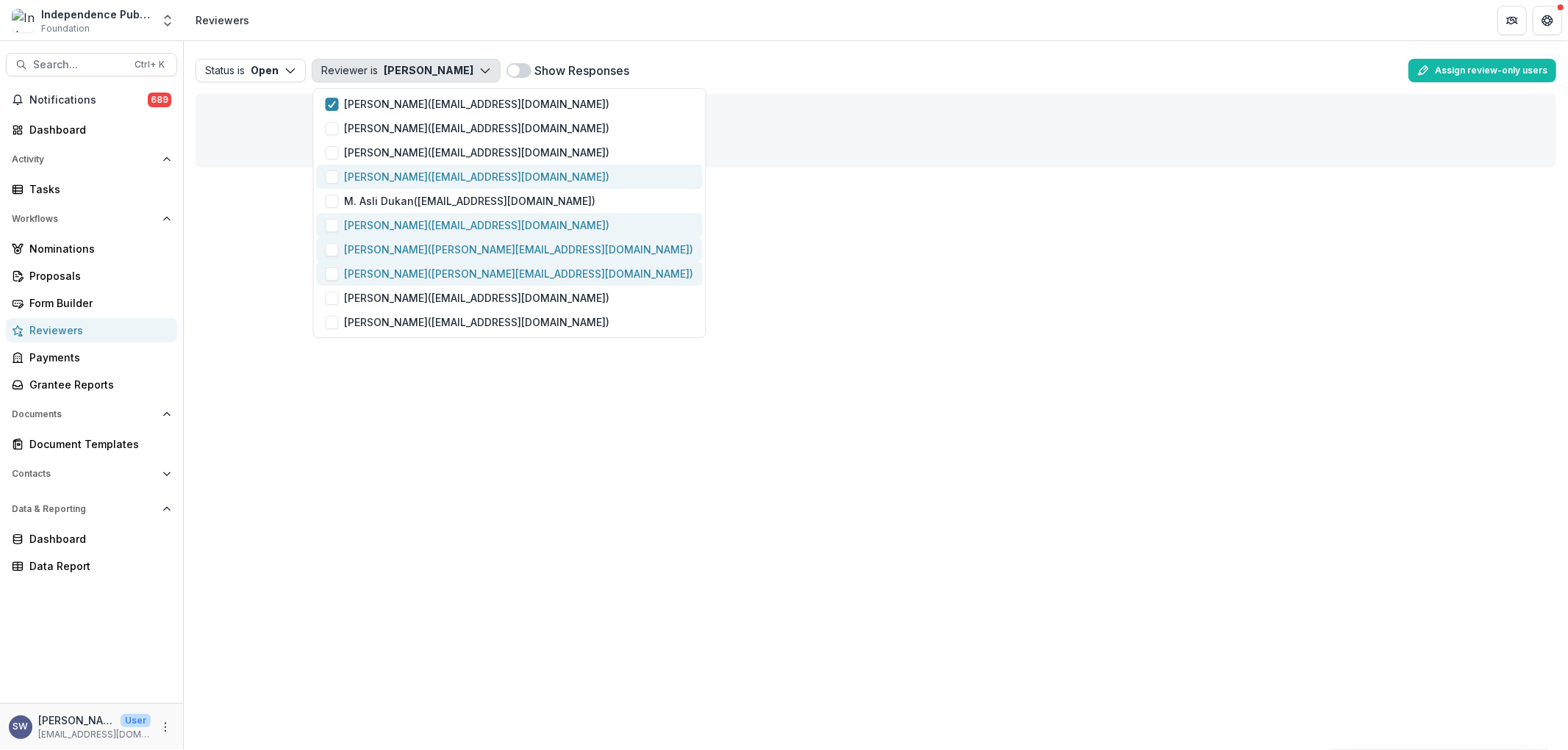
click at [214, 312] on div "Status is Open Open Completed Reviewer is Carol Posso Carol Posso ( scw.connect…" at bounding box center [876, 395] width 1385 height 709
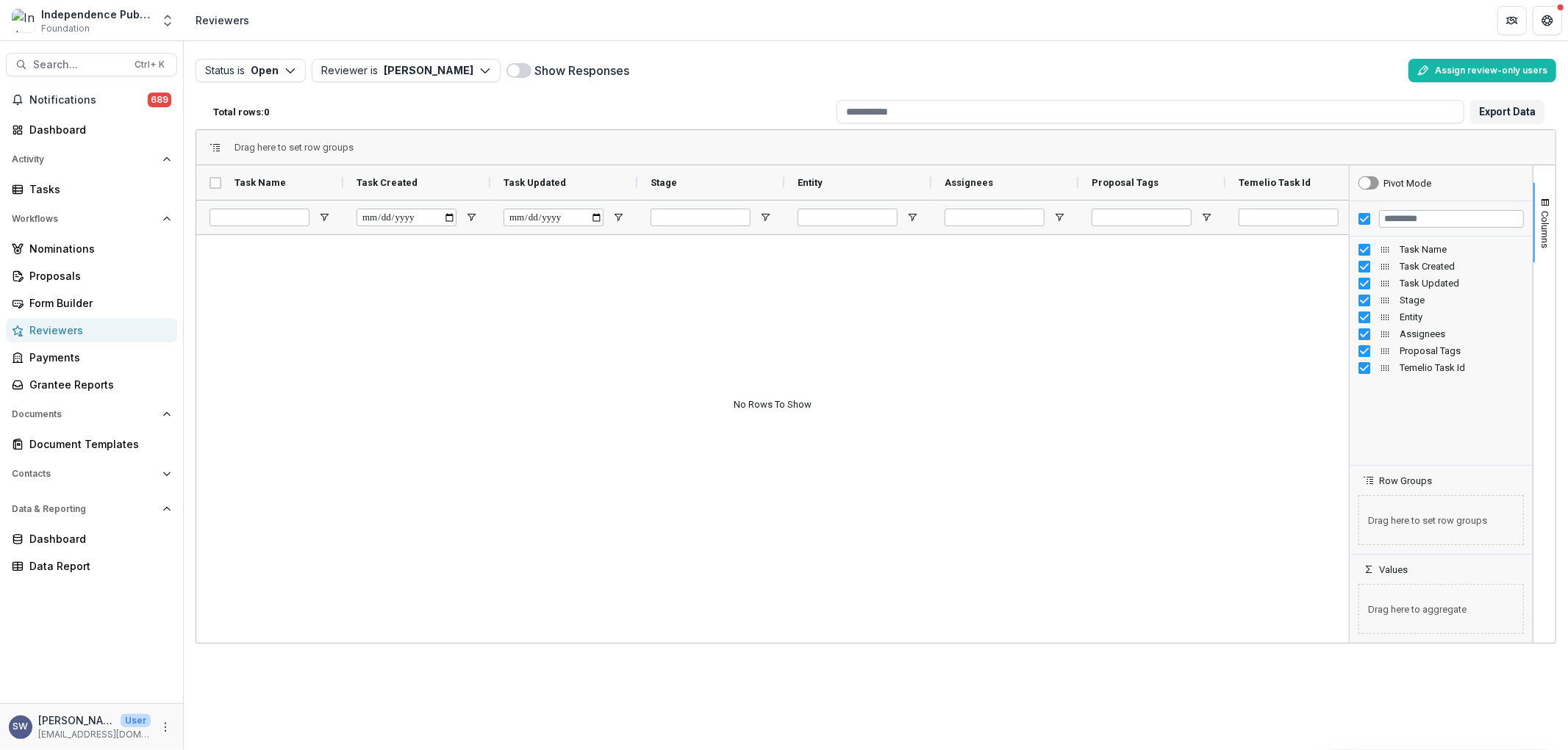
click at [421, 53] on div "Status is Open Open Completed Reviewer is Carol Posso Carol Posso ( scw.connect…" at bounding box center [876, 71] width 1361 height 35
click at [416, 68] on button "Reviewer is Carol Posso" at bounding box center [406, 70] width 189 height 24
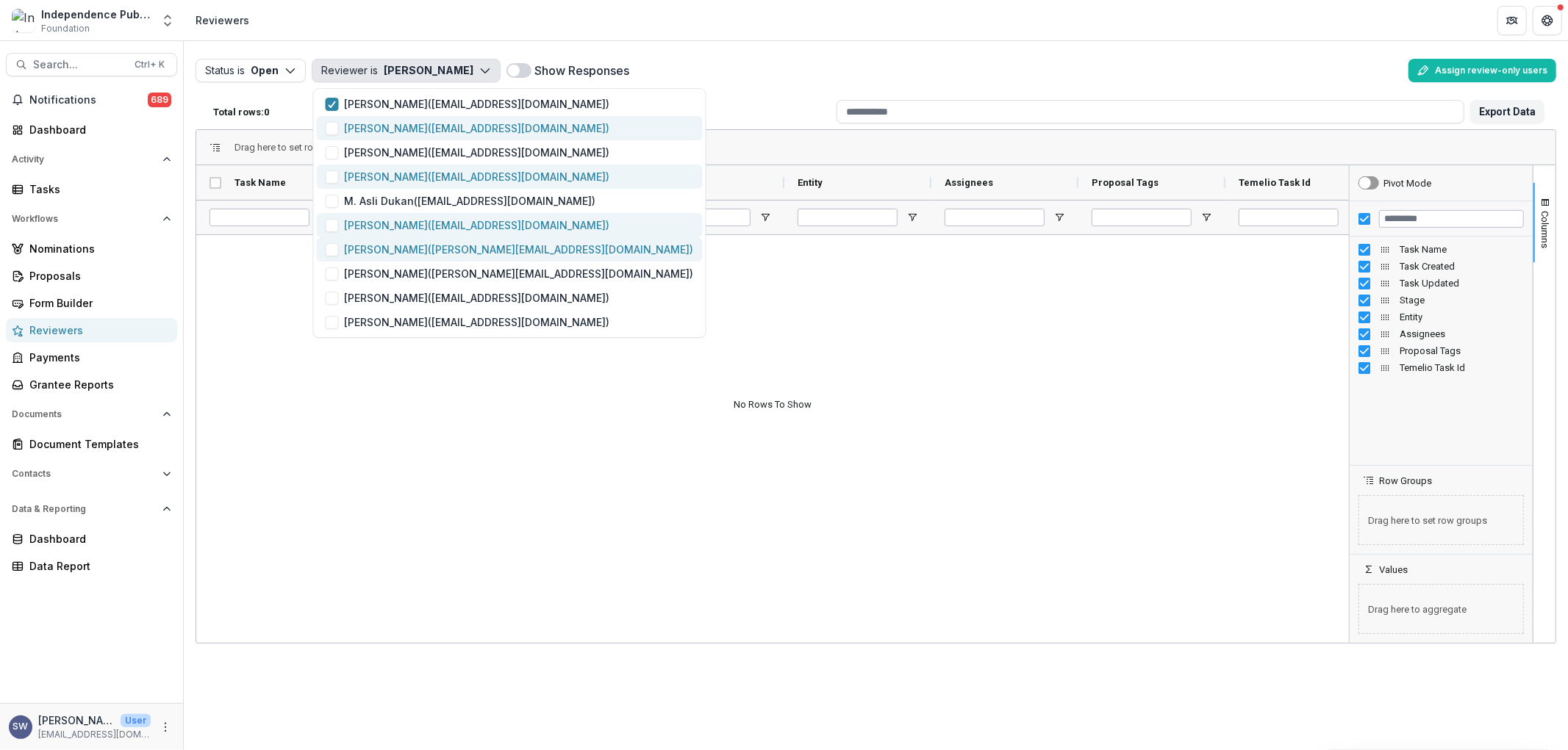
click at [336, 130] on span "button" at bounding box center [332, 128] width 13 height 13
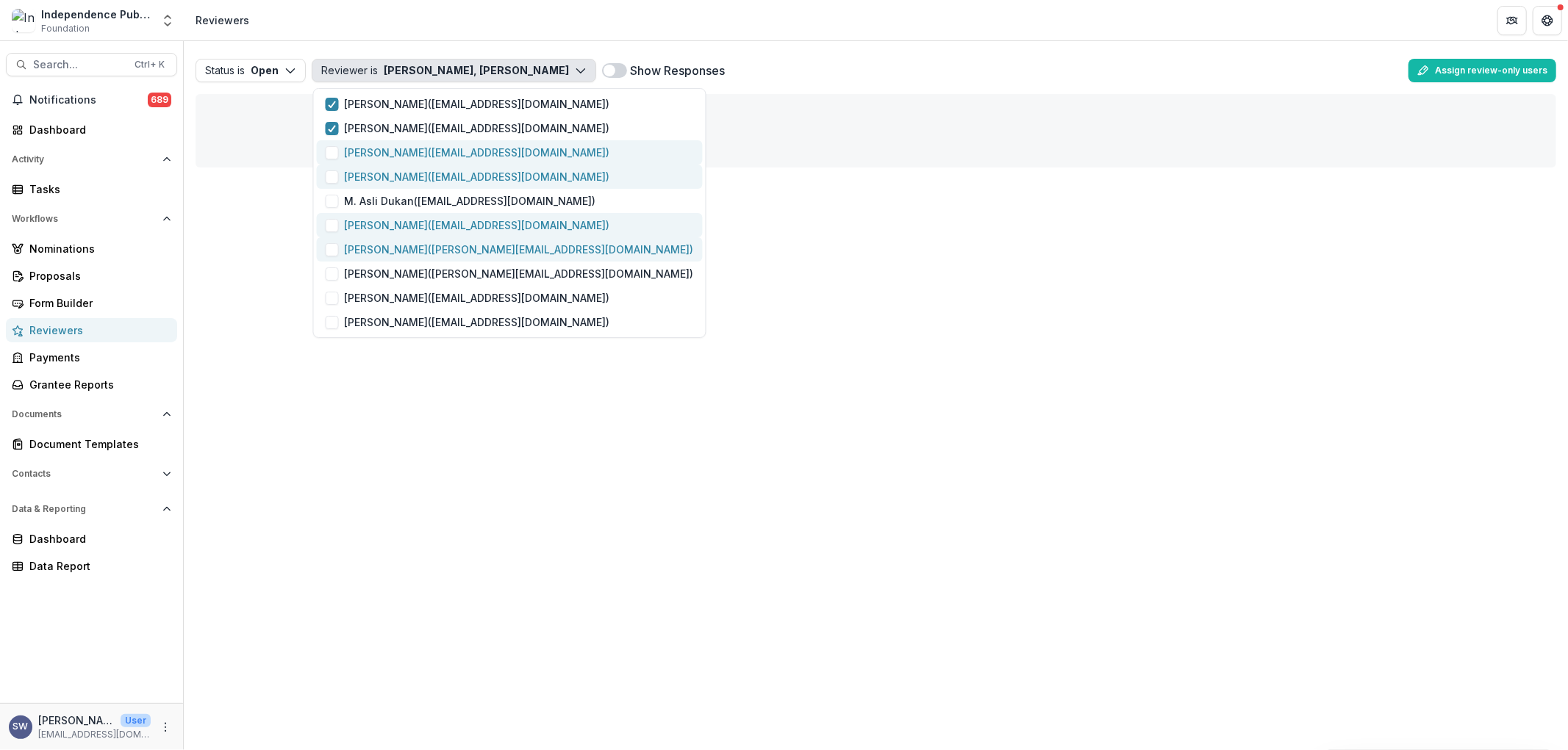
click at [334, 155] on span "button" at bounding box center [332, 152] width 13 height 13
click at [336, 179] on span "button" at bounding box center [332, 177] width 13 height 13
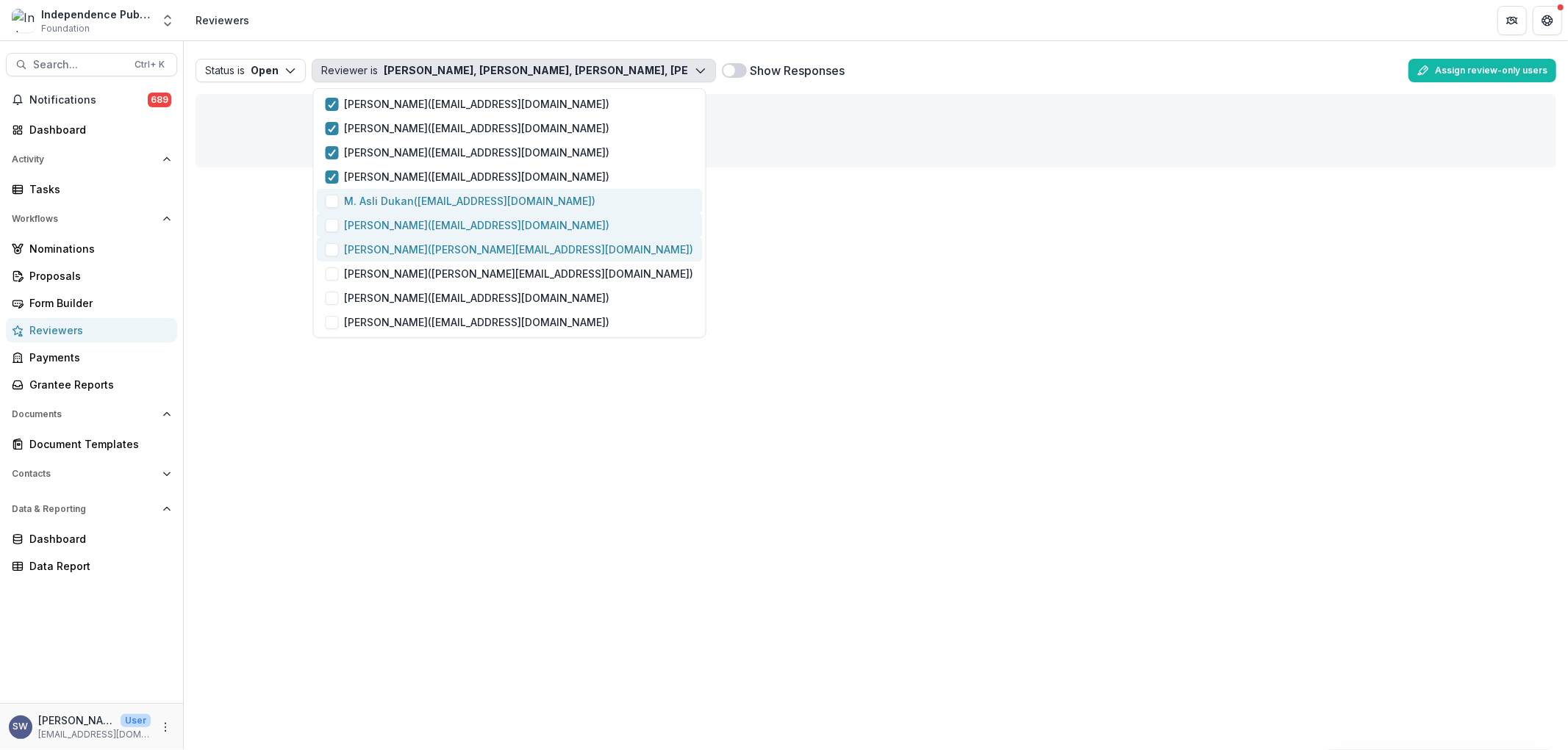
click at [335, 202] on span "button" at bounding box center [332, 201] width 13 height 13
click at [327, 228] on span "button" at bounding box center [332, 225] width 13 height 13
click at [333, 250] on span "button" at bounding box center [332, 249] width 13 height 13
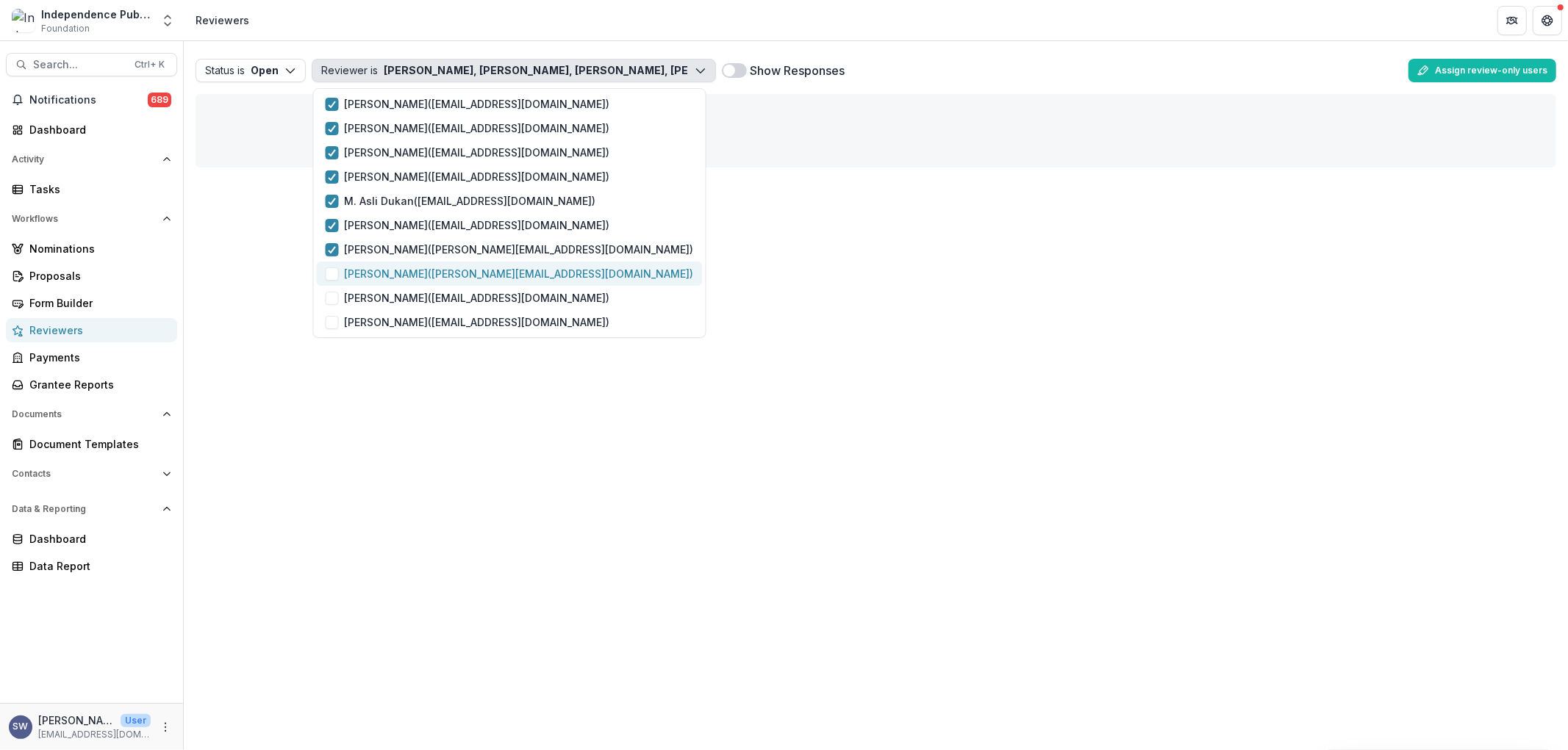
click at [334, 275] on span "button" at bounding box center [332, 274] width 13 height 13
click at [334, 299] on span "button" at bounding box center [332, 298] width 13 height 13
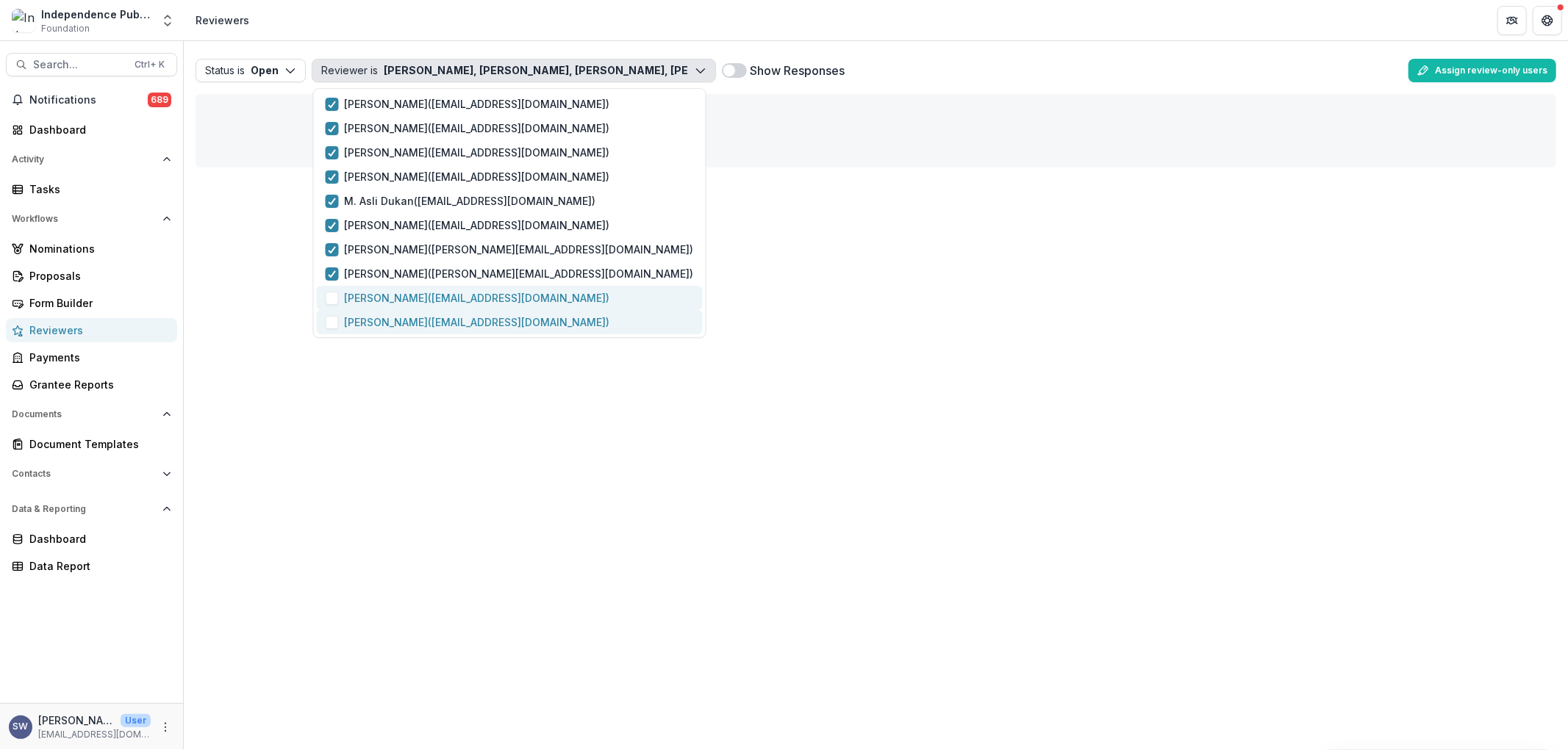
click at [331, 319] on span "button" at bounding box center [332, 322] width 13 height 13
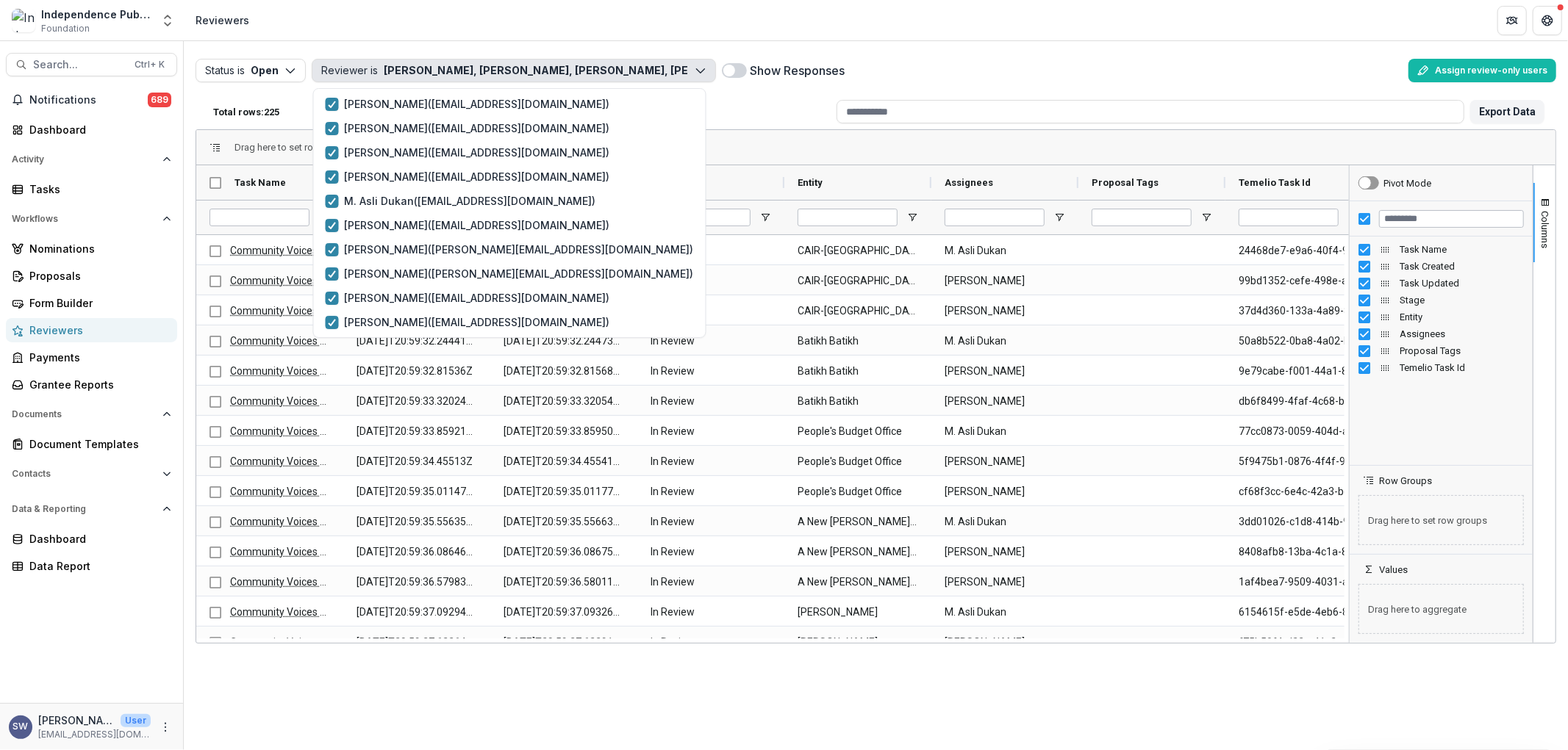
click at [934, 50] on div "Status is Open Open Completed Reviewer is Carol Posso, Aisha Mershani, Andre Si…" at bounding box center [876, 110] width 1385 height 139
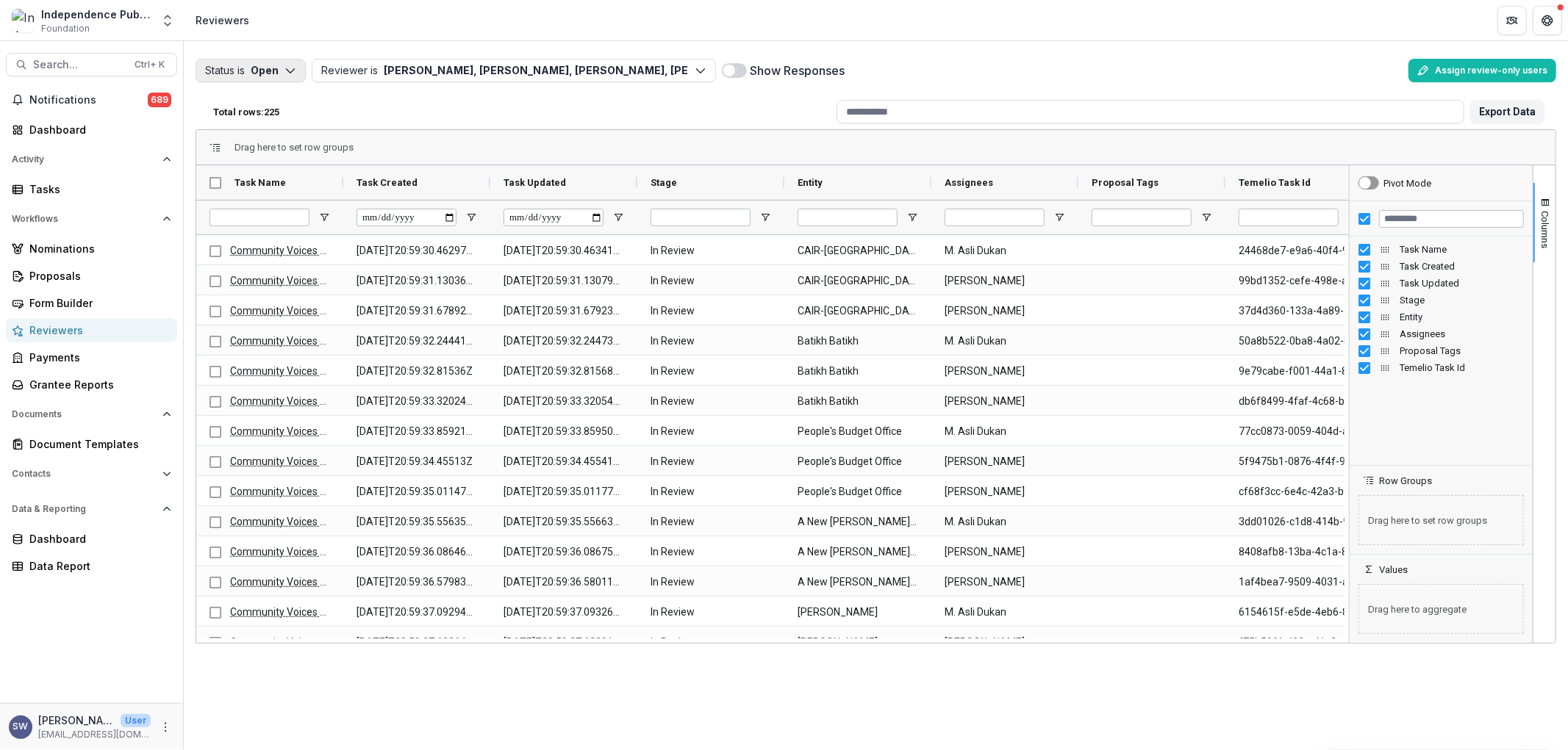
click at [294, 75] on icon "button" at bounding box center [289, 70] width 11 height 11
click at [216, 123] on span "button" at bounding box center [214, 128] width 13 height 13
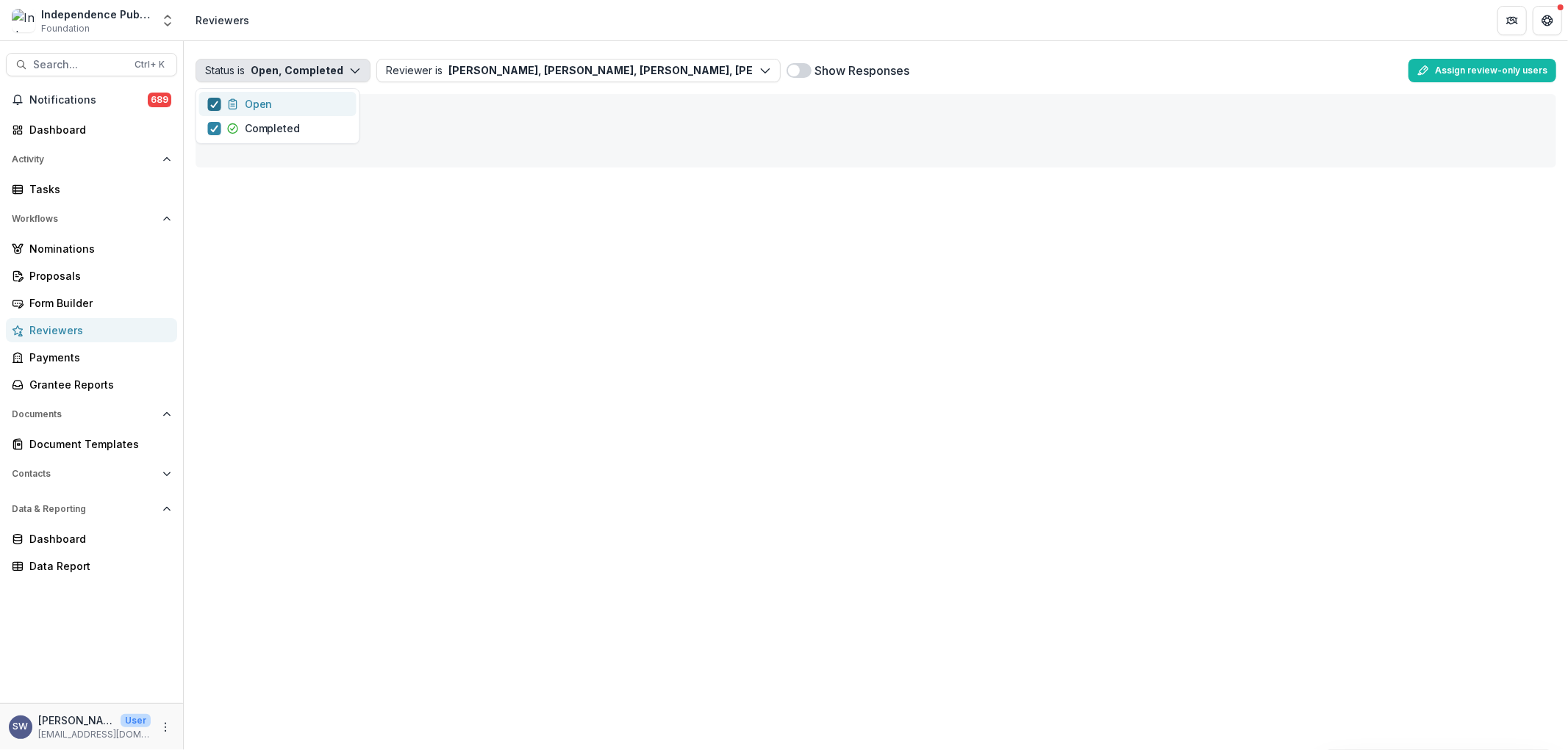
click at [211, 101] on icon "button" at bounding box center [214, 105] width 9 height 7
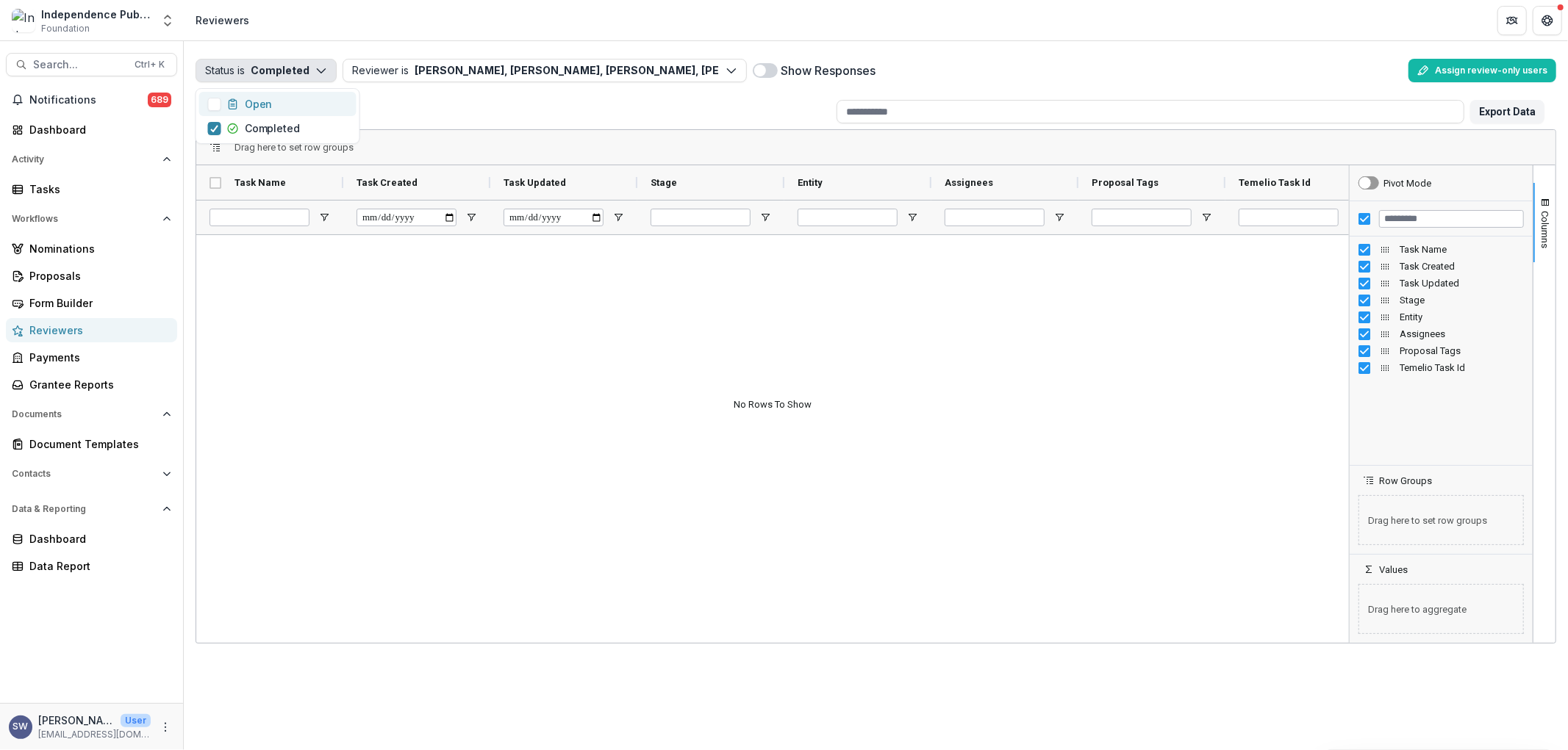
click at [445, 401] on div at bounding box center [772, 436] width 1153 height 403
click at [877, 332] on div at bounding box center [772, 436] width 1153 height 403
click at [1550, 205] on span "button" at bounding box center [1545, 202] width 11 height 11
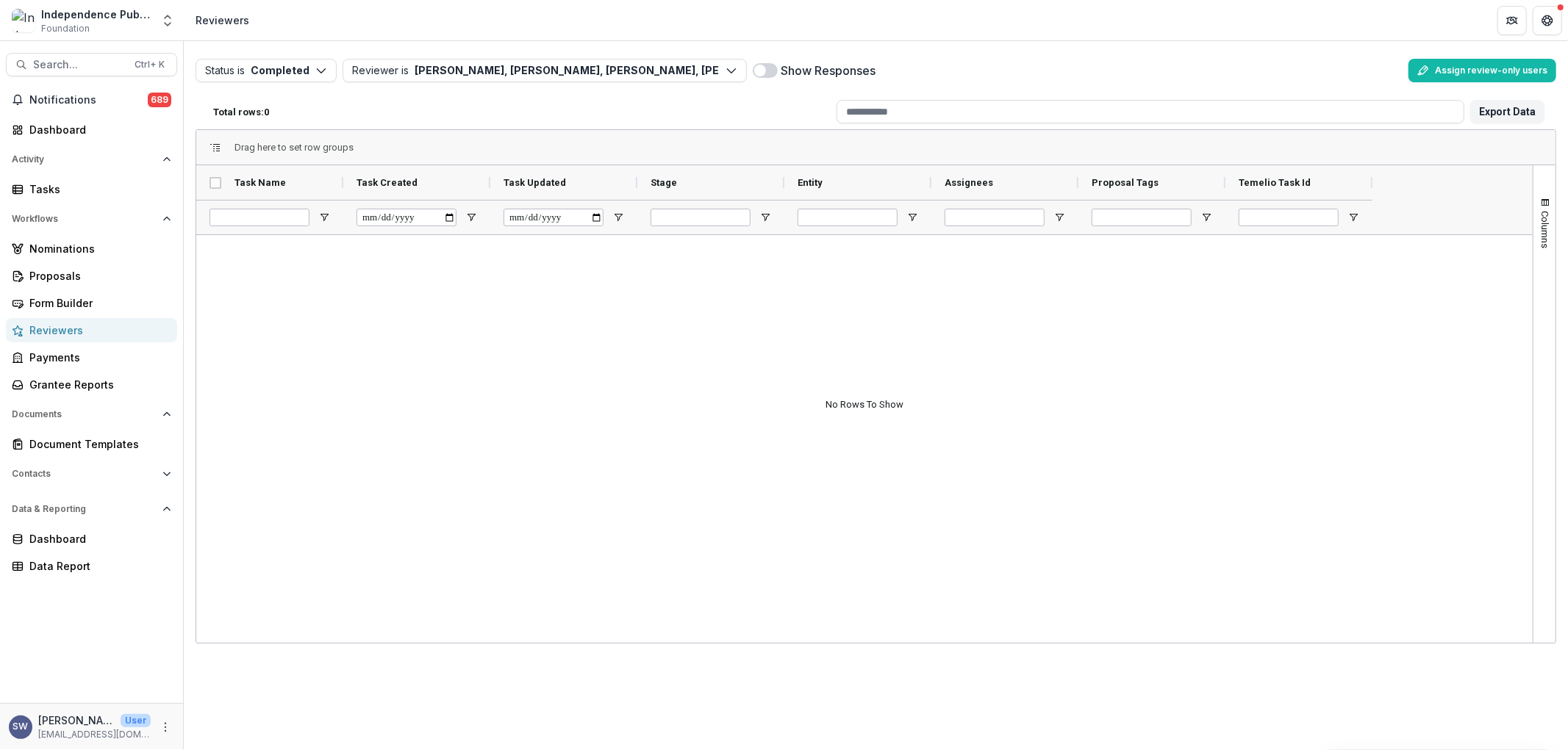
click at [774, 76] on label at bounding box center [765, 71] width 25 height 15
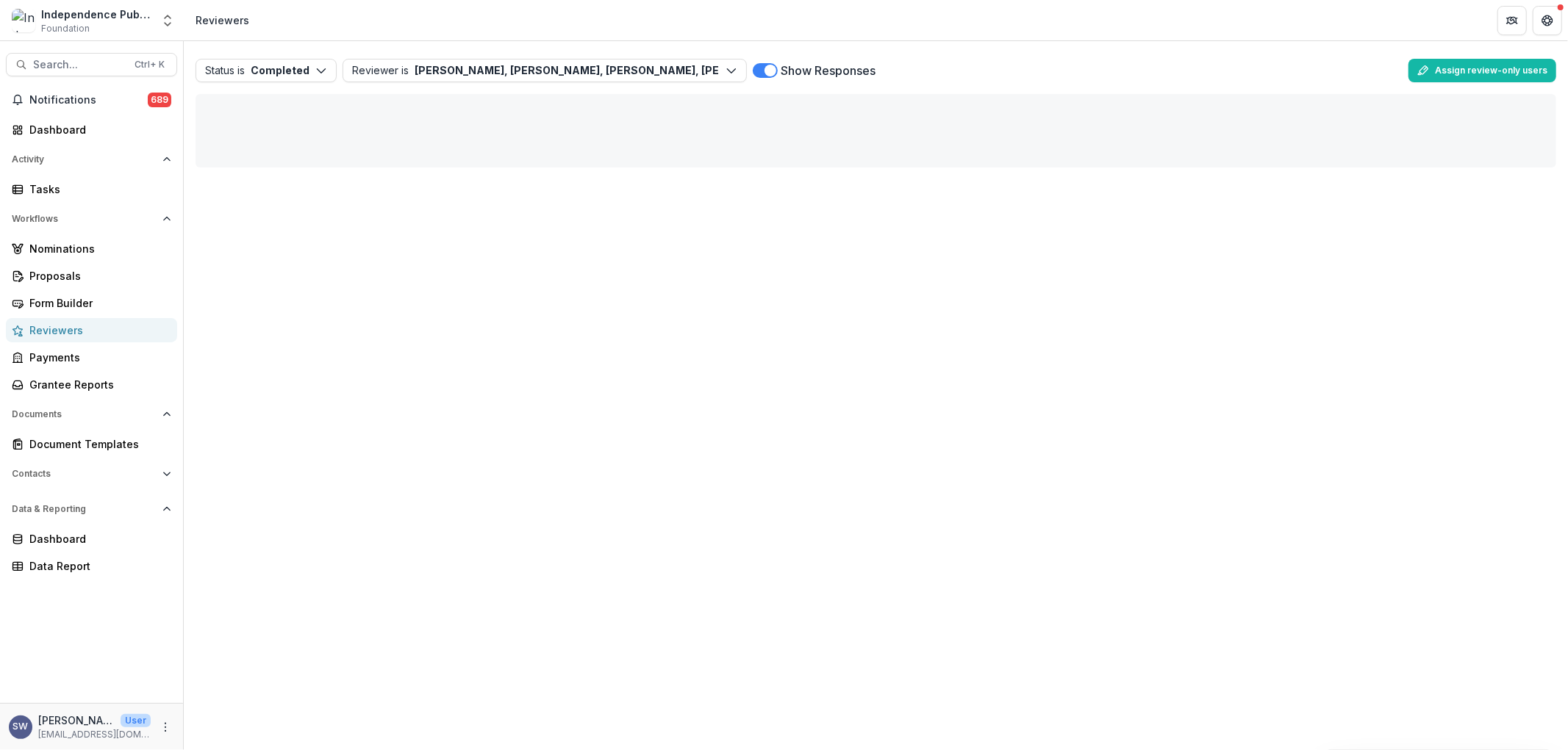
click at [768, 72] on span at bounding box center [770, 70] width 11 height 11
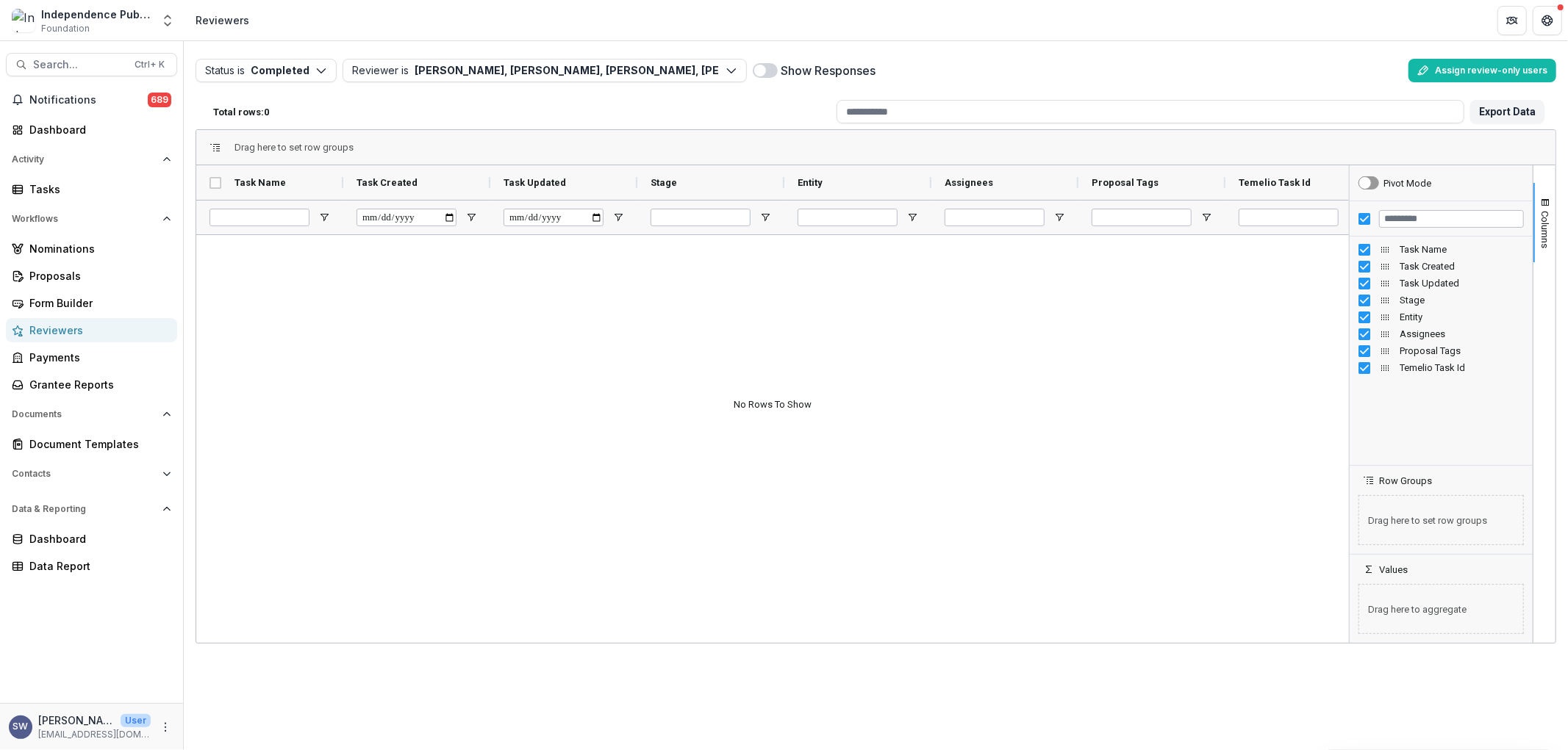
click at [768, 72] on span at bounding box center [765, 71] width 25 height 15
click at [1549, 213] on span "Columns" at bounding box center [1545, 229] width 11 height 37
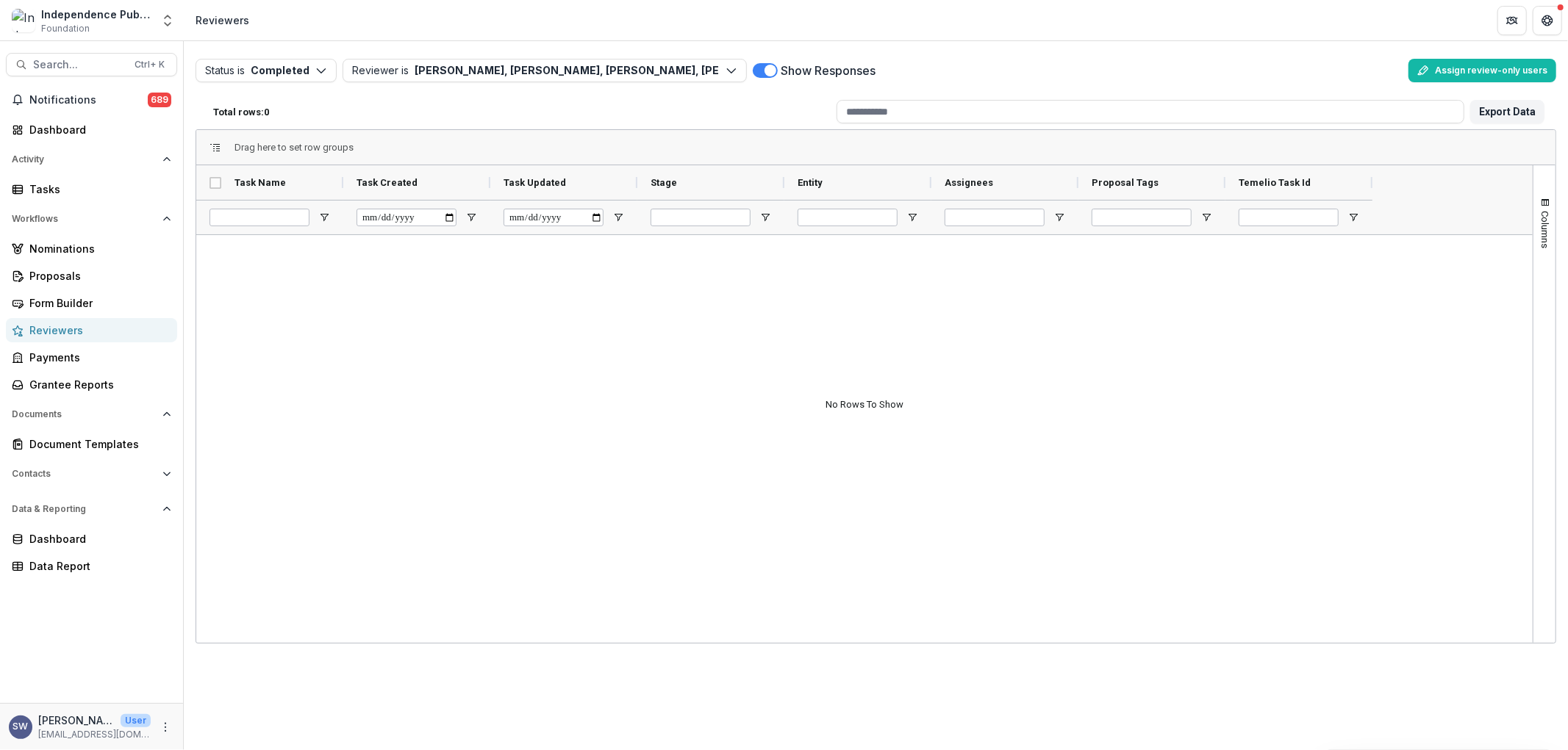
drag, startPoint x: 906, startPoint y: 164, endPoint x: 1512, endPoint y: 166, distance: 606.0
click at [1518, 154] on div "Drag here to set row groups" at bounding box center [876, 147] width 1360 height 35
drag, startPoint x: 1427, startPoint y: 195, endPoint x: 1527, endPoint y: 172, distance: 102.6
click at [1528, 172] on div "Task Name Task Created Task Updated" at bounding box center [865, 199] width 1337 height 69
click at [758, 63] on div "Show Responses" at bounding box center [1078, 70] width 650 height 24
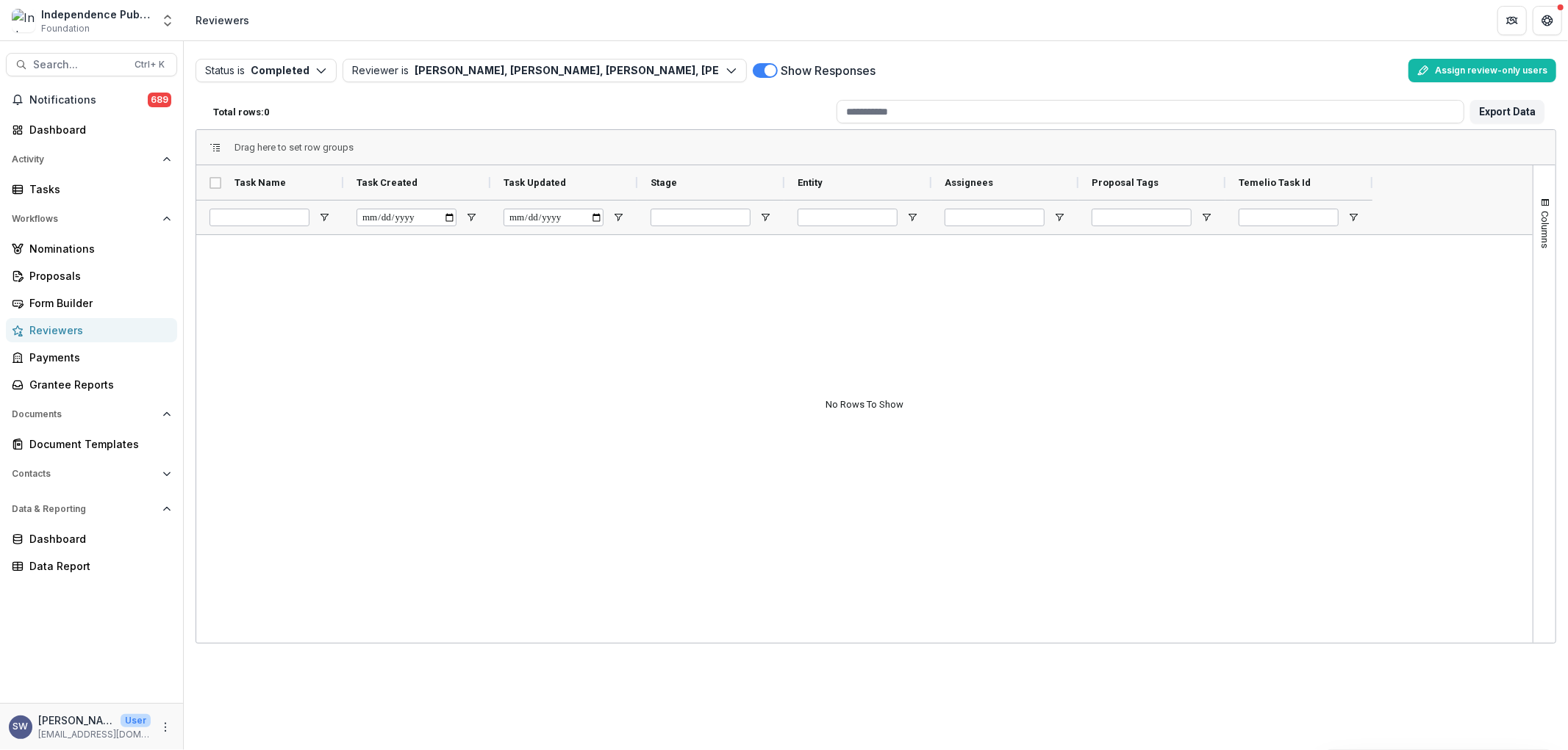
click at [759, 68] on span at bounding box center [765, 71] width 25 height 15
click at [765, 69] on span at bounding box center [765, 71] width 25 height 15
click at [1546, 196] on button "Columns" at bounding box center [1544, 222] width 22 height 79
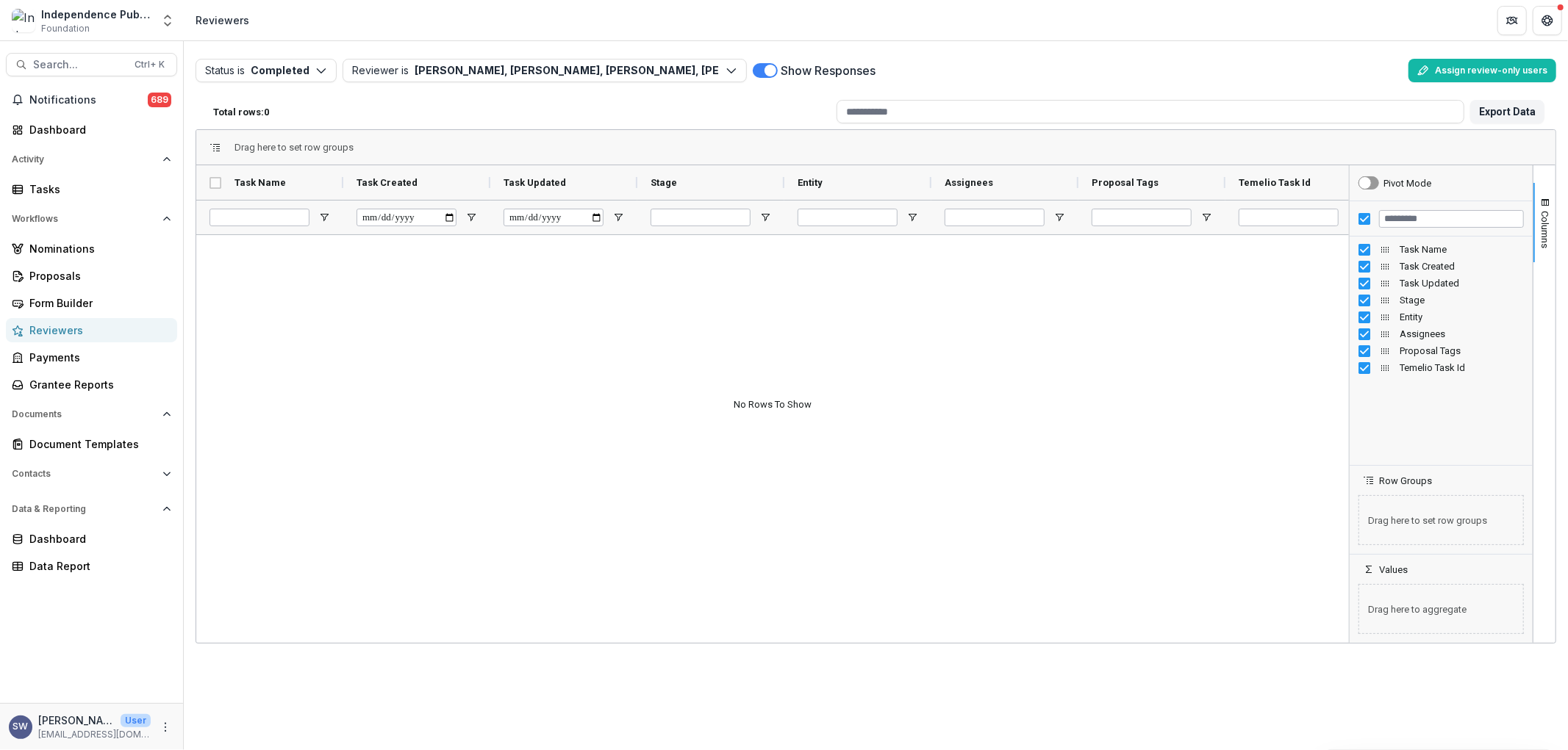
click at [764, 62] on div "Show Responses" at bounding box center [1078, 70] width 650 height 24
click at [762, 64] on span at bounding box center [765, 71] width 25 height 15
click at [769, 69] on span at bounding box center [765, 71] width 25 height 15
click at [284, 64] on button "Status is Completed" at bounding box center [266, 70] width 141 height 24
click at [296, 112] on button "Open" at bounding box center [278, 104] width 158 height 24
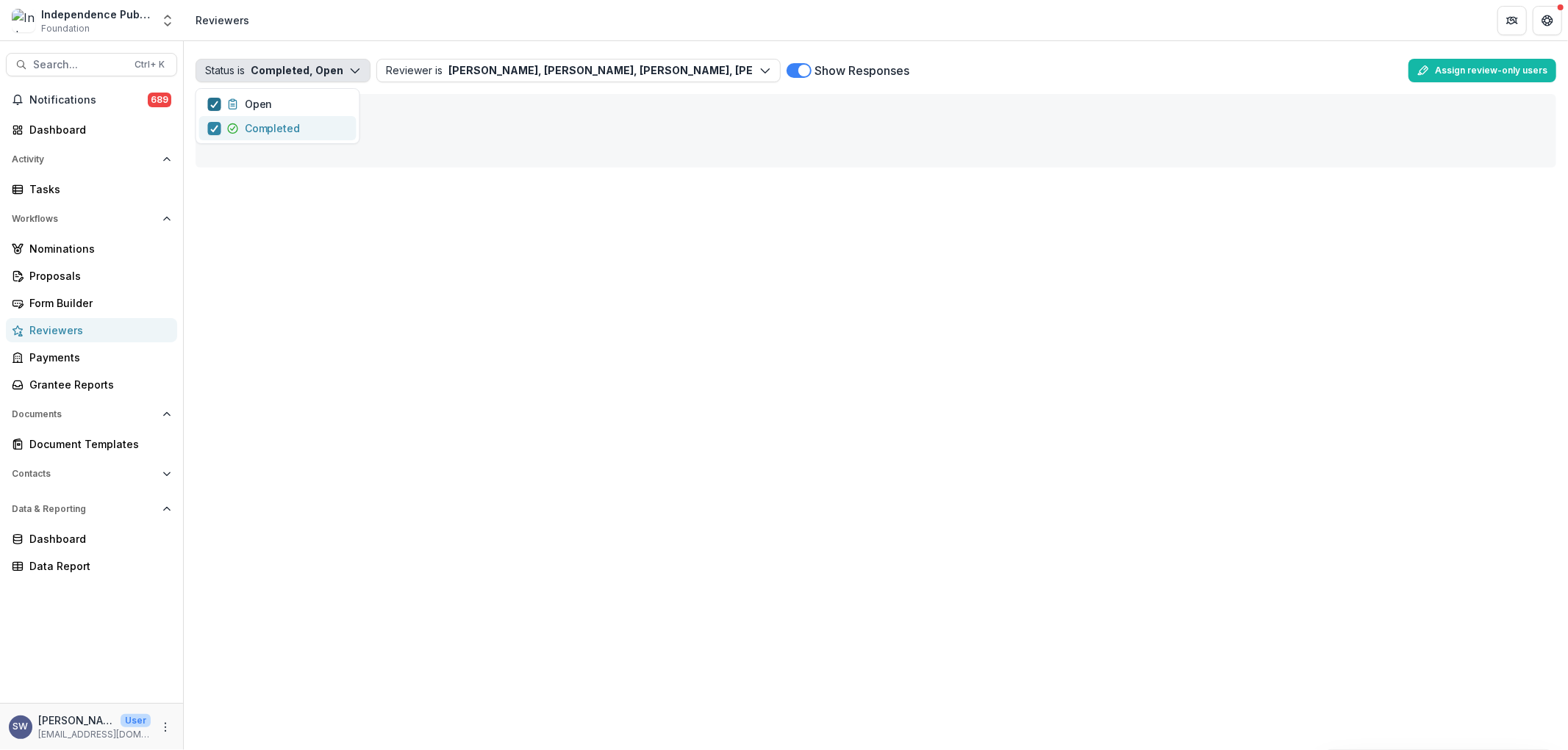
click at [209, 120] on label "Completed" at bounding box center [255, 128] width 92 height 16
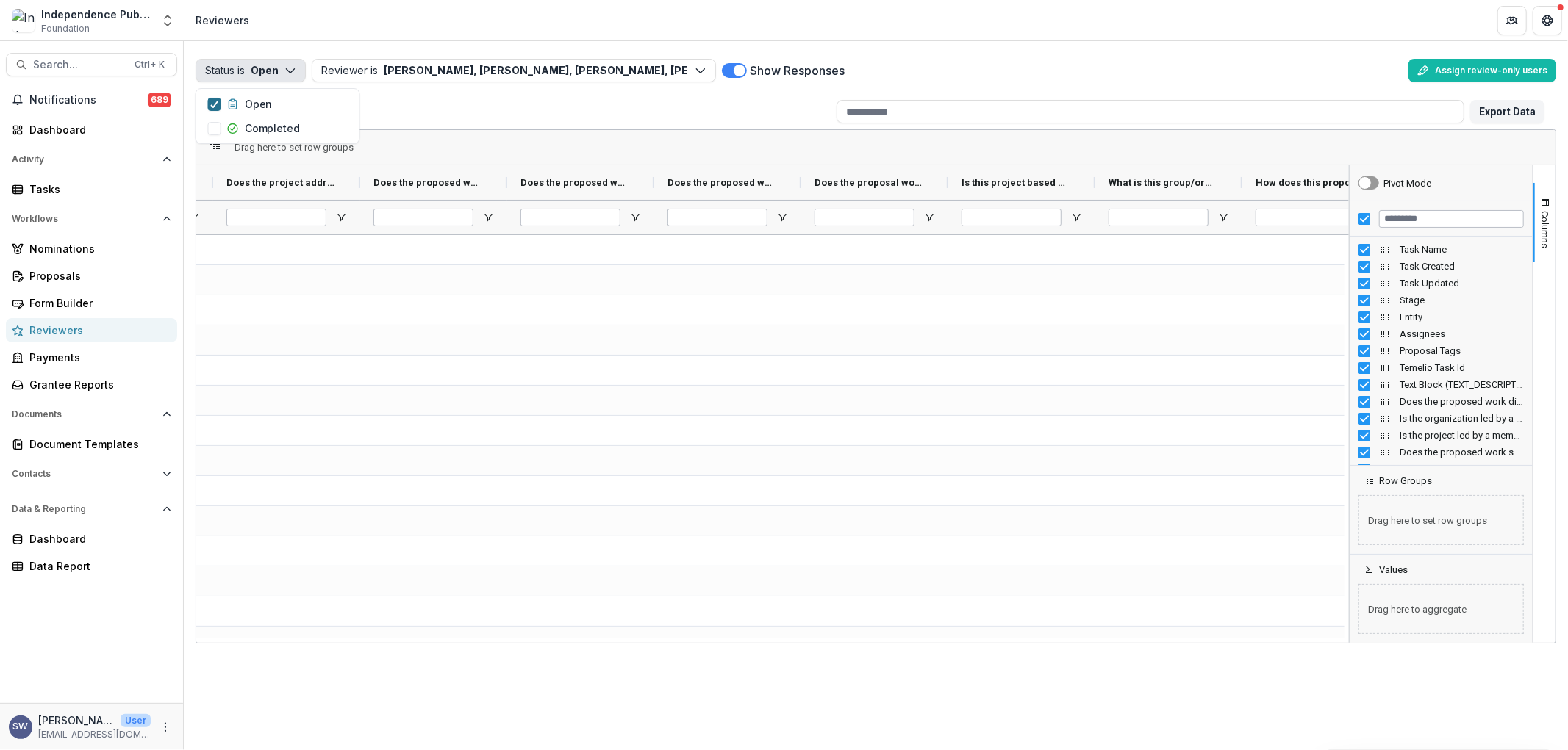
scroll to position [0, 2053]
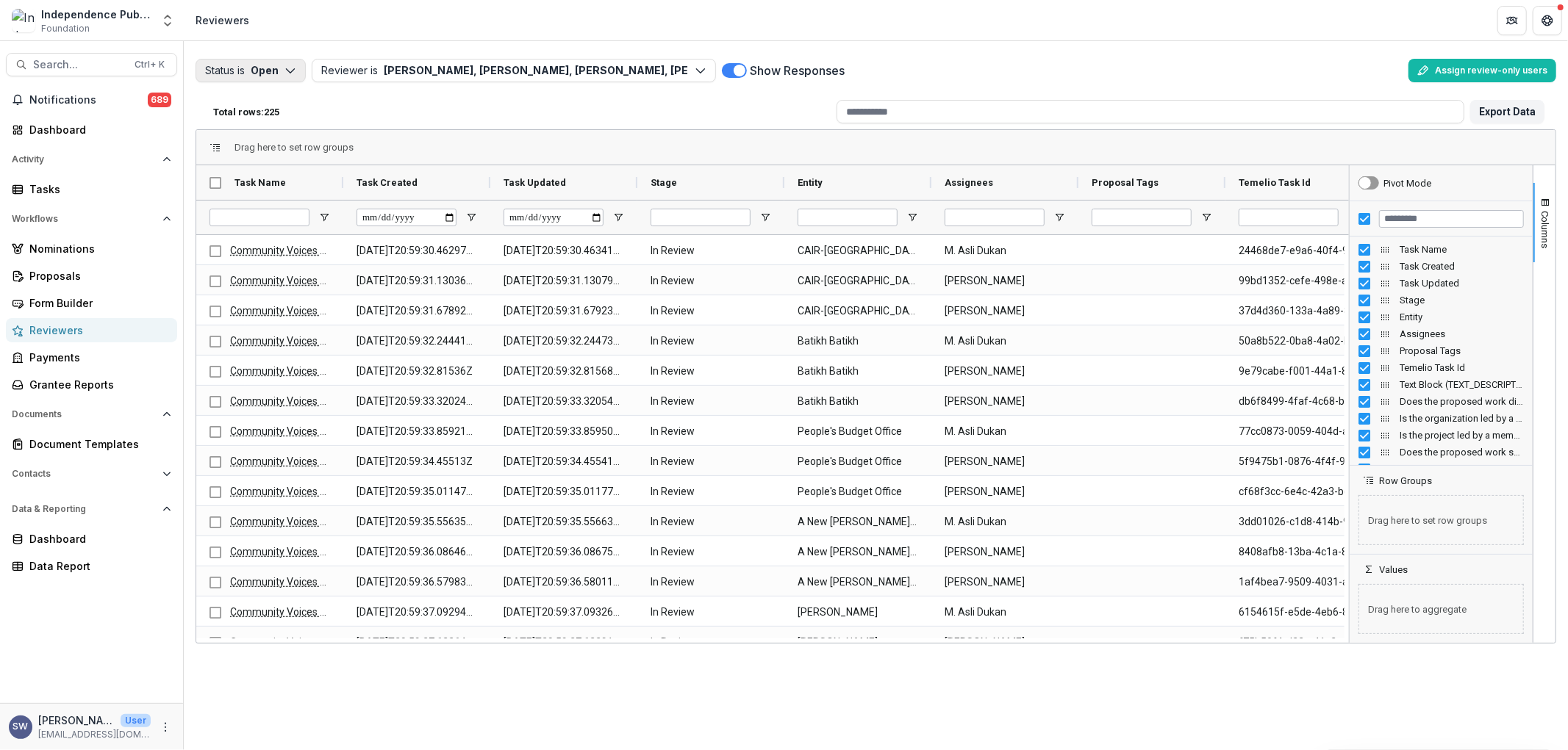
click at [276, 70] on button "Status is Open" at bounding box center [250, 70] width 111 height 24
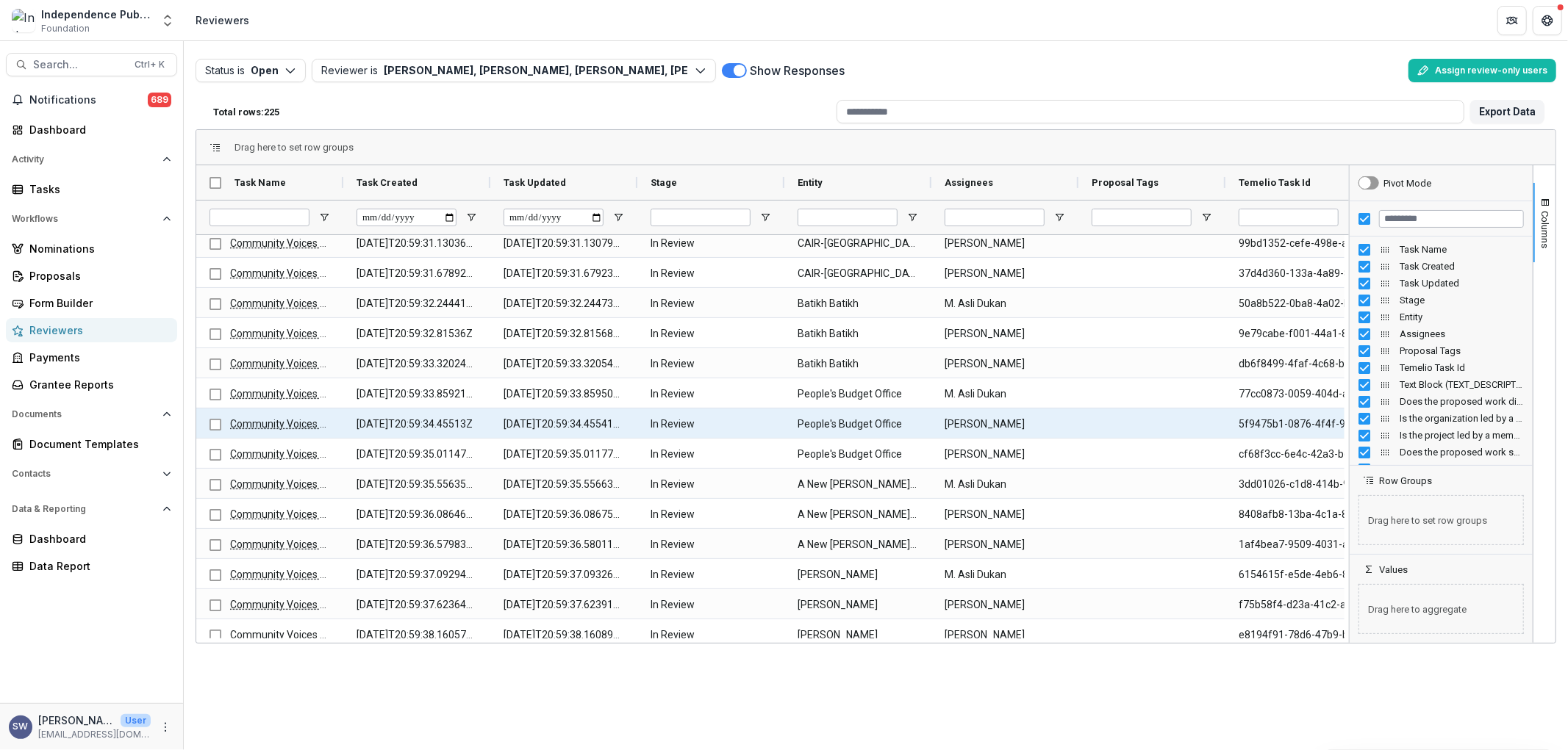
scroll to position [0, 0]
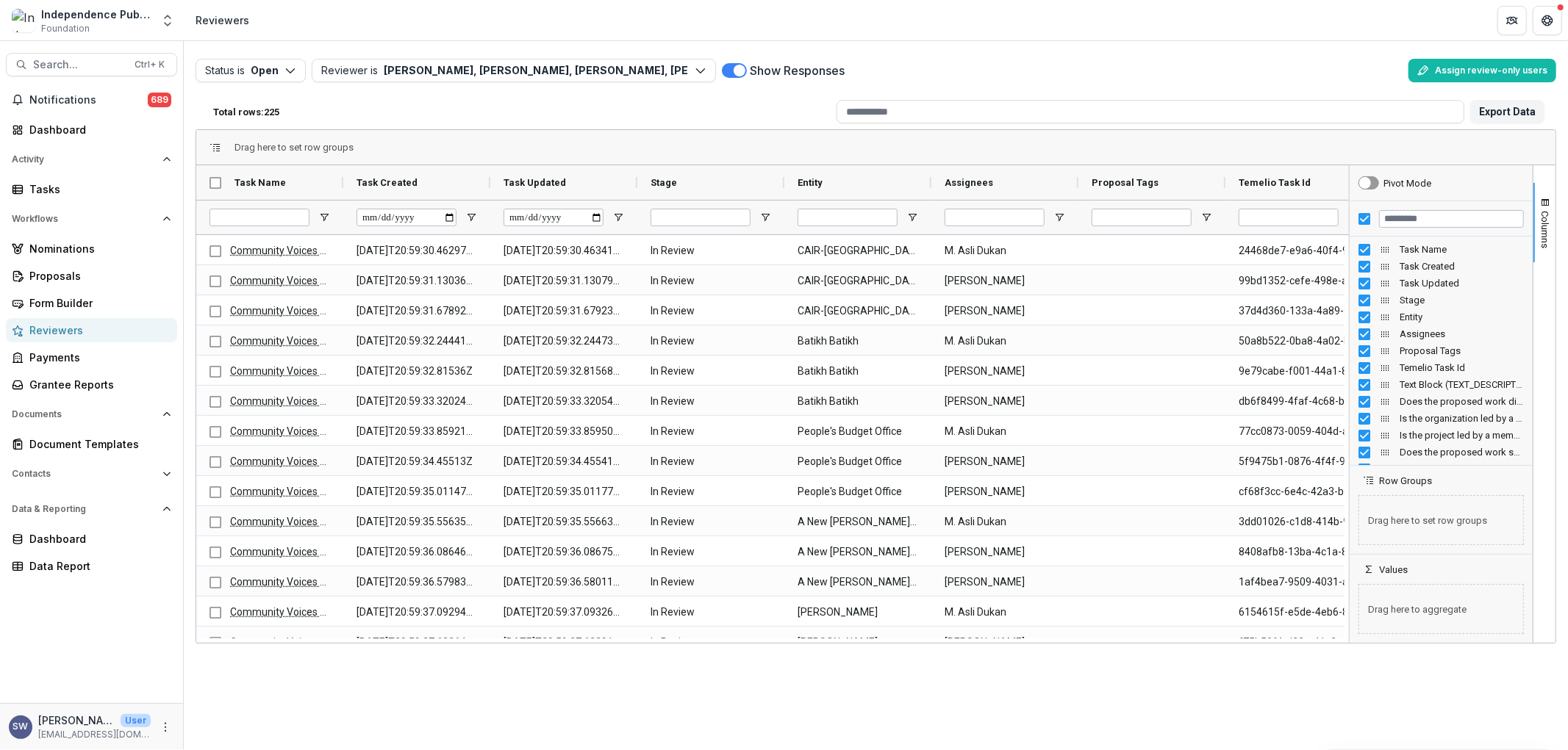
click at [1082, 74] on div "Show Responses" at bounding box center [1062, 70] width 681 height 24
click at [1541, 219] on span "Columns" at bounding box center [1545, 229] width 11 height 37
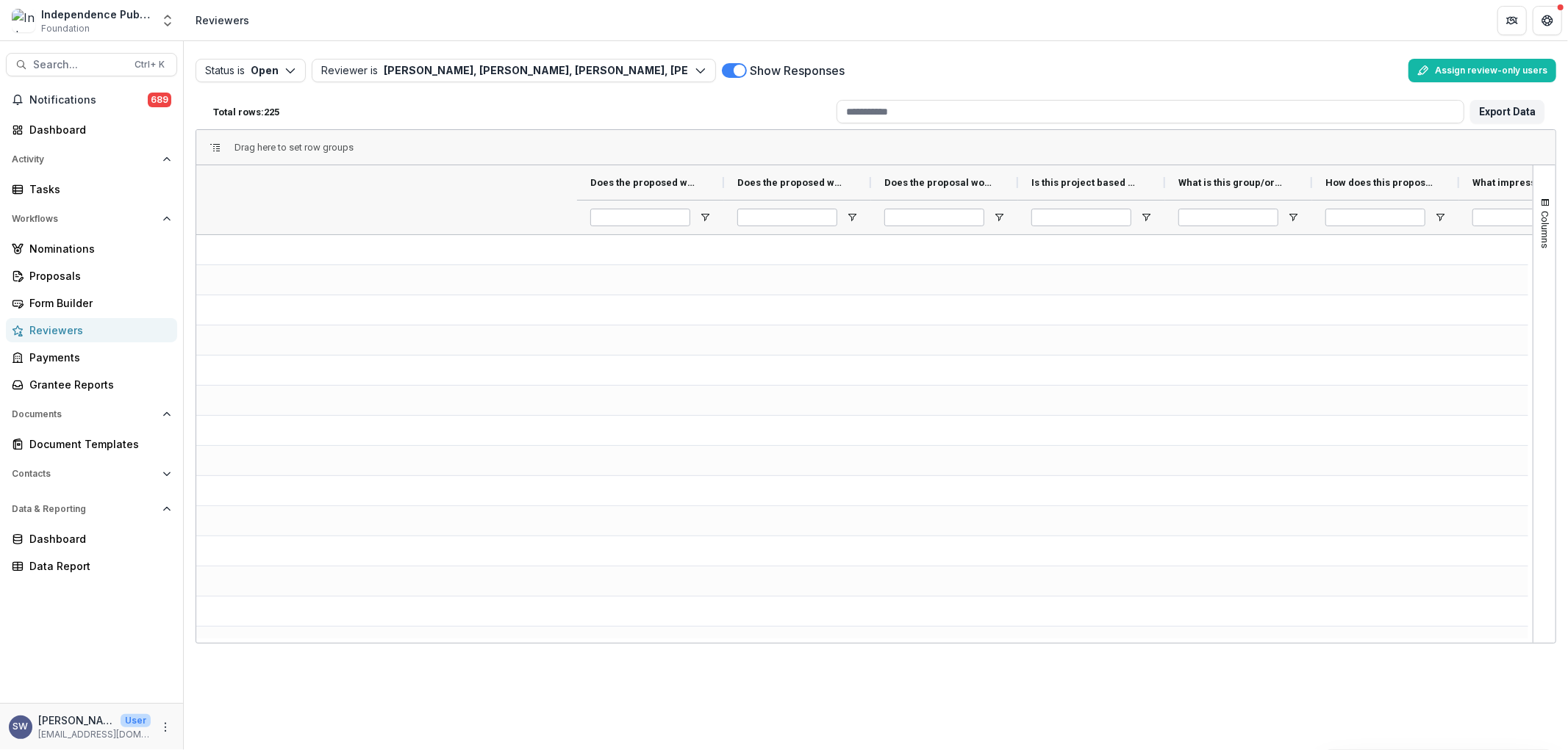
scroll to position [0, 2490]
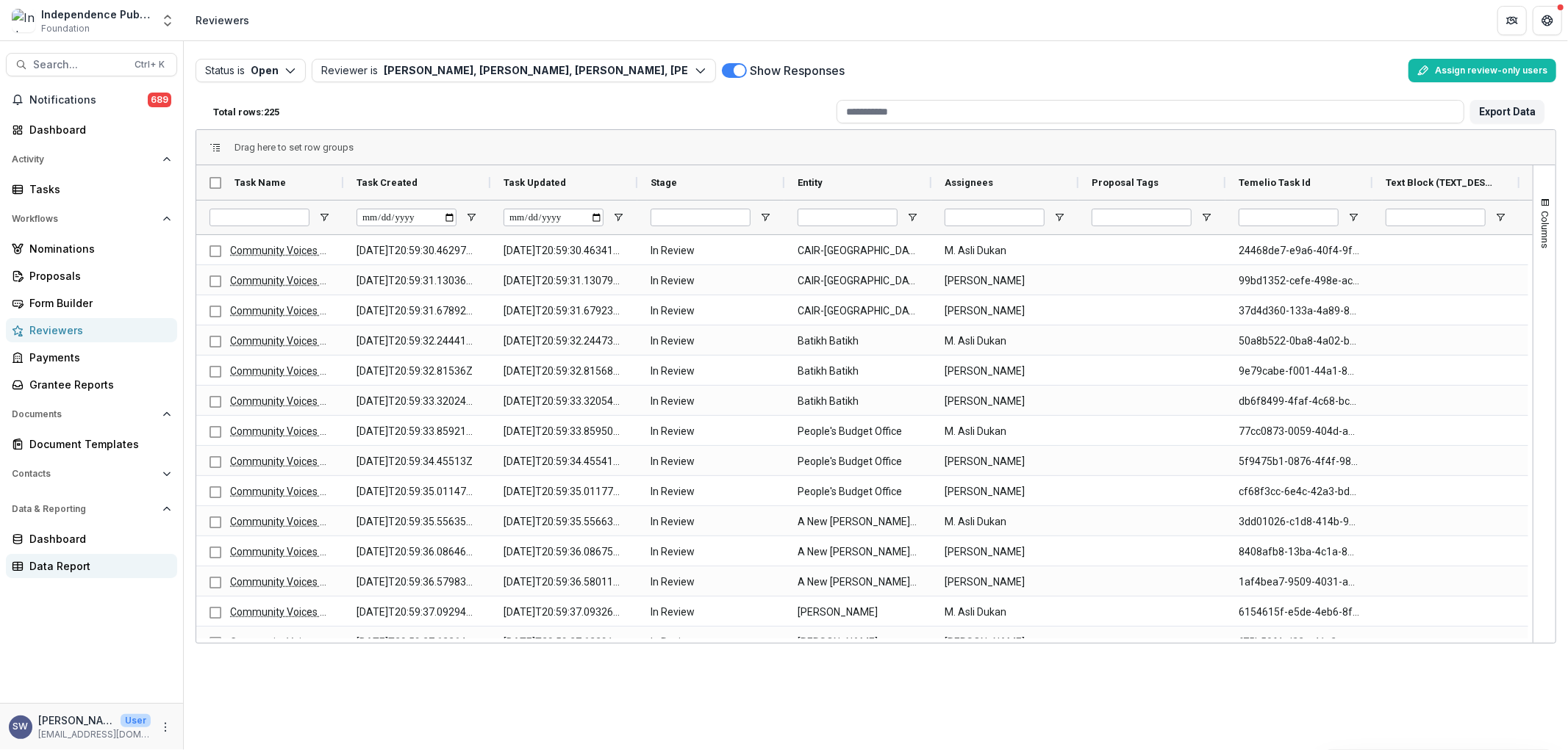
click at [83, 563] on div "Data Report" at bounding box center [98, 566] width 136 height 16
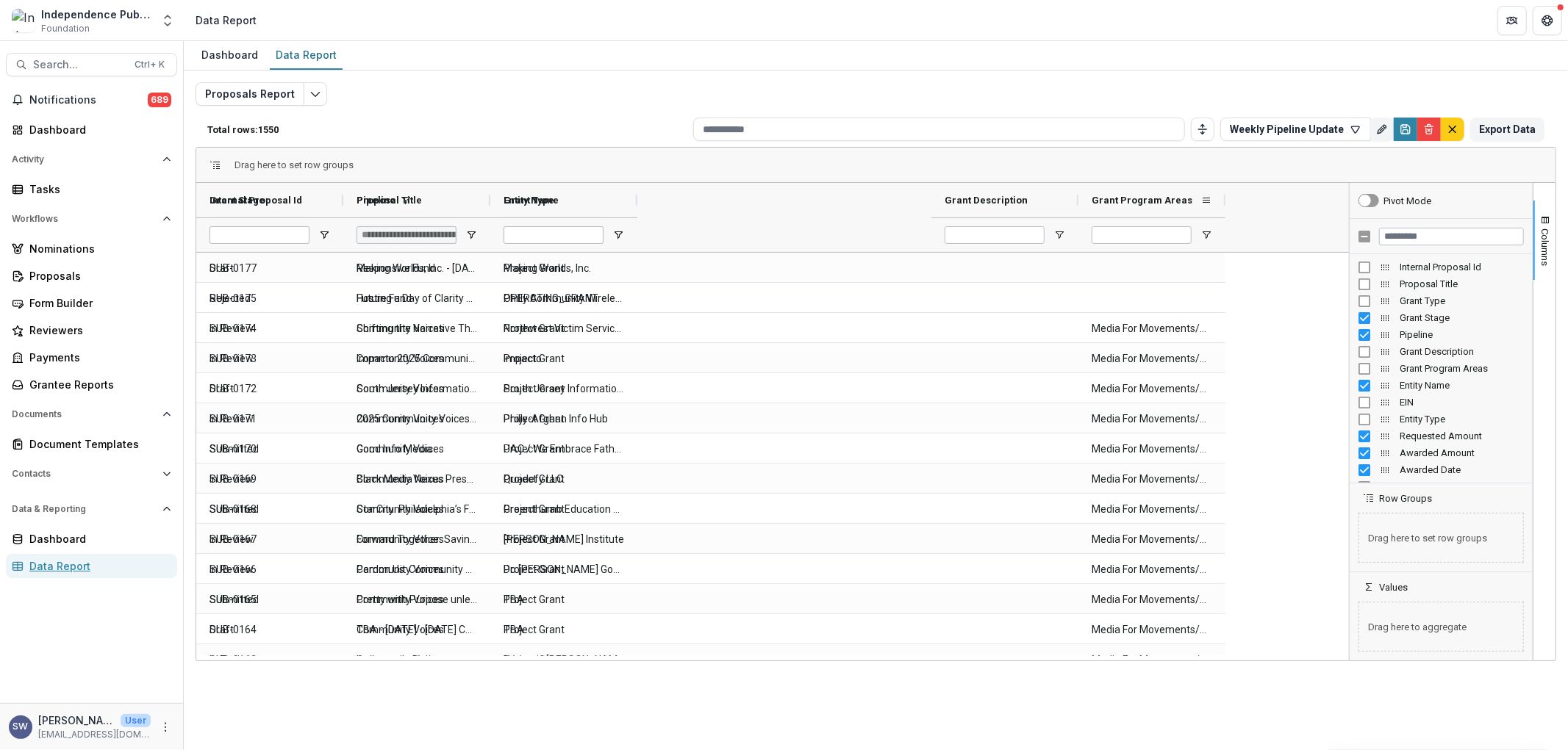
type input "**********"
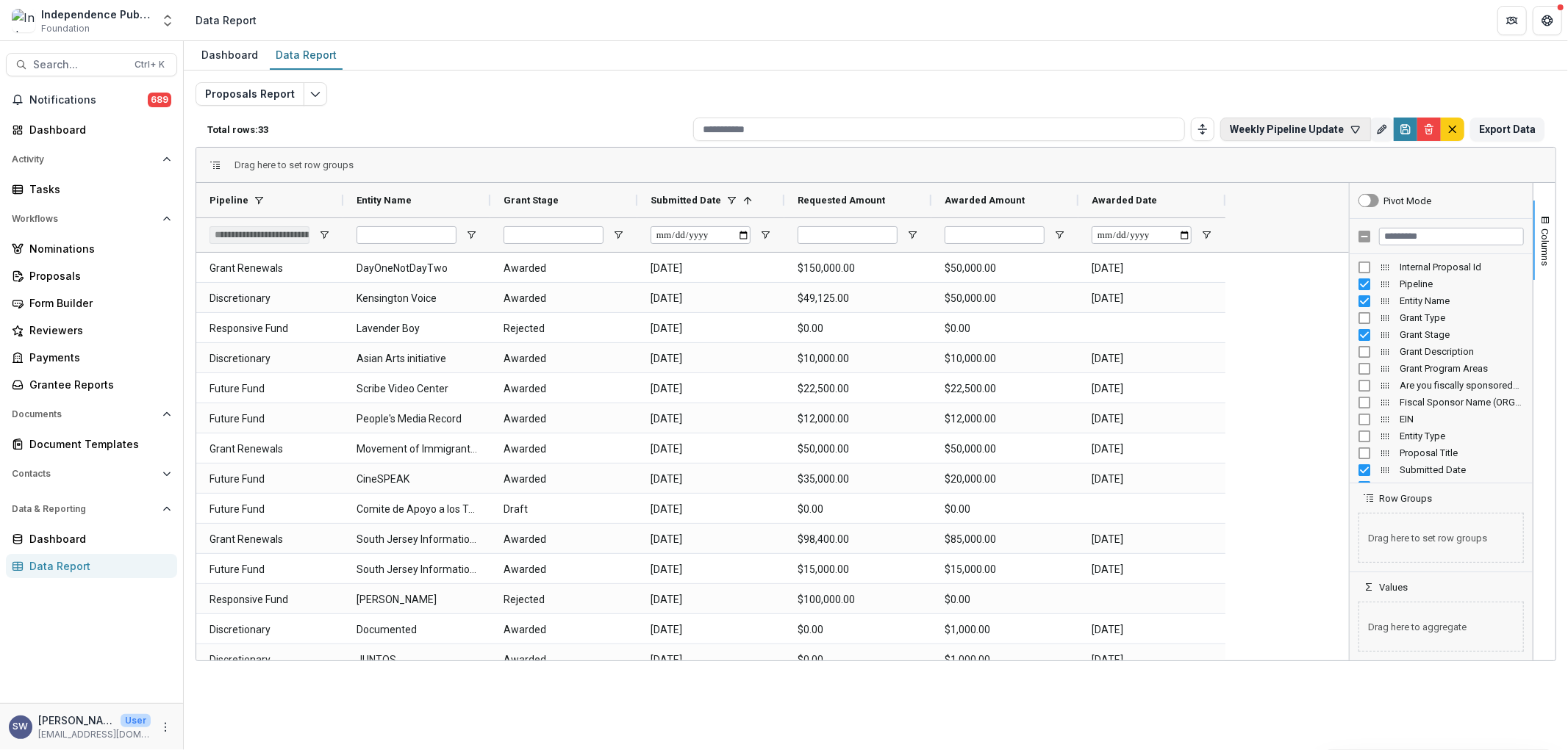
click at [1316, 129] on button "Weekly Pipeline Update" at bounding box center [1295, 129] width 151 height 24
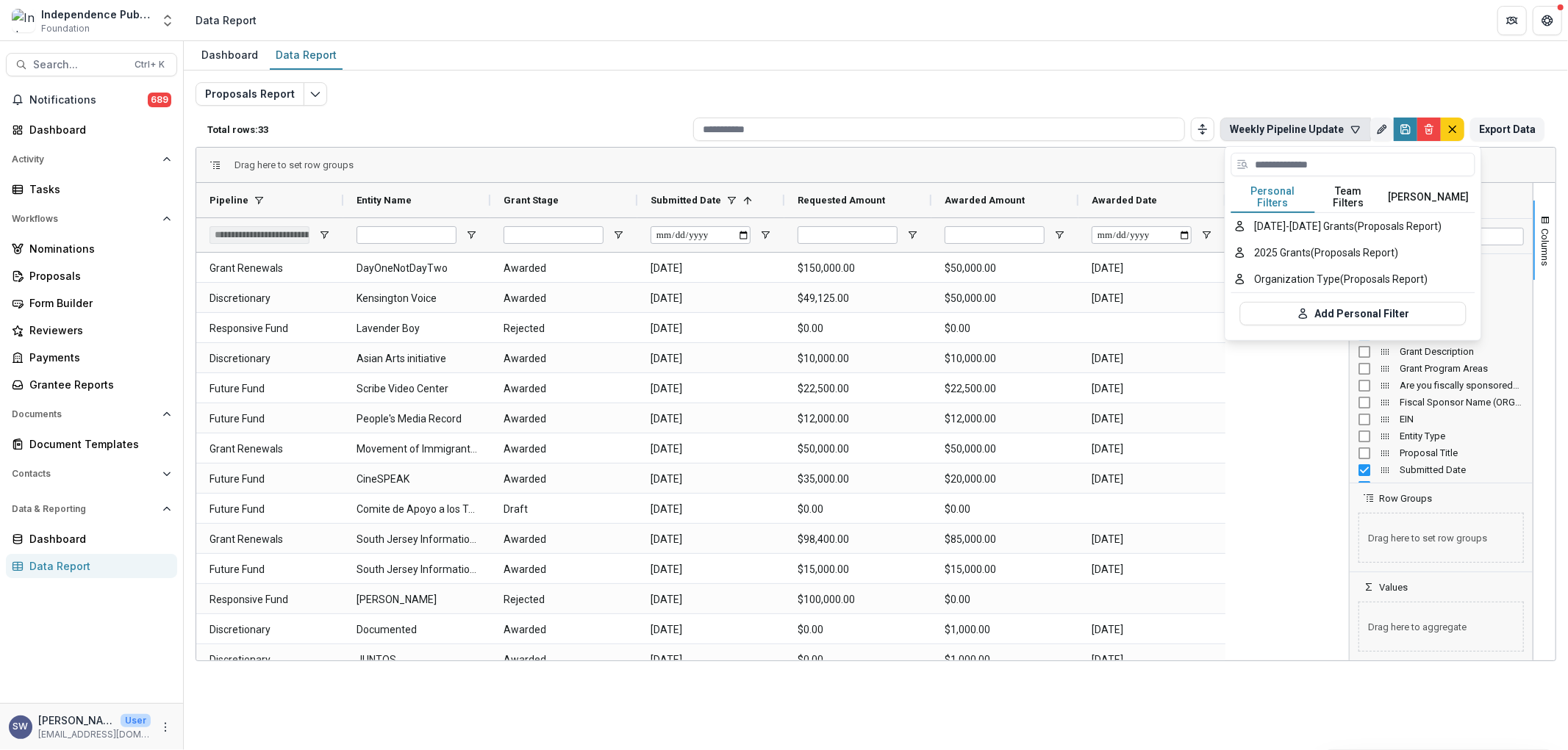
click at [1364, 188] on button "Team Filters" at bounding box center [1349, 197] width 68 height 30
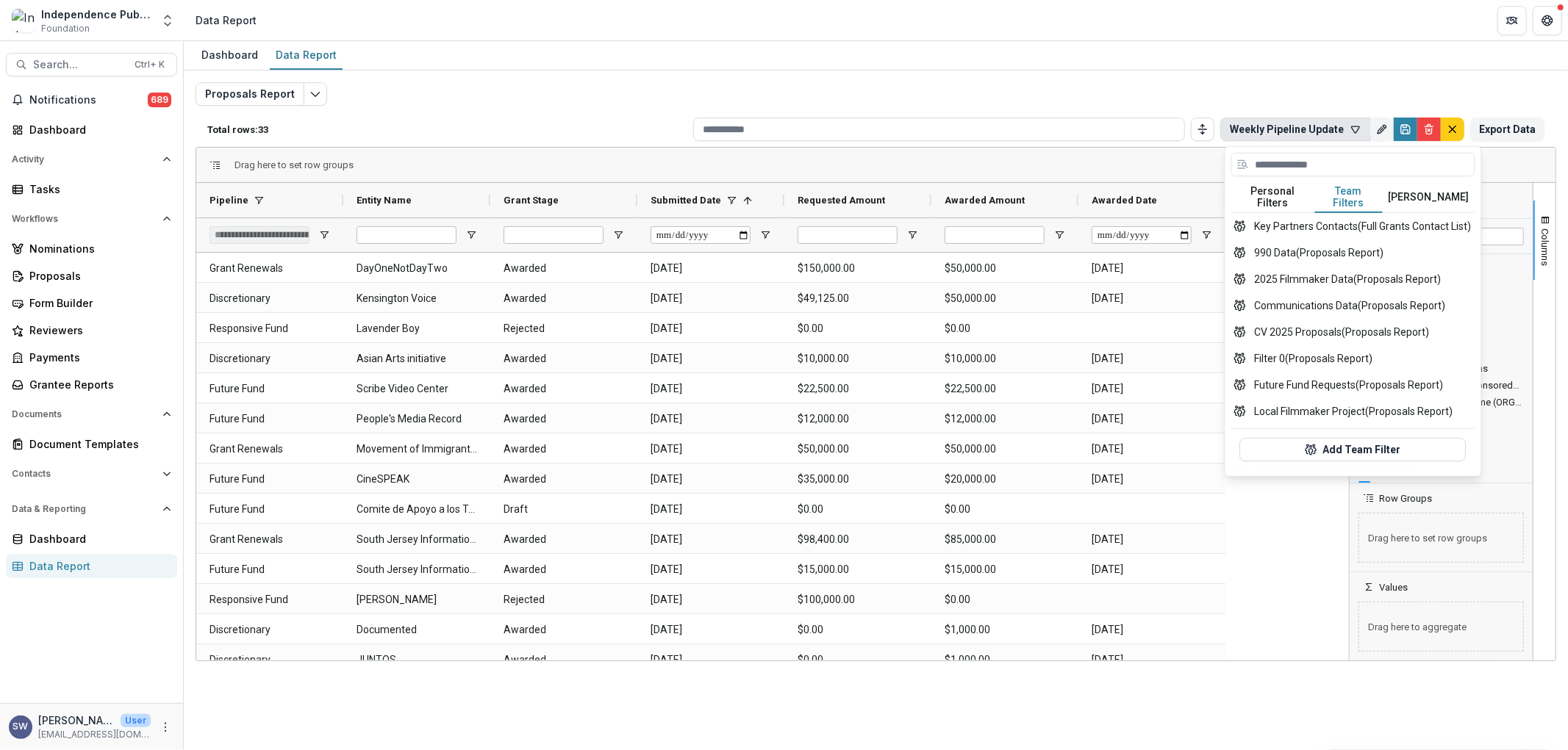
click at [1407, 187] on button "Temelio Filters" at bounding box center [1429, 197] width 92 height 30
click at [1361, 190] on button "Team Filters" at bounding box center [1349, 197] width 68 height 30
click at [1386, 321] on button "CV 2025 Proposals (Proposals Report)" at bounding box center [1354, 332] width 244 height 26
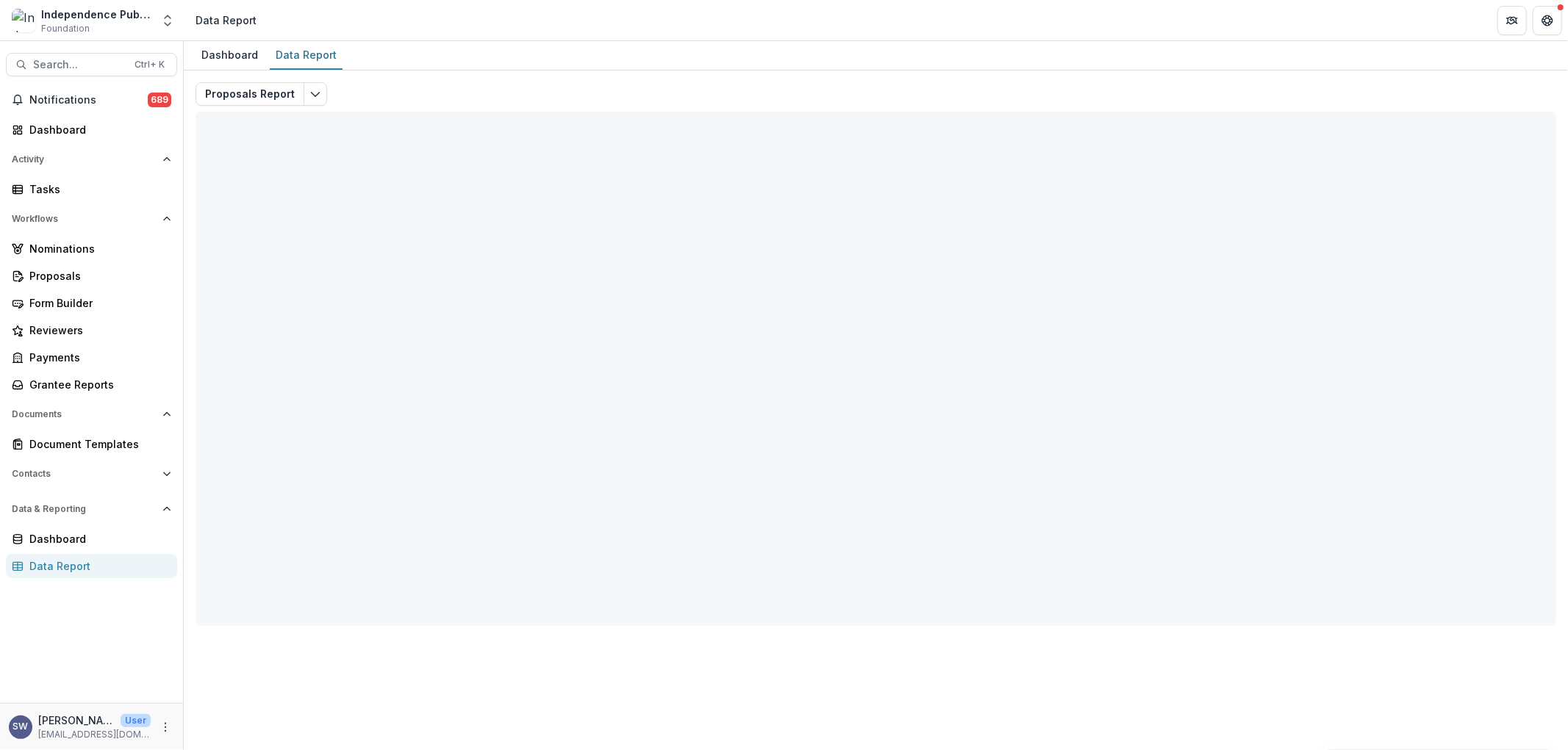
type input "**********"
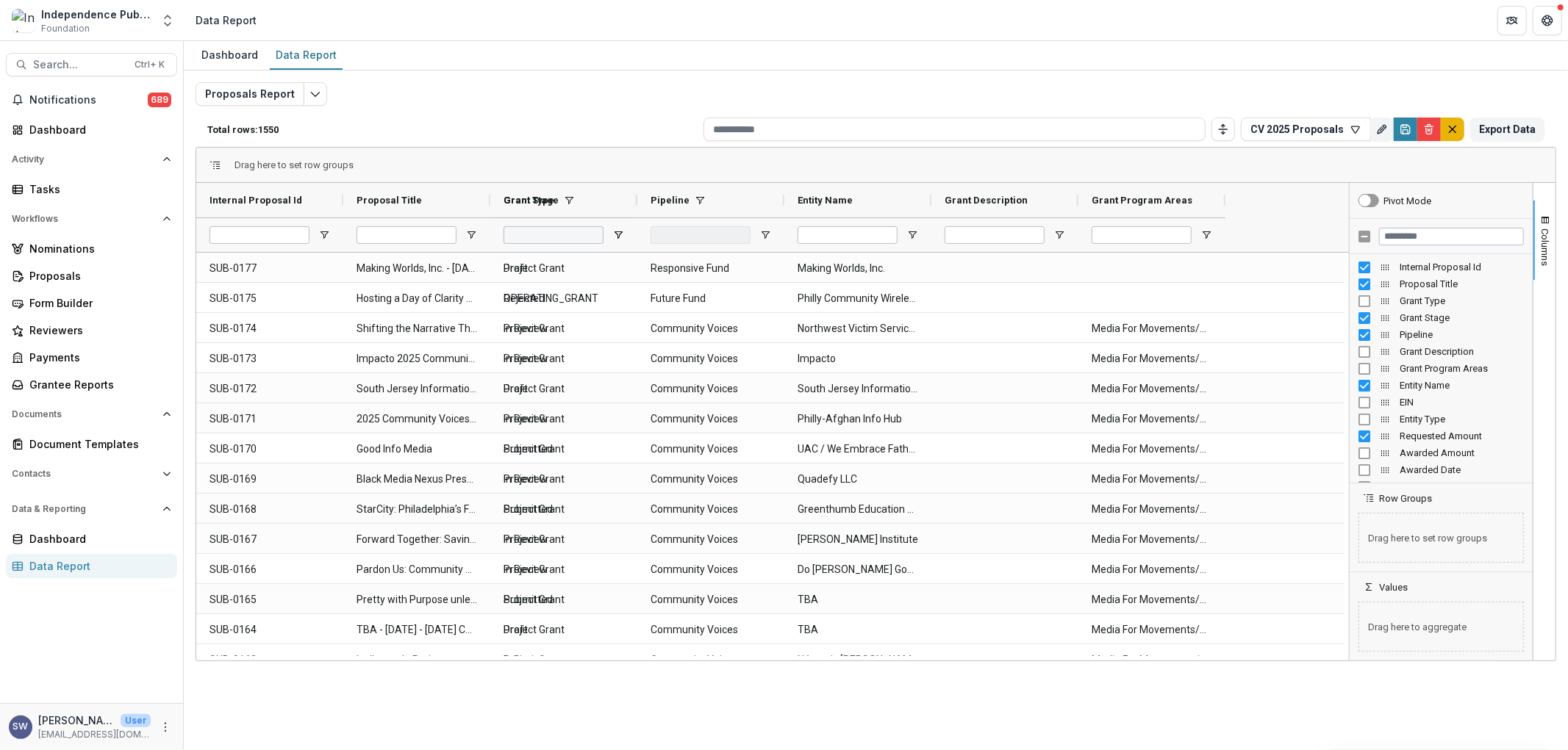
type input "**********"
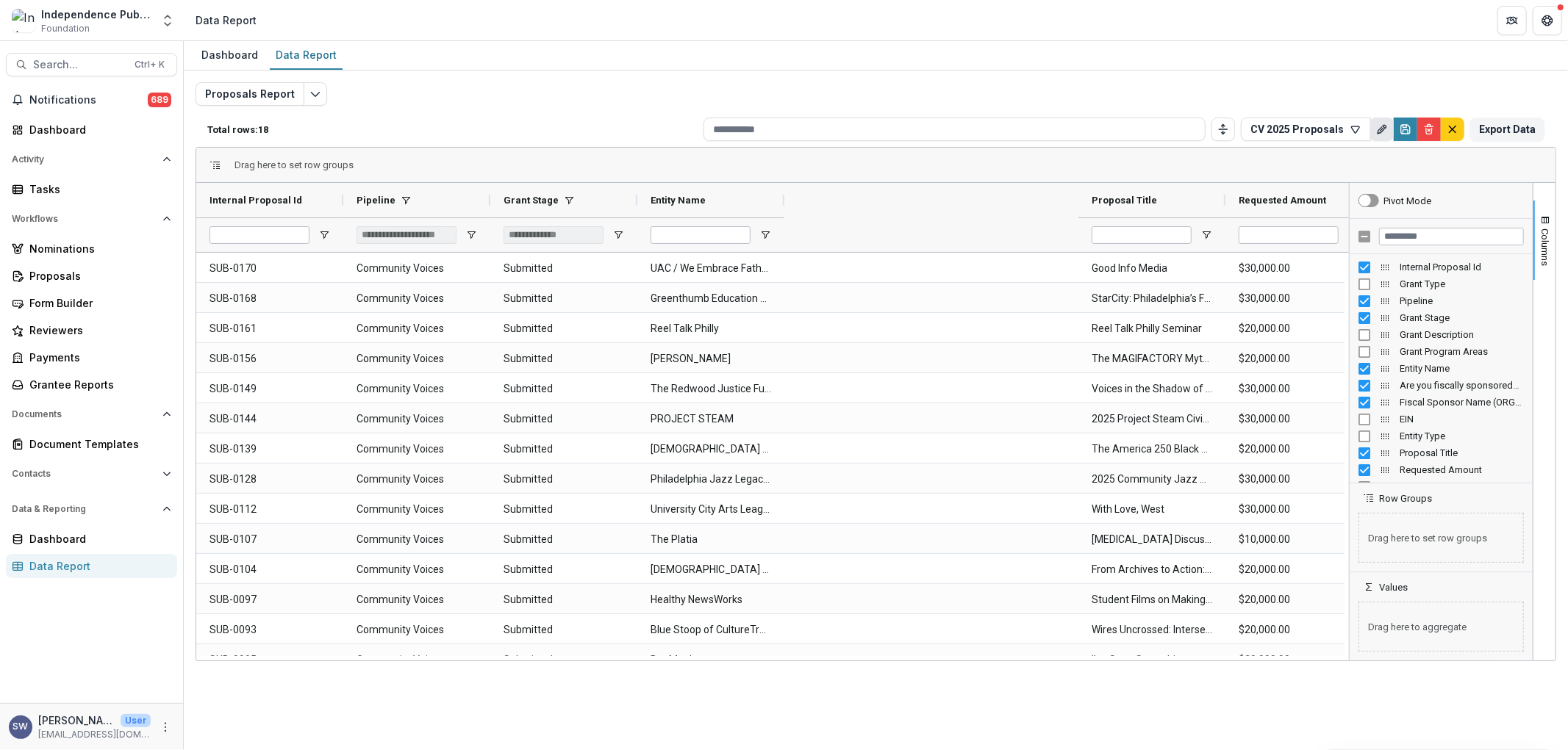
click at [1380, 124] on icon "Rename" at bounding box center [1381, 129] width 11 height 11
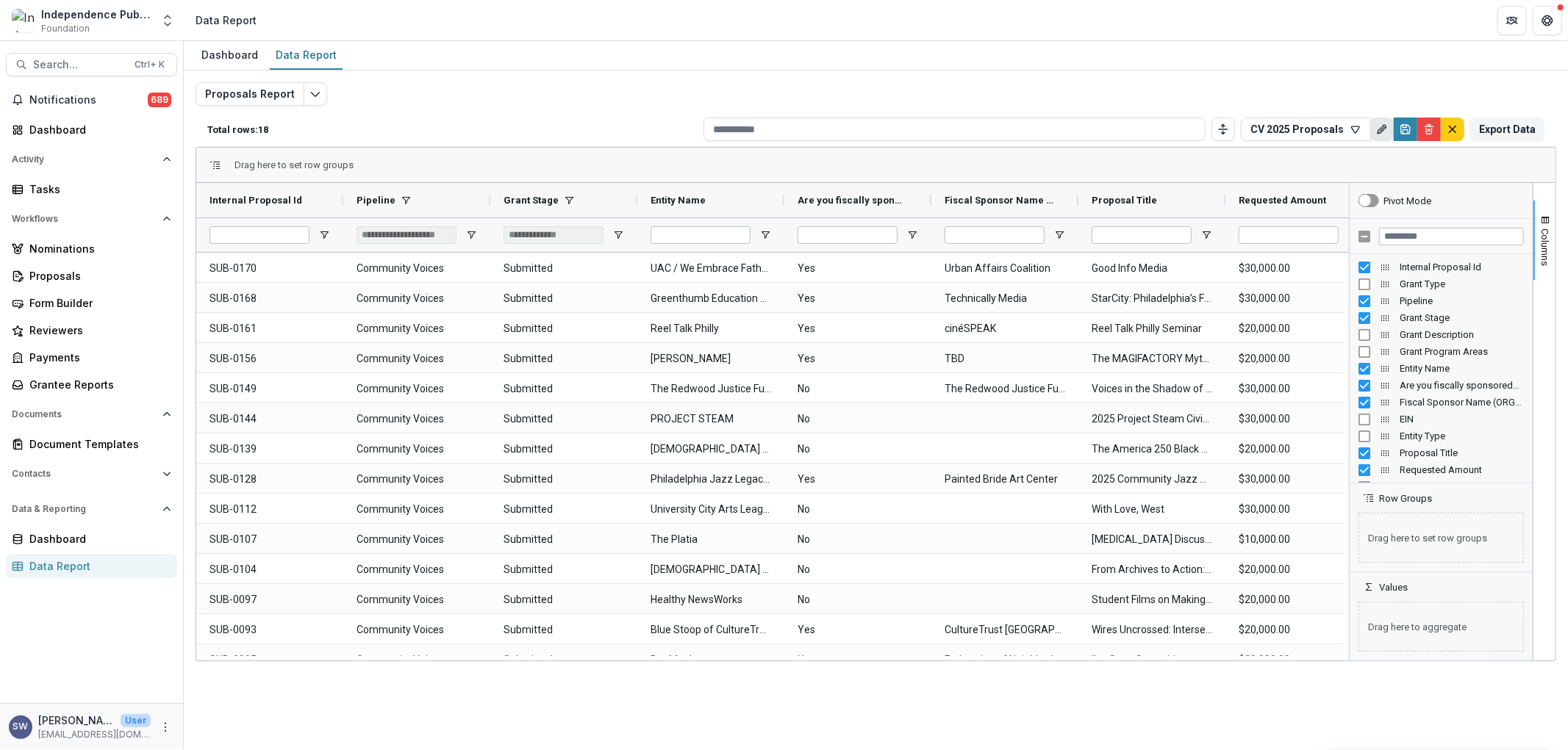
type input "**********"
click at [1380, 124] on icon "Rename" at bounding box center [1381, 129] width 11 height 11
click at [1307, 120] on button "CV 2025 Proposals" at bounding box center [1306, 129] width 130 height 24
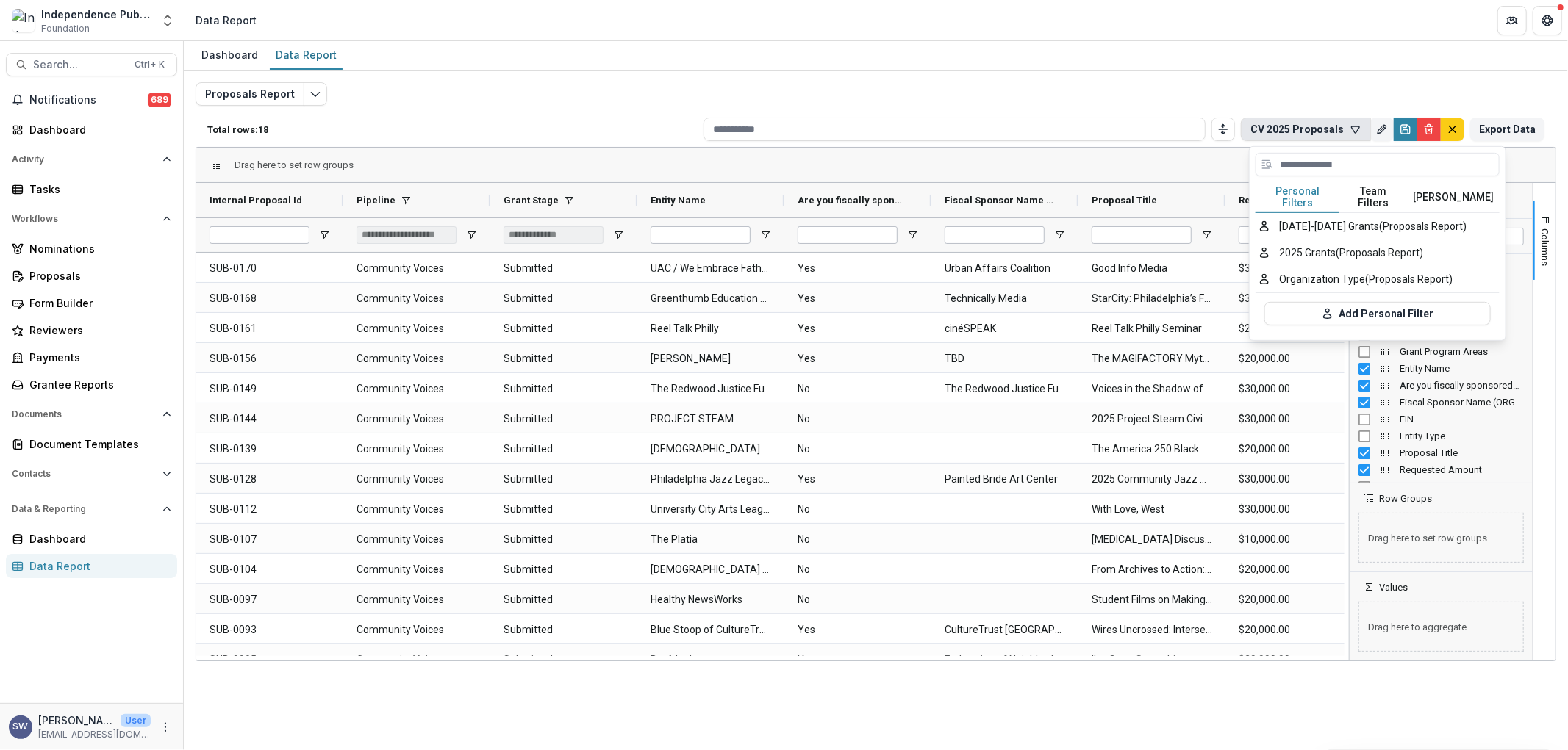
click at [1307, 120] on button "CV 2025 Proposals" at bounding box center [1306, 129] width 130 height 24
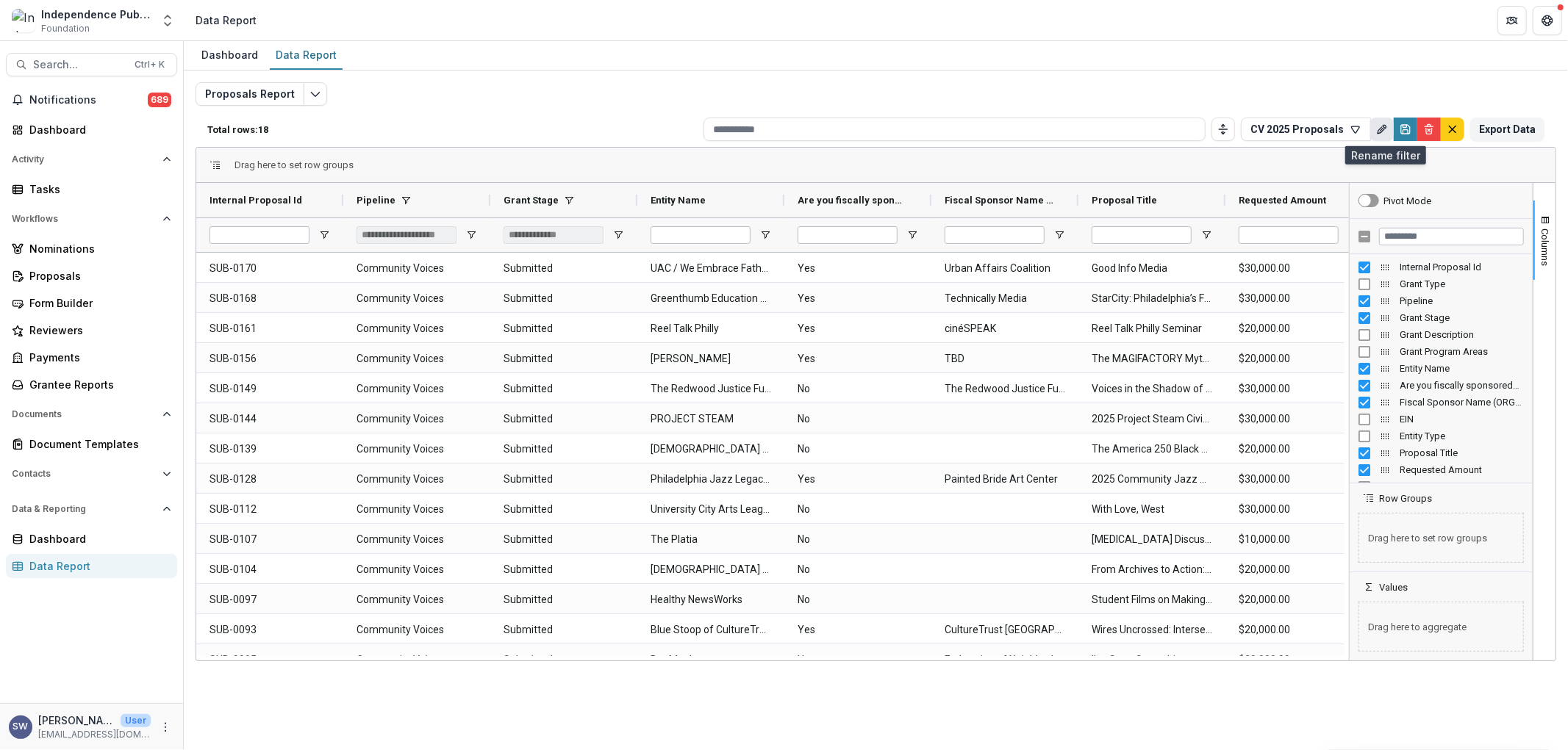
click at [1385, 128] on icon "Rename" at bounding box center [1381, 129] width 11 height 11
click at [1340, 72] on div "Proposals Report Total rows: 18 CV 2025 Proposals Personal Filters Team Filters…" at bounding box center [876, 348] width 1385 height 556
click at [1361, 135] on button "CV 2025 Proposals" at bounding box center [1306, 129] width 130 height 24
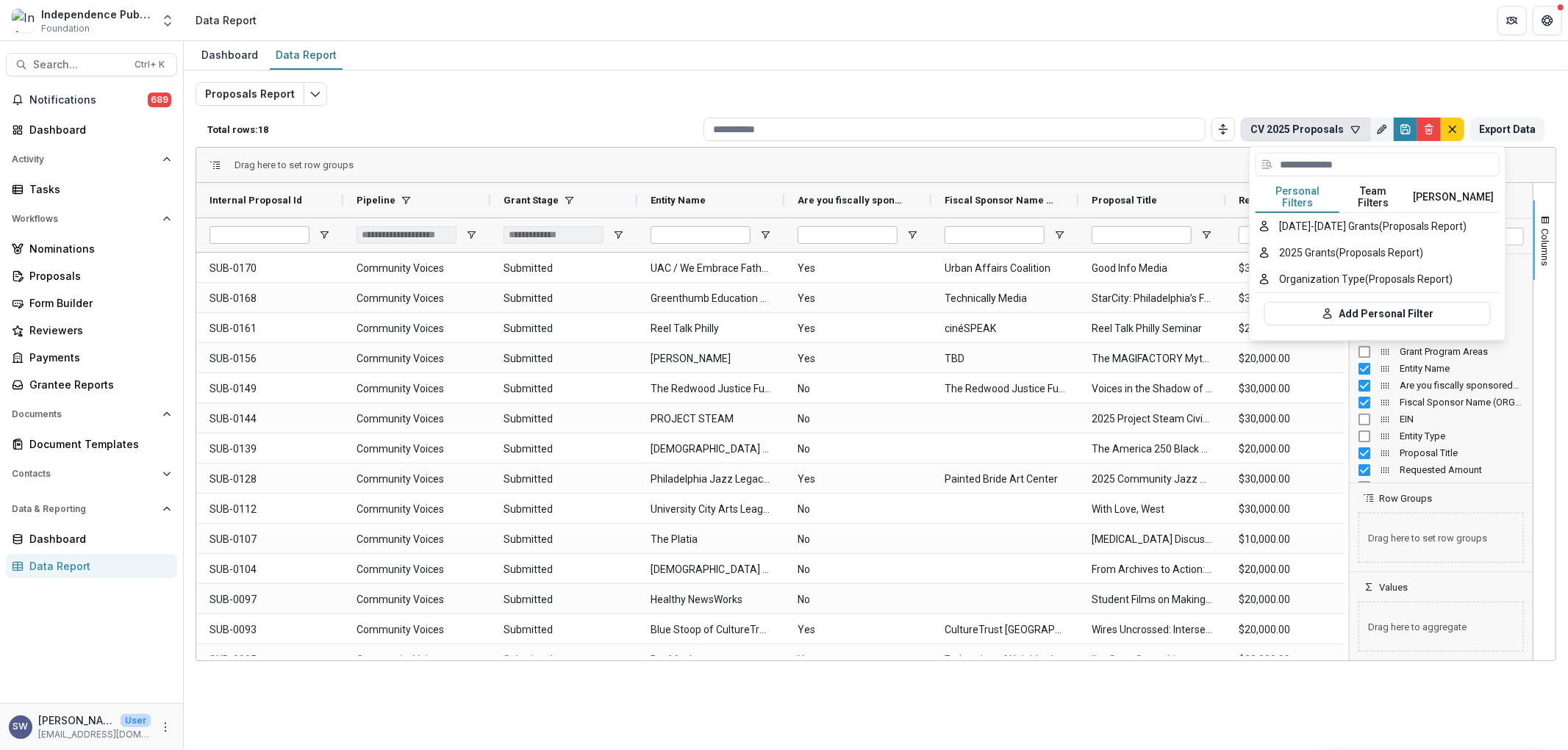
click at [1422, 190] on button "Temelio Filters" at bounding box center [1454, 197] width 92 height 30
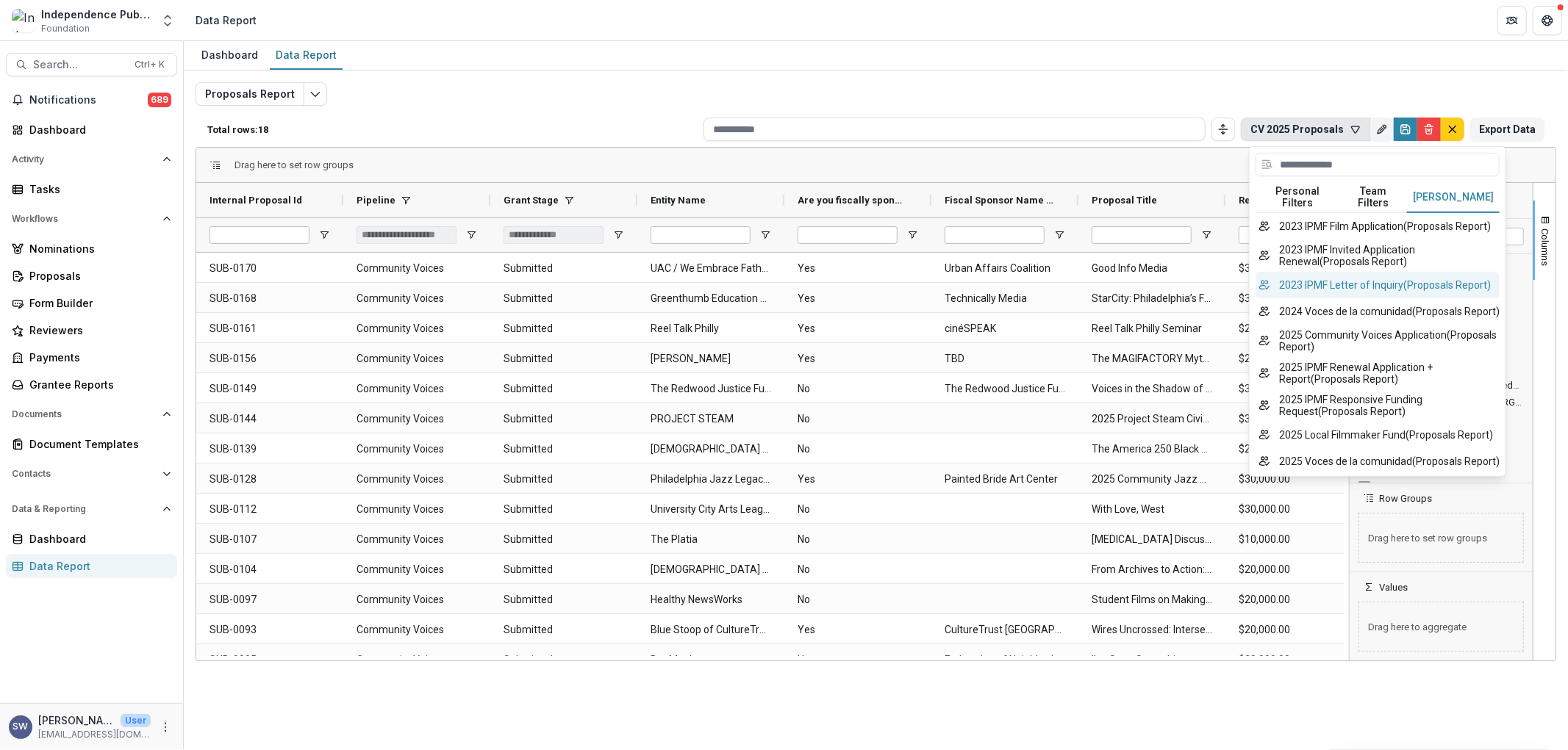
click at [1368, 275] on button "2023 IPMF Letter of Inquiry ( Proposals Report )" at bounding box center [1378, 285] width 244 height 26
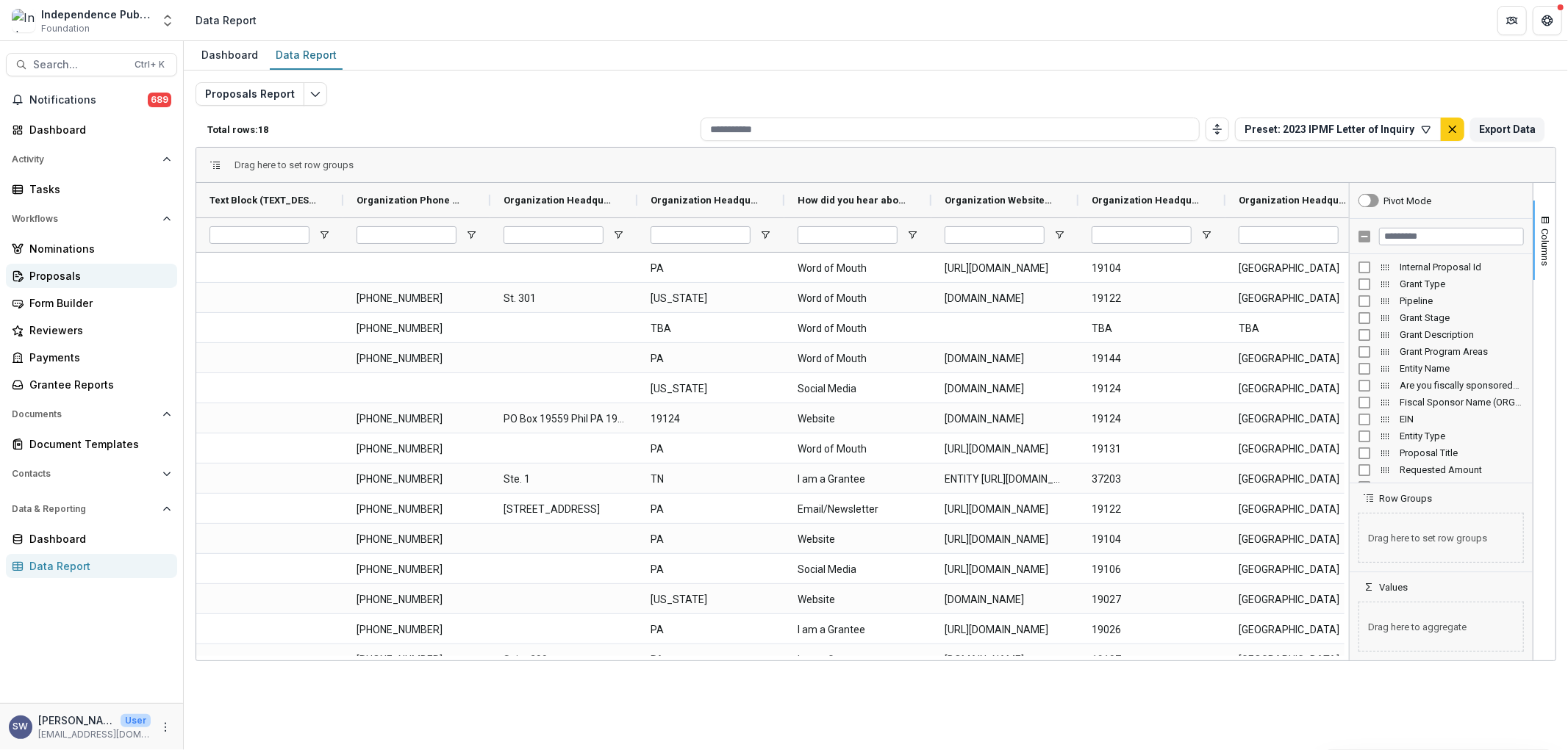
click at [62, 274] on div "Proposals" at bounding box center [98, 276] width 136 height 16
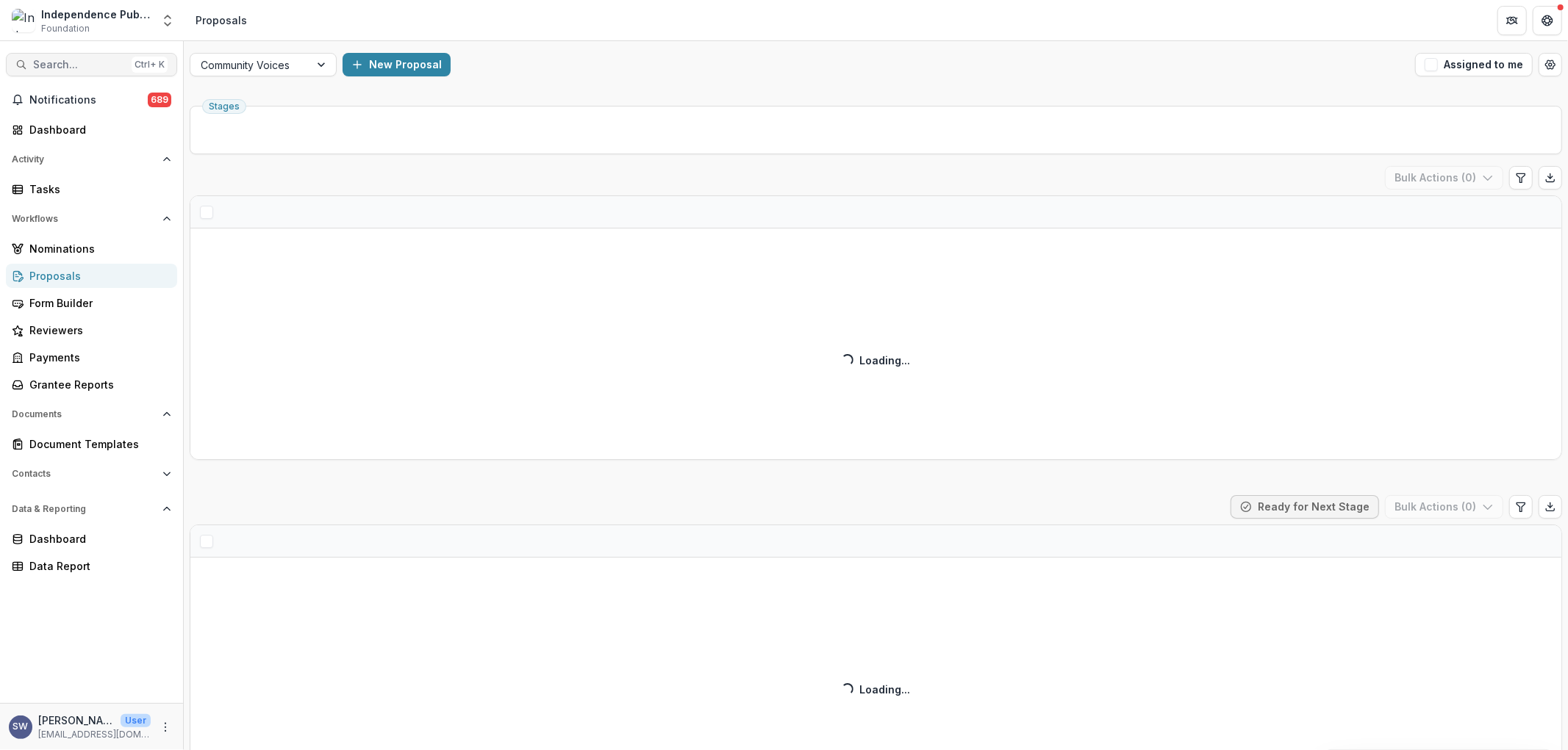
click at [106, 66] on span "Search..." at bounding box center [79, 64] width 92 height 12
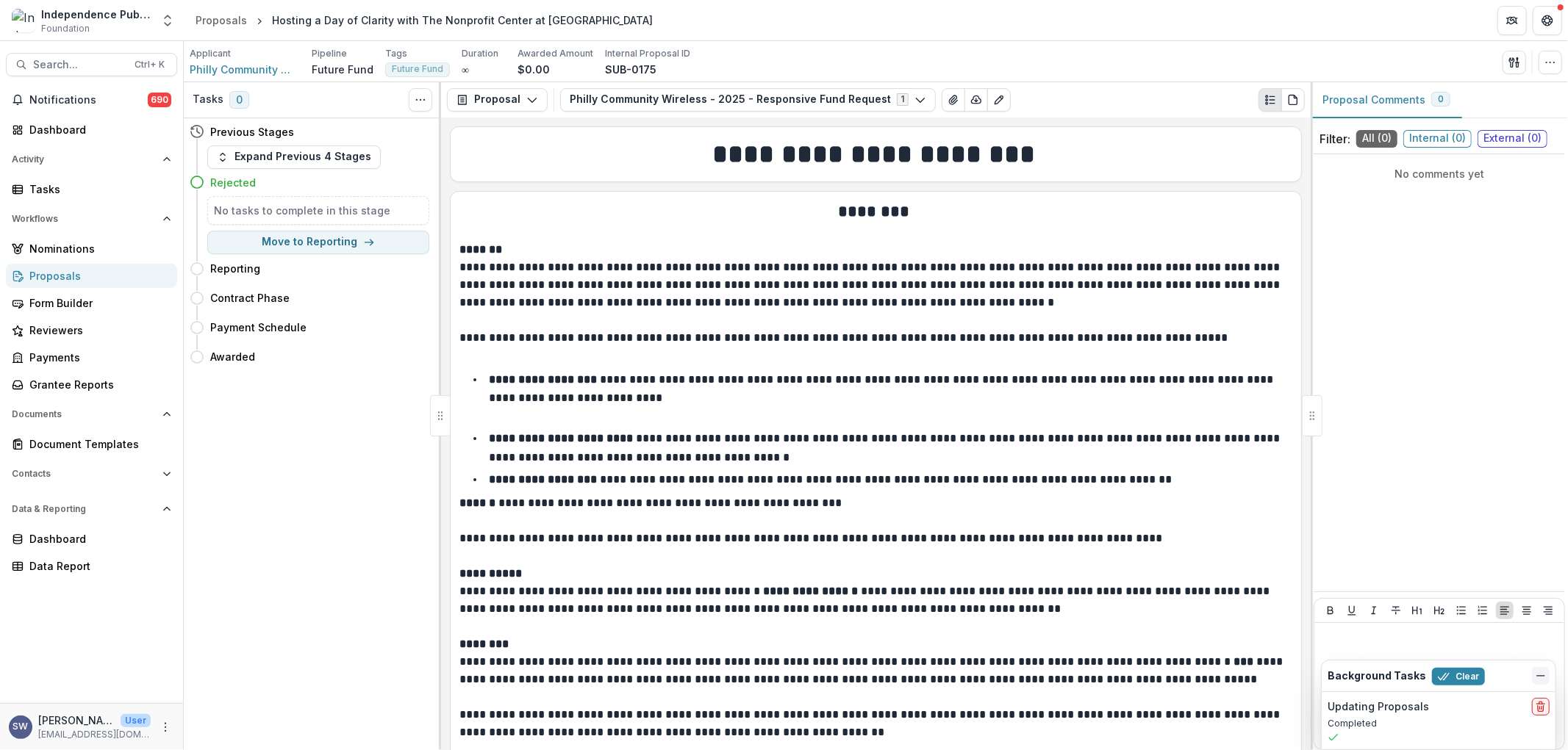
click at [1548, 676] on button "Dismiss" at bounding box center [1541, 676] width 17 height 17
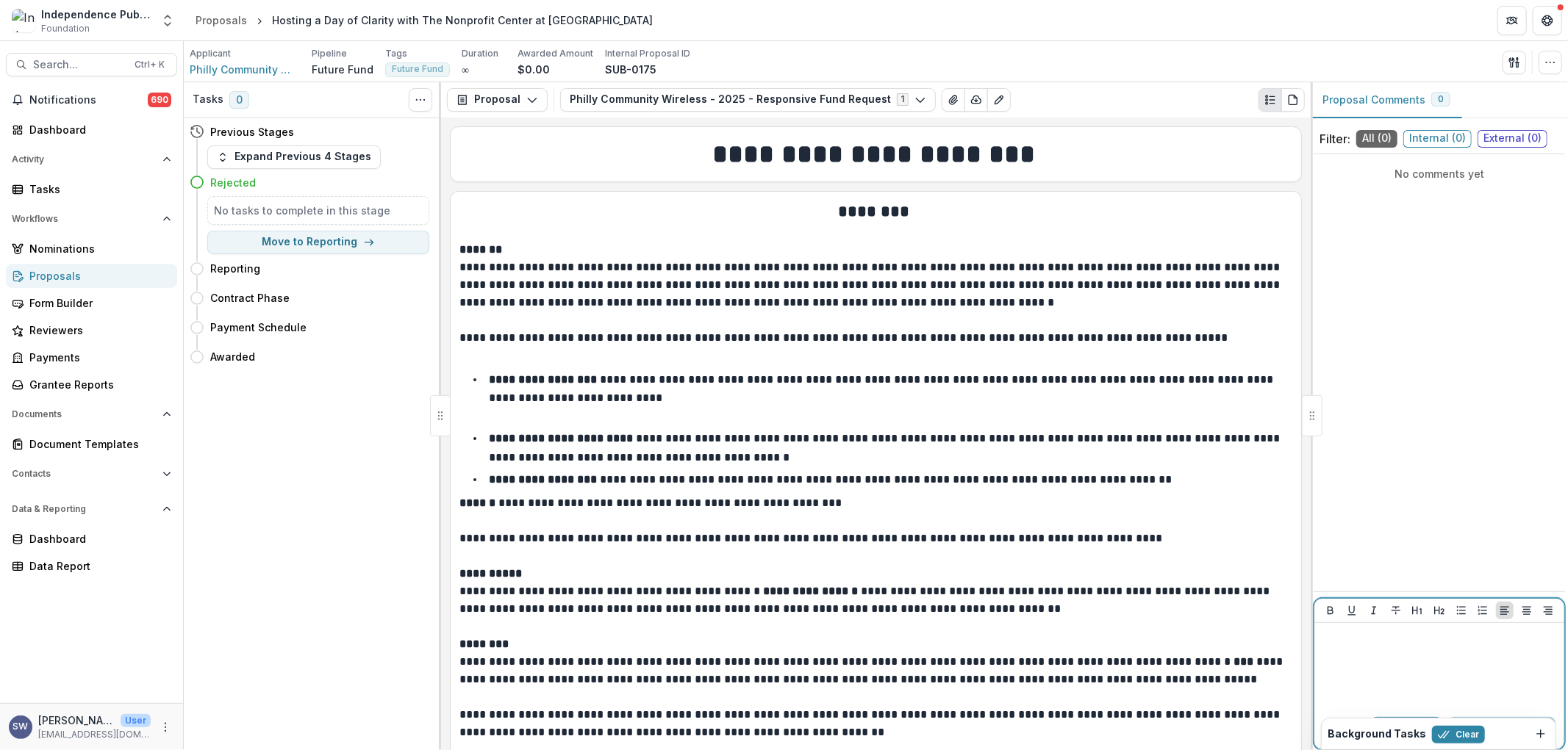
click at [1461, 657] on div at bounding box center [1439, 666] width 238 height 73
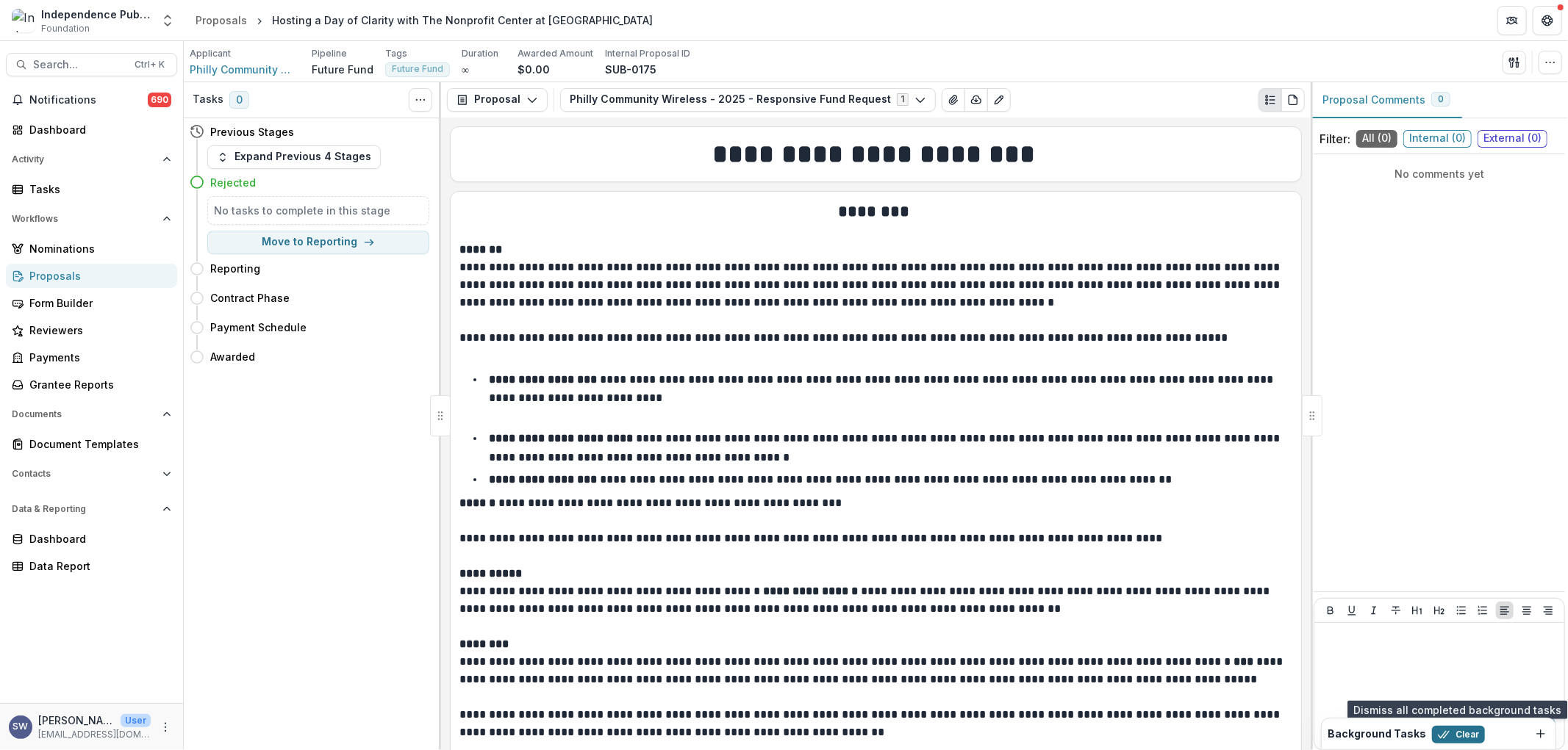
click at [1442, 740] on icon "button" at bounding box center [1443, 734] width 11 height 11
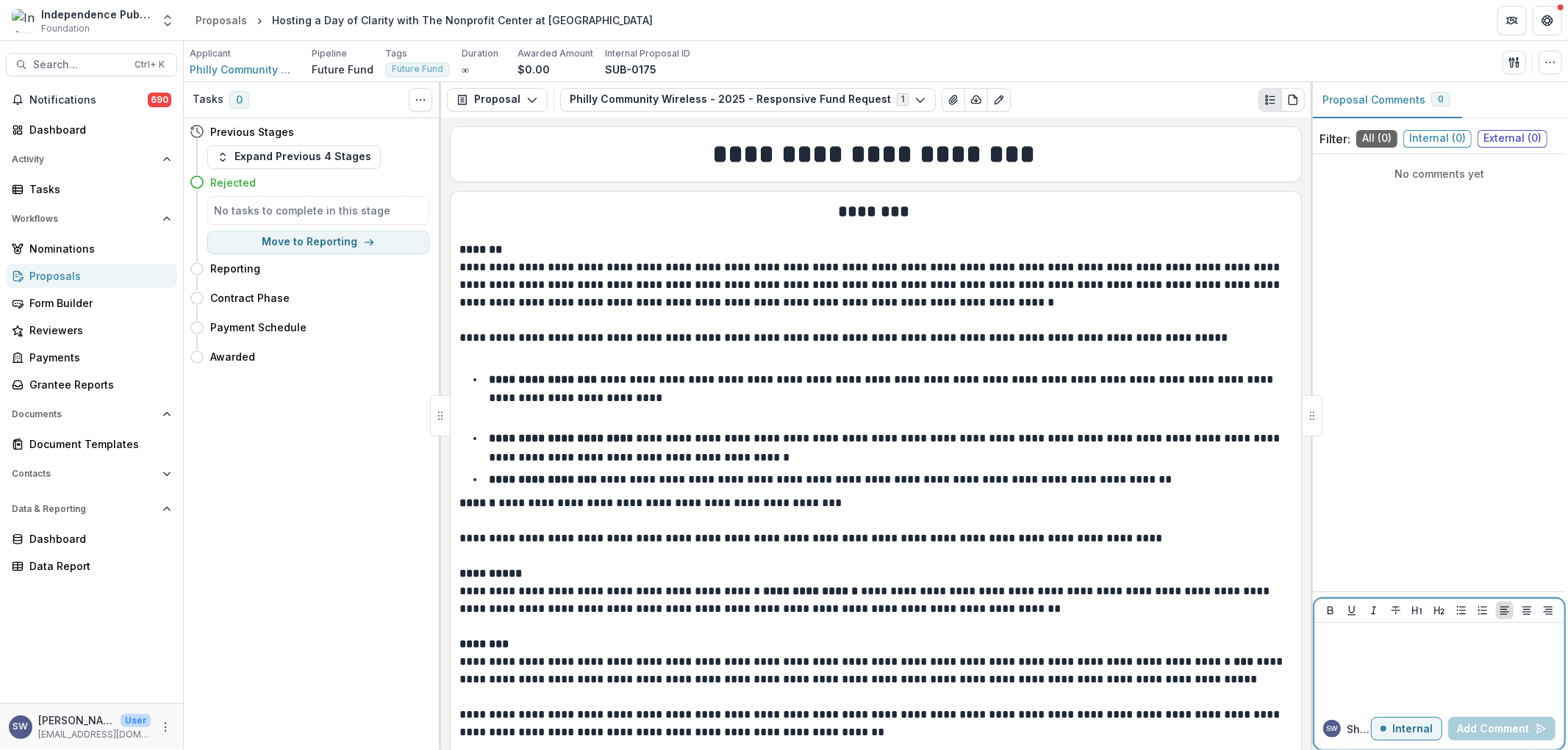
click at [1383, 664] on div at bounding box center [1439, 666] width 238 height 73
click at [1455, 660] on p "**********" at bounding box center [1439, 645] width 238 height 32
click at [1503, 731] on button "Add Comment" at bounding box center [1502, 728] width 107 height 24
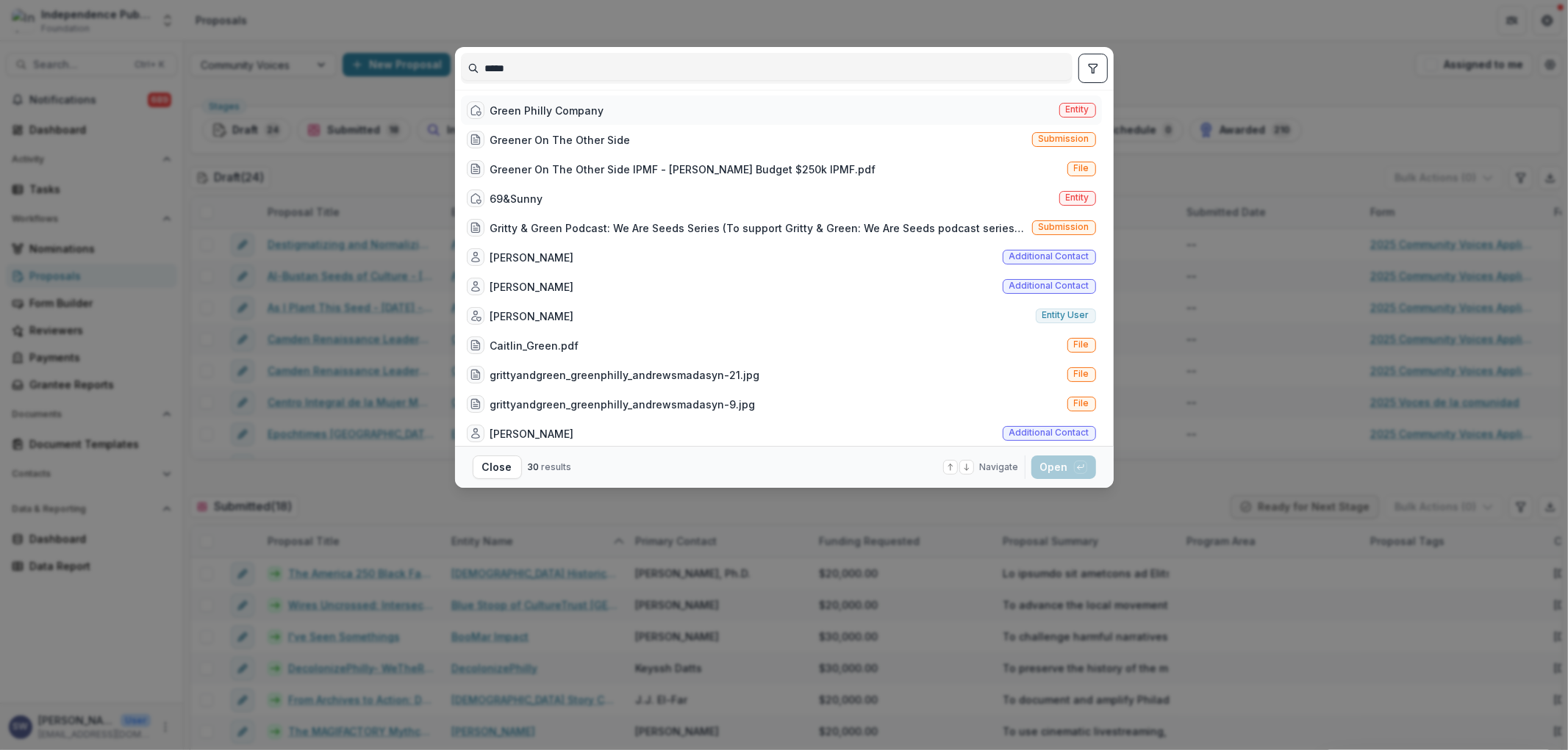
type input "*****"
click at [594, 111] on div "Green Philly Company" at bounding box center [547, 111] width 114 height 16
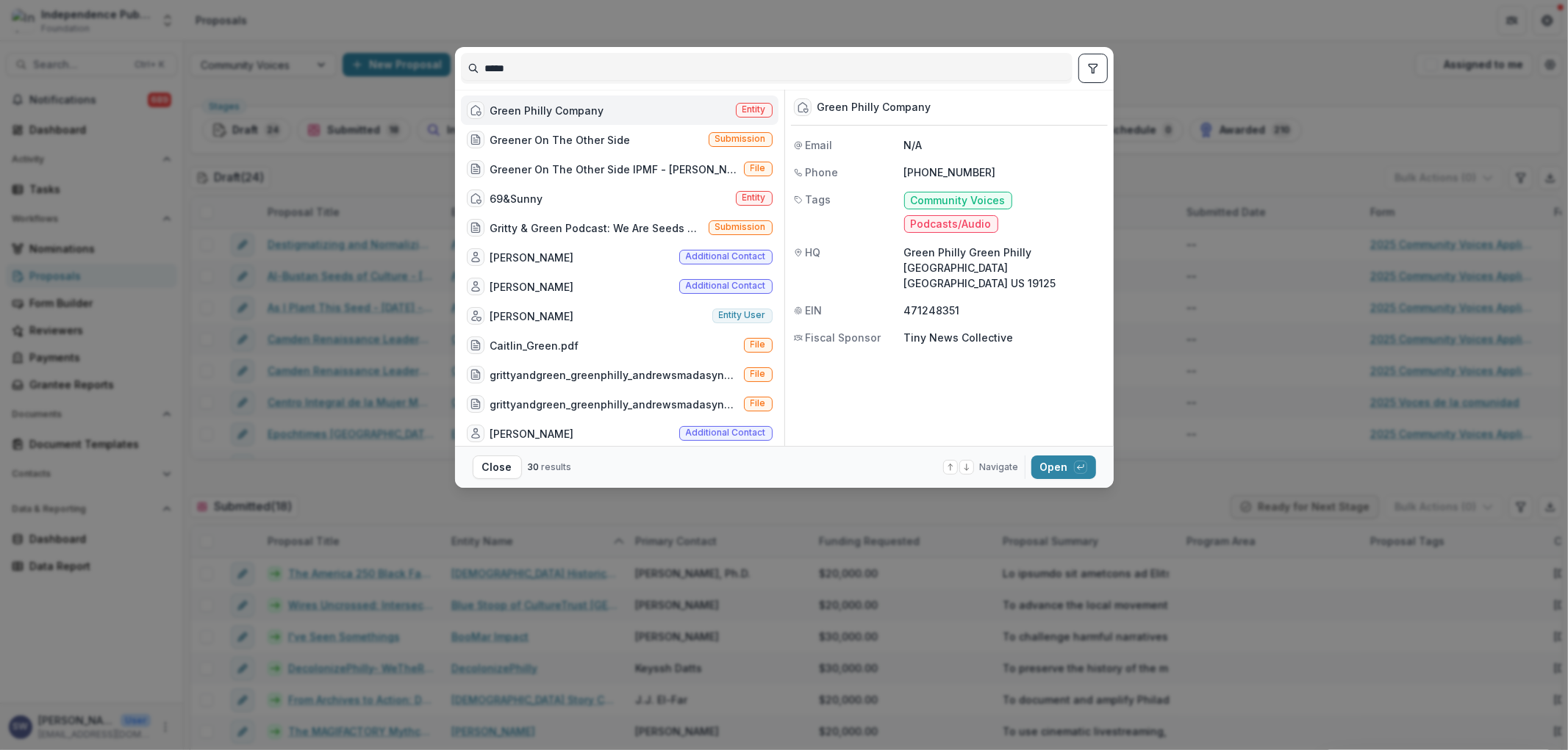
click at [594, 111] on div "Green Philly Company" at bounding box center [547, 111] width 114 height 16
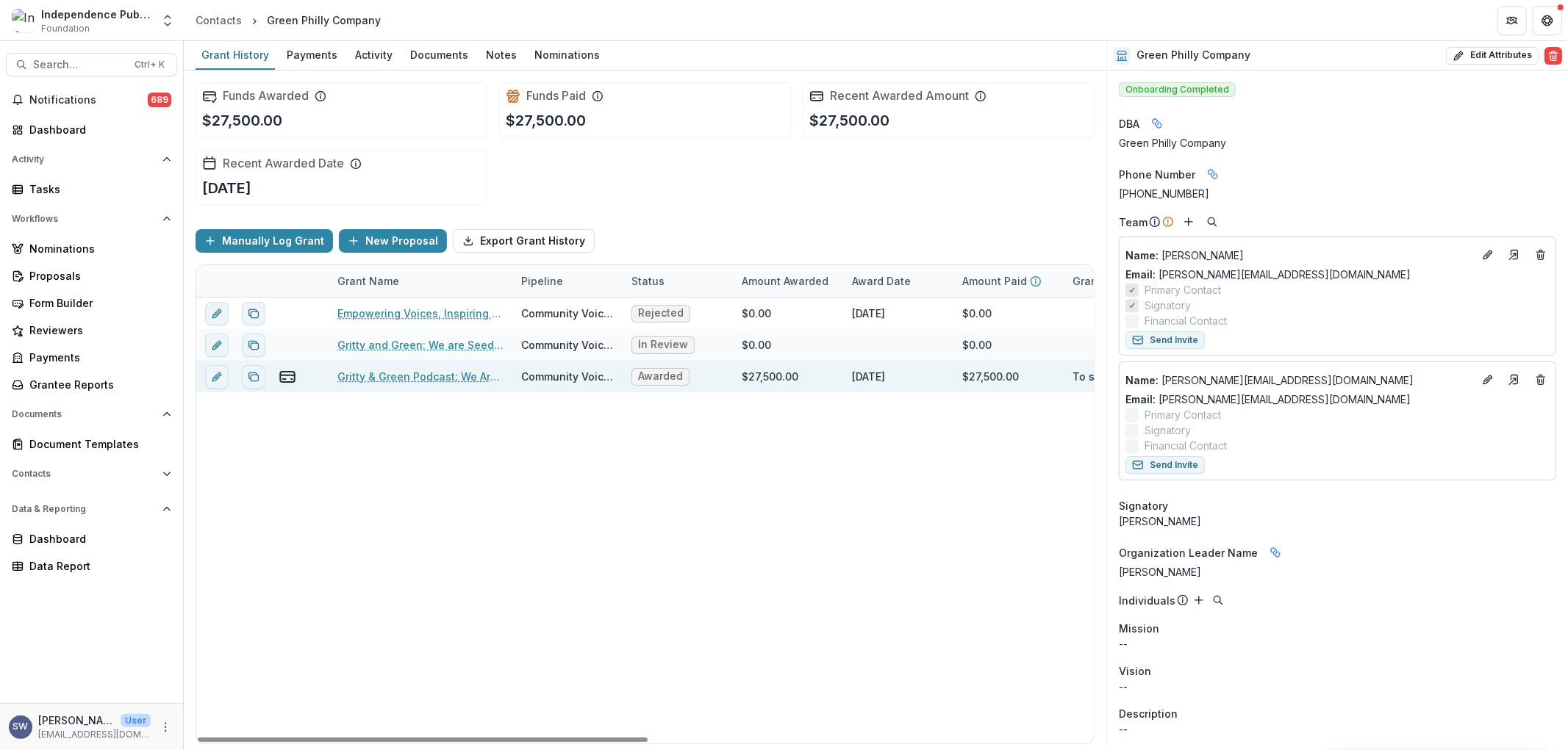
click at [424, 376] on link "Gritty & Green Podcast: We Are Seeds Series" at bounding box center [420, 377] width 166 height 16
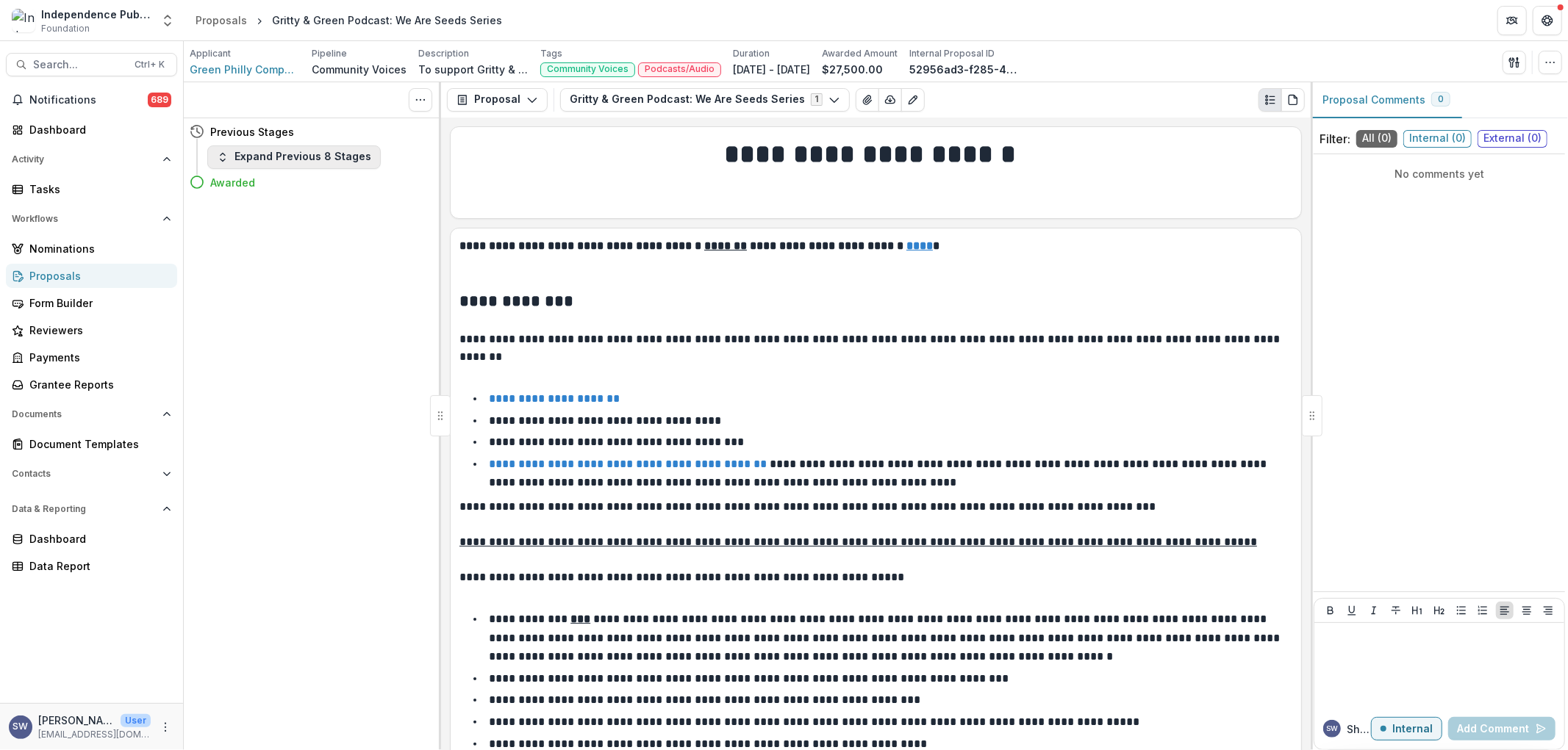
click at [261, 159] on button "Expand Previous 8 Stages" at bounding box center [294, 157] width 173 height 24
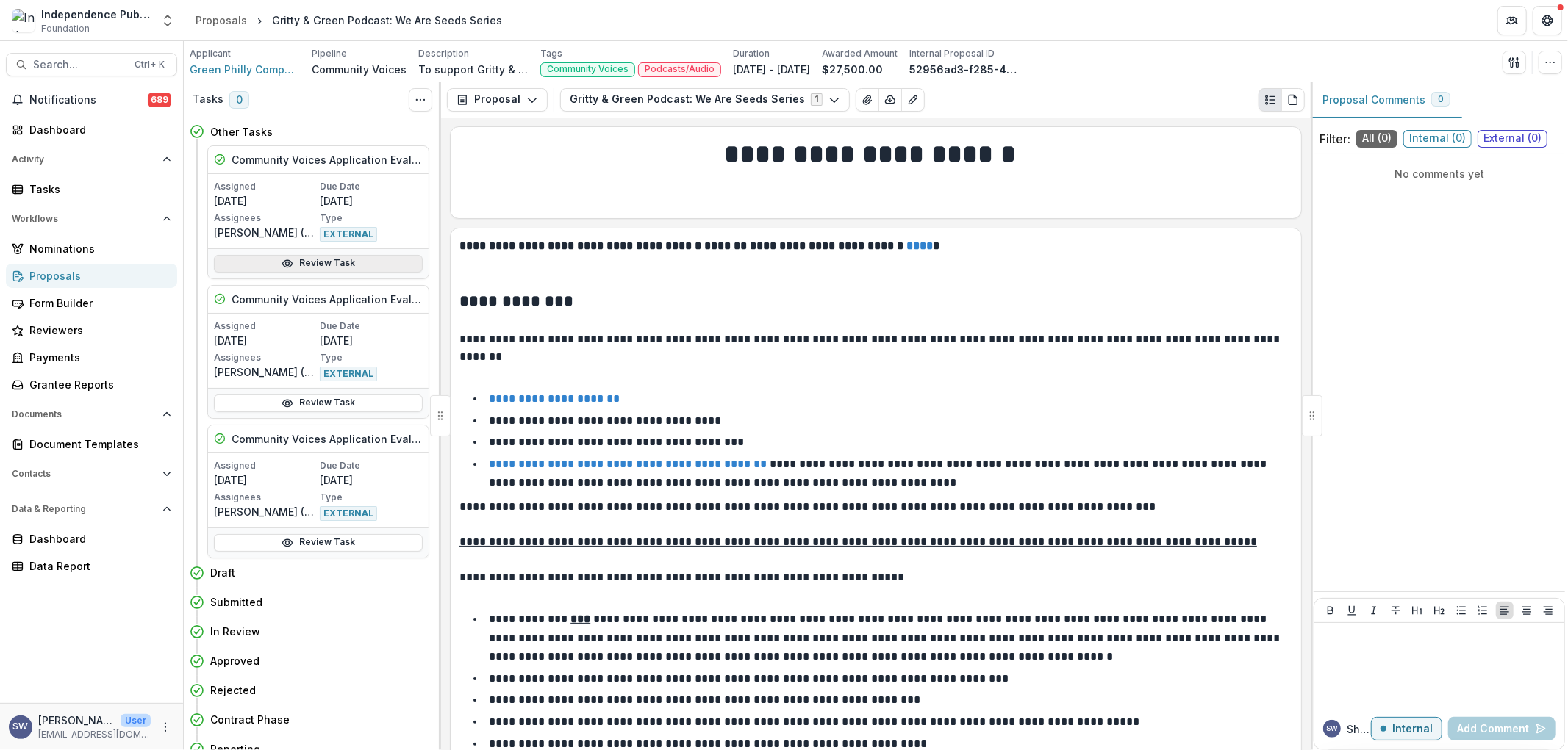
click at [348, 260] on link "Review Task" at bounding box center [318, 264] width 209 height 17
